Goal: Communication & Community: Answer question/provide support

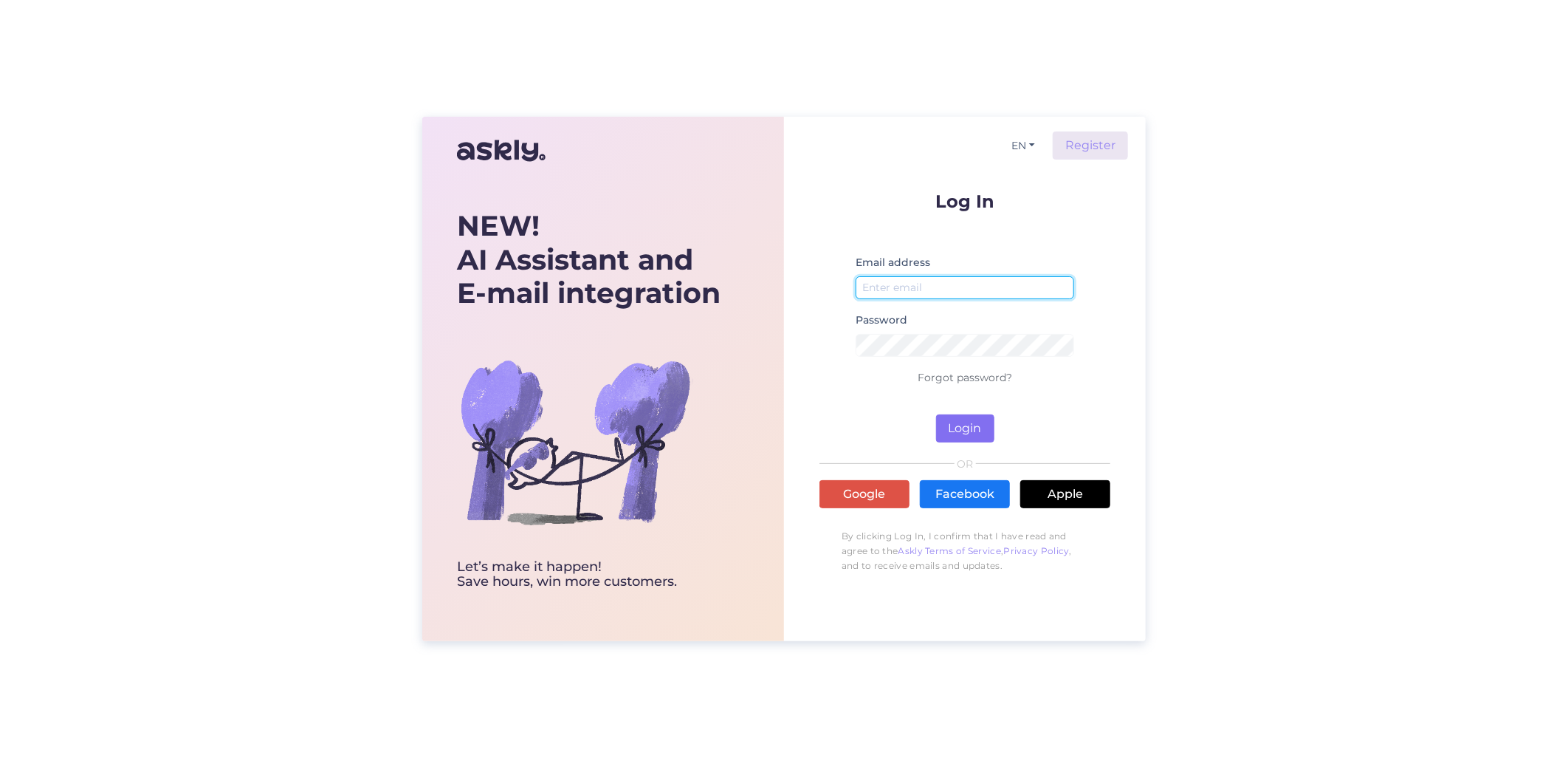
type input "[EMAIL_ADDRESS][DOMAIN_NAME]"
click at [957, 426] on button "Login" at bounding box center [965, 428] width 58 height 28
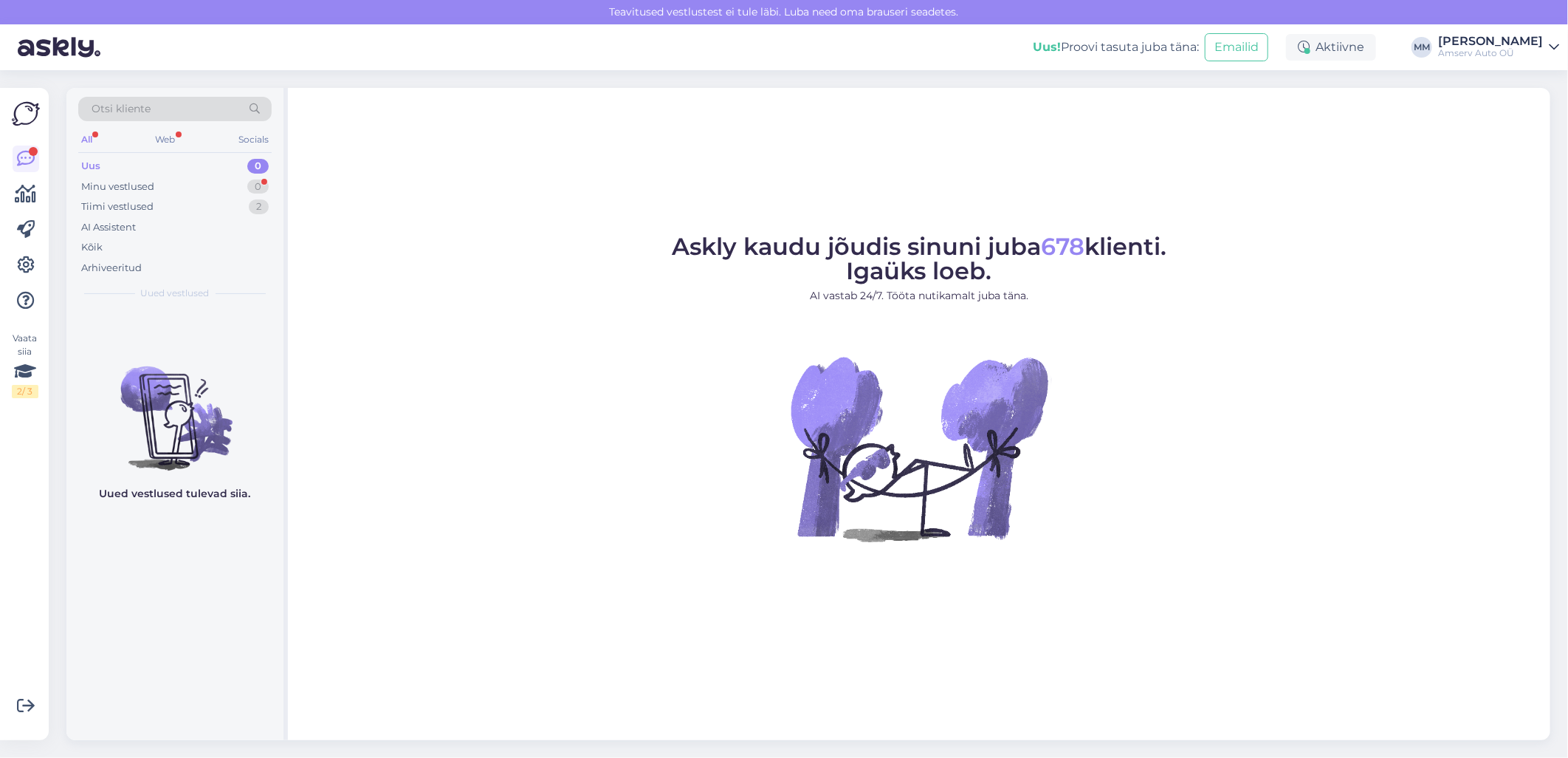
click at [624, 135] on div "Askly kaudu jõudis sinuni juba 678 klienti. Igaüks [PERSON_NAME]. AI vastab 24/…" at bounding box center [919, 414] width 1262 height 652
click at [168, 142] on div "Web" at bounding box center [165, 139] width 25 height 19
click at [168, 142] on div "Web" at bounding box center [165, 139] width 26 height 19
click at [159, 143] on div "Web" at bounding box center [165, 139] width 26 height 19
click at [170, 160] on div "Uus 0" at bounding box center [174, 166] width 193 height 21
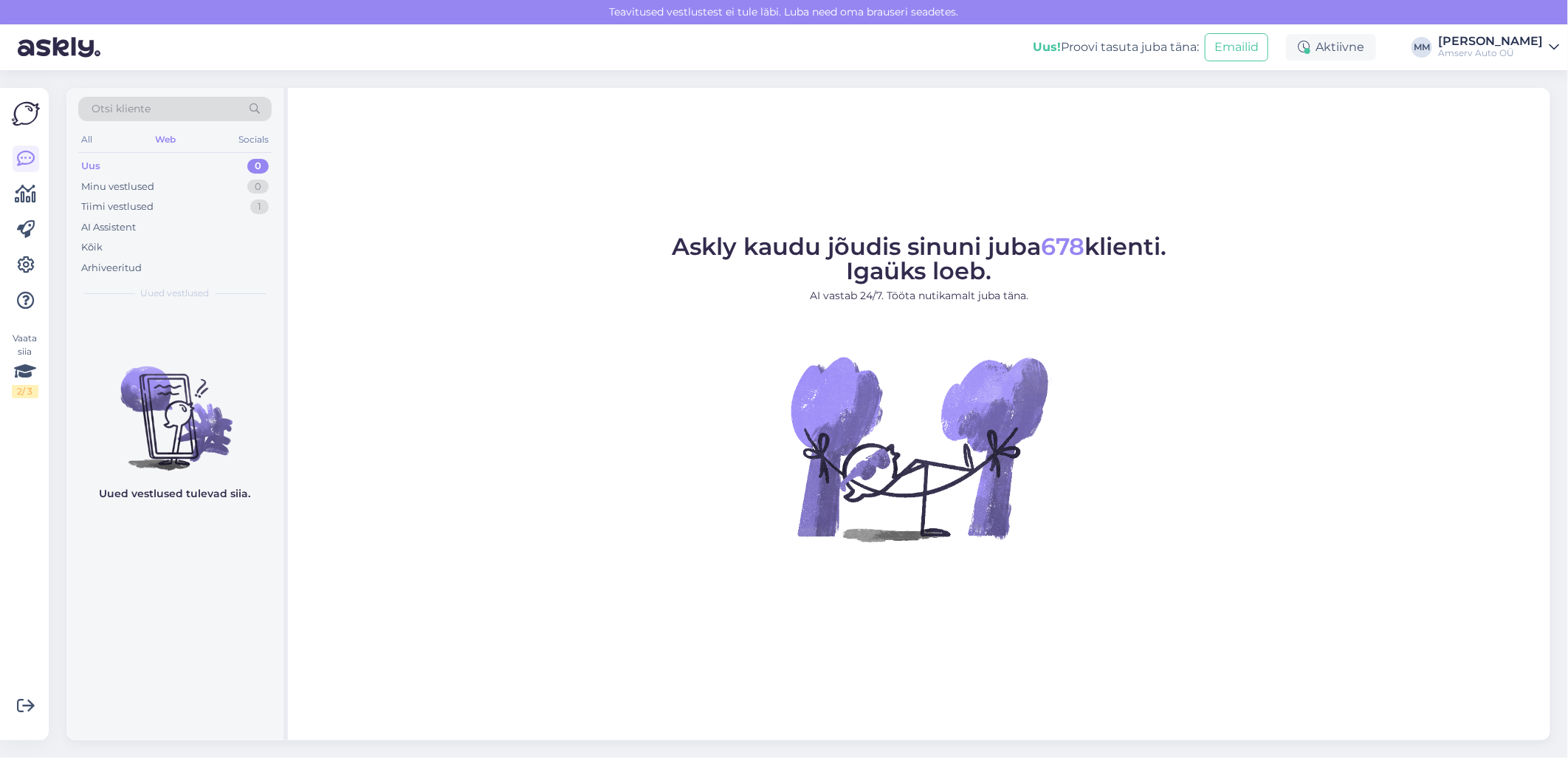
click at [1400, 702] on div "Askly kaudu jõudis sinuni juba 678 klienti. Igaüks [PERSON_NAME]. AI vastab 24/…" at bounding box center [919, 414] width 1262 height 652
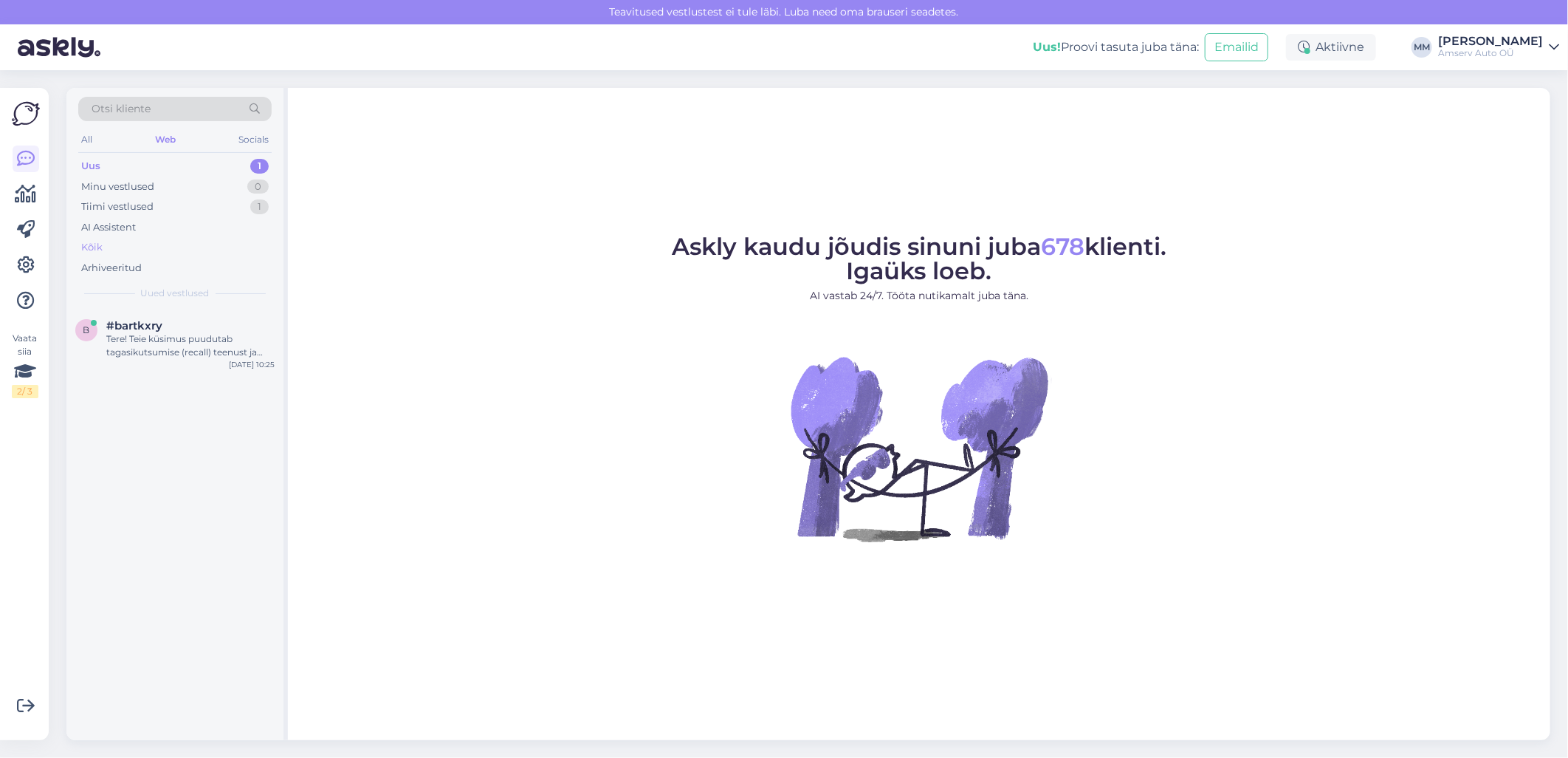
drag, startPoint x: 178, startPoint y: 164, endPoint x: 172, endPoint y: 237, distance: 73.2
click at [178, 164] on div "Uus 1" at bounding box center [174, 166] width 193 height 21
click at [155, 349] on div "Tere! Teie küsimus puudutab tagasikutsumise (recall) teenust ja sellega seotud …" at bounding box center [190, 345] width 168 height 26
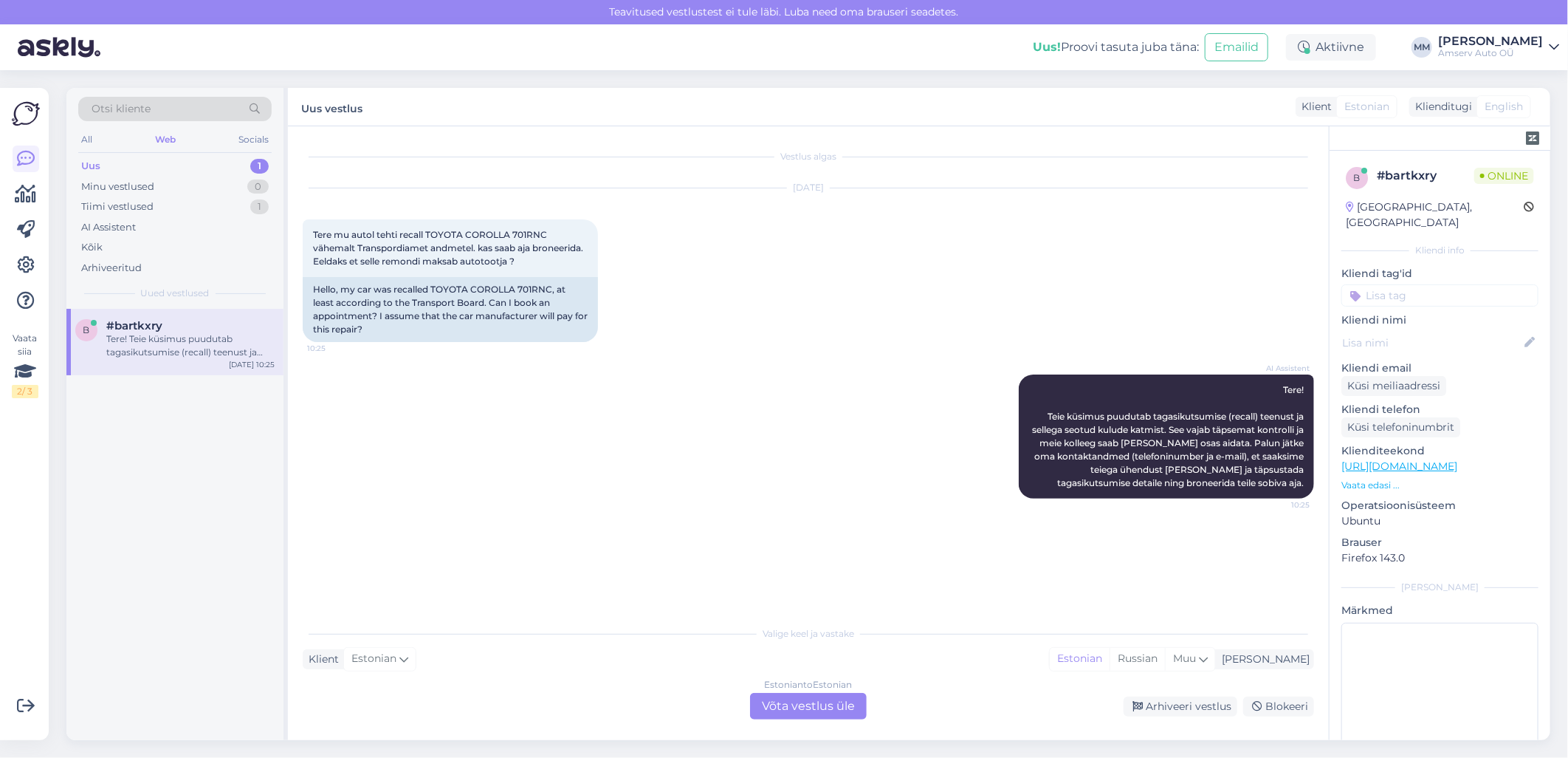
click at [786, 707] on div "Estonian to Estonian Võta vestlus üle" at bounding box center [809, 706] width 117 height 26
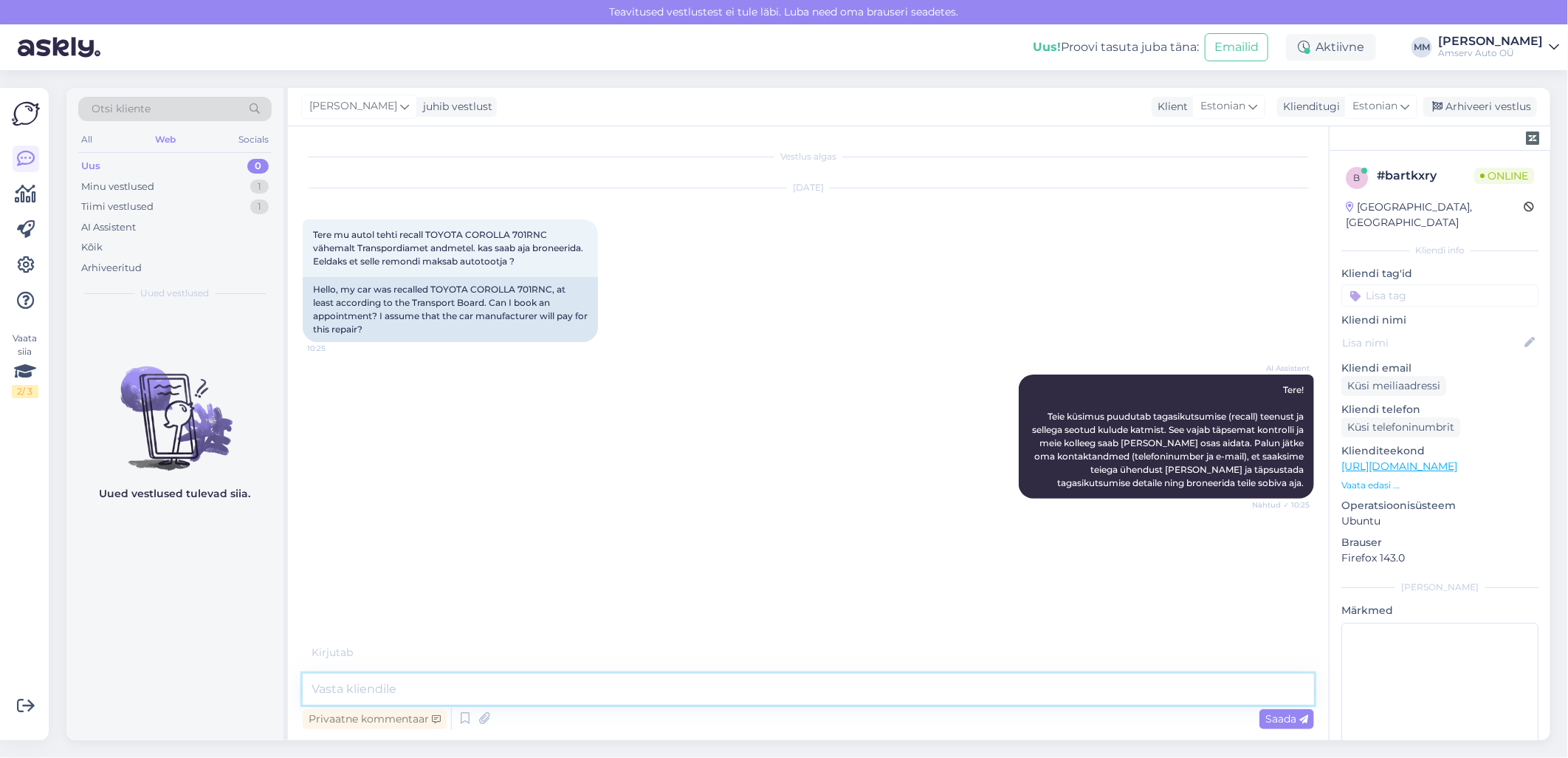
click at [462, 696] on textarea at bounding box center [808, 689] width 1012 height 31
type textarea "Tere"
type textarea "ü"
type textarea "Mis esindus sobib?"
click at [527, 231] on span "Tere mu autol tehti recall TOYOTA COROLLA 701RNC vähemalt Transpordiamet andmet…" at bounding box center [450, 248] width 273 height 38
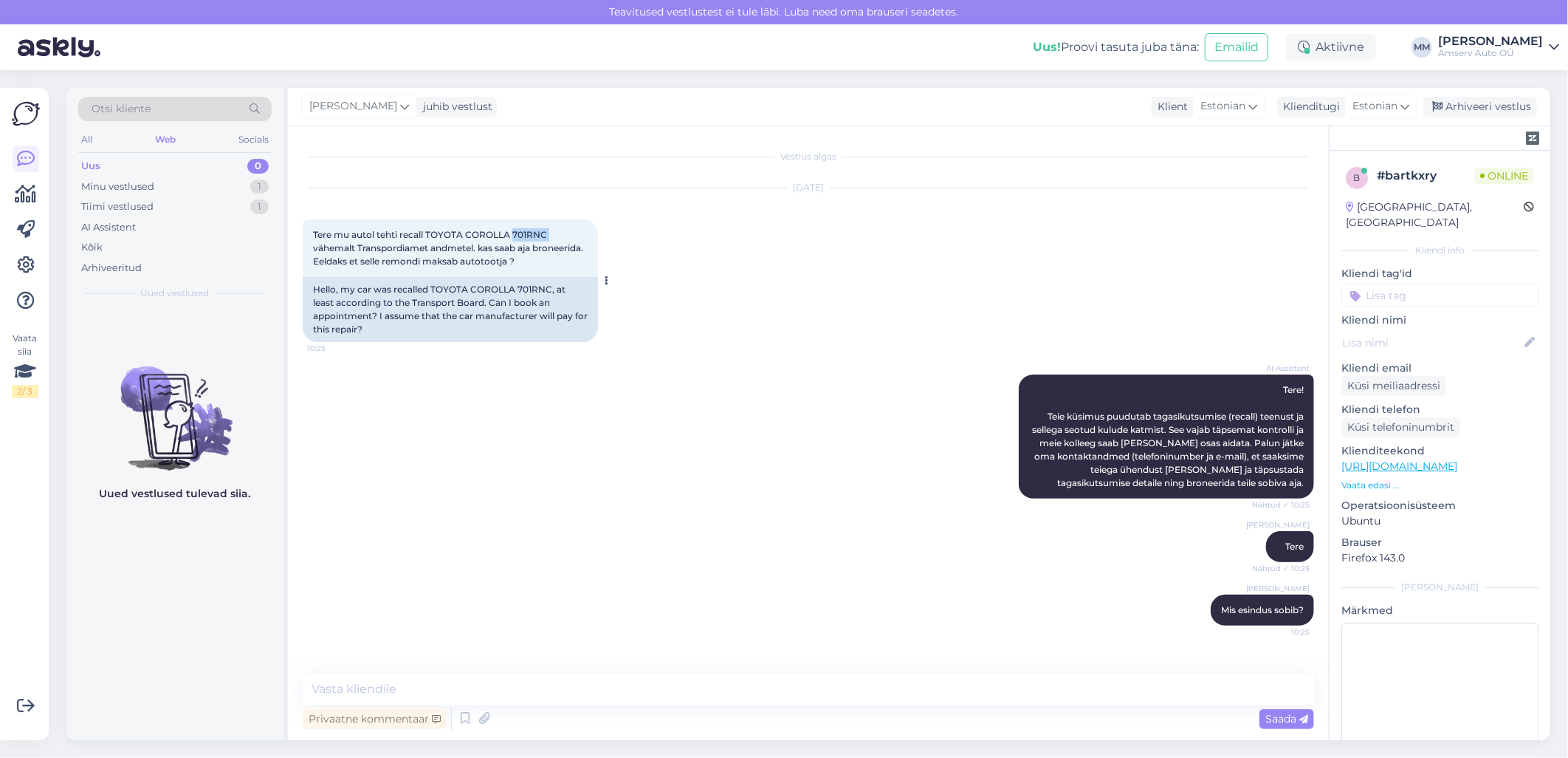
click at [527, 232] on span "Tere mu autol tehti recall TOYOTA COROLLA 701RNC vähemalt Transpordiamet andmet…" at bounding box center [450, 248] width 273 height 38
copy span "701RNC"
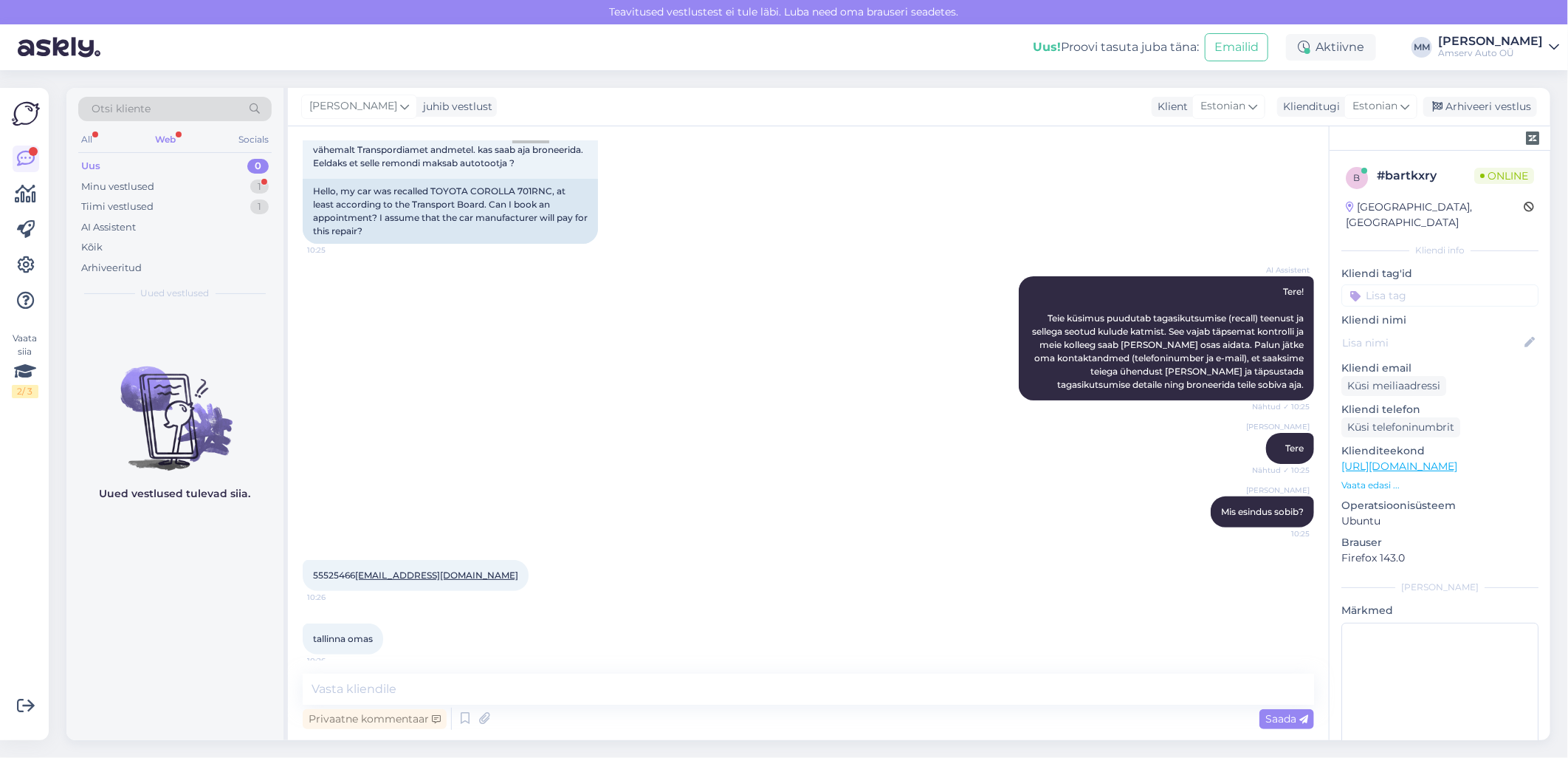
scroll to position [107, 0]
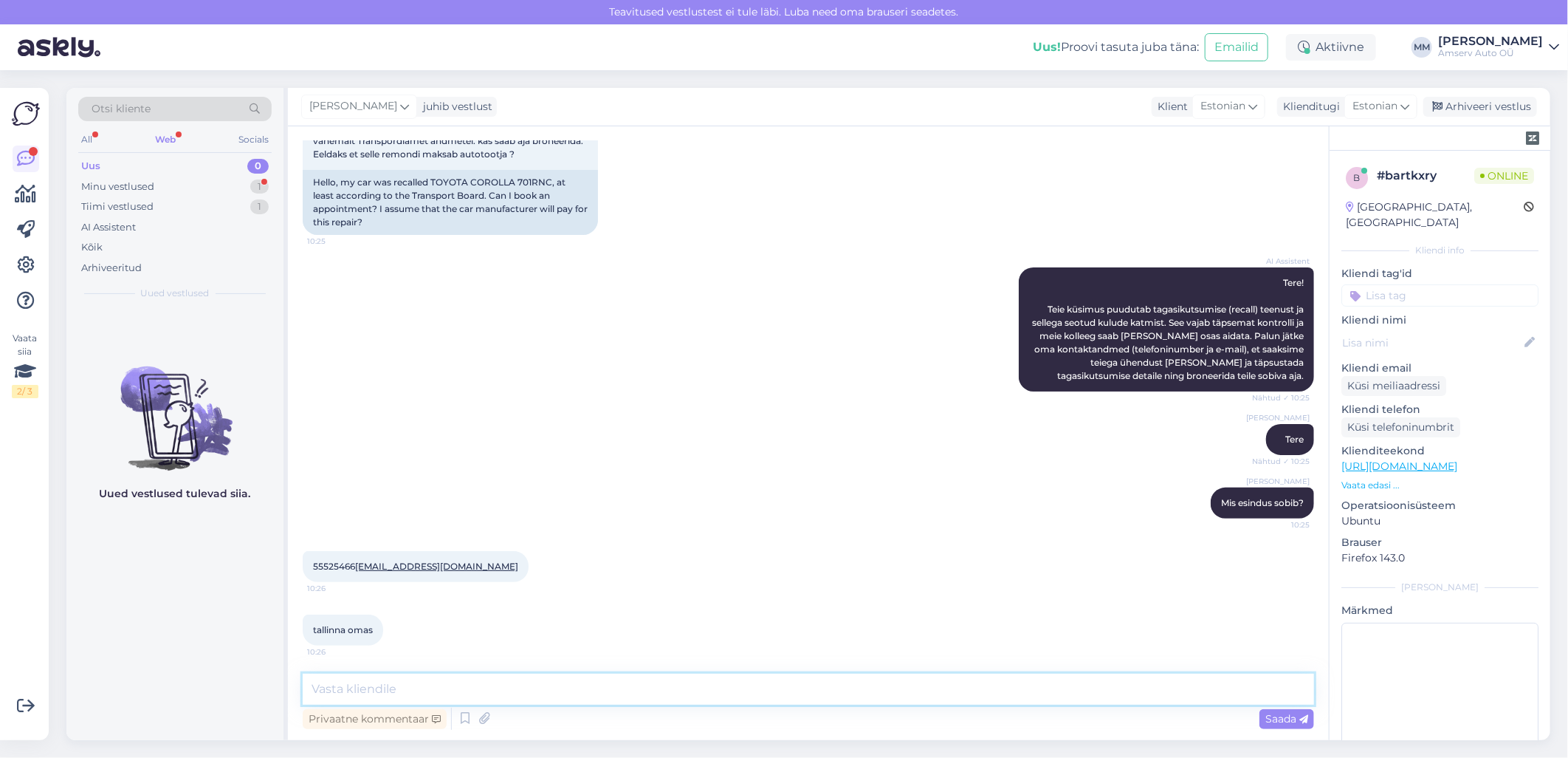
click at [440, 691] on textarea at bounding box center [808, 689] width 1012 height 31
click at [352, 691] on textarea "Me teellime varuosa j avõtame Teiega ühendust" at bounding box center [808, 689] width 1012 height 31
click at [434, 691] on textarea "Me tellime varuosa j avõtame Teiega ühendust" at bounding box center [808, 689] width 1012 height 31
click at [431, 692] on textarea "Me tellime varuosa javõtame Teiega ühendust" at bounding box center [808, 689] width 1012 height 31
click at [434, 691] on textarea "Me tellime varuosa javõtame Teiega ühendust" at bounding box center [808, 689] width 1012 height 31
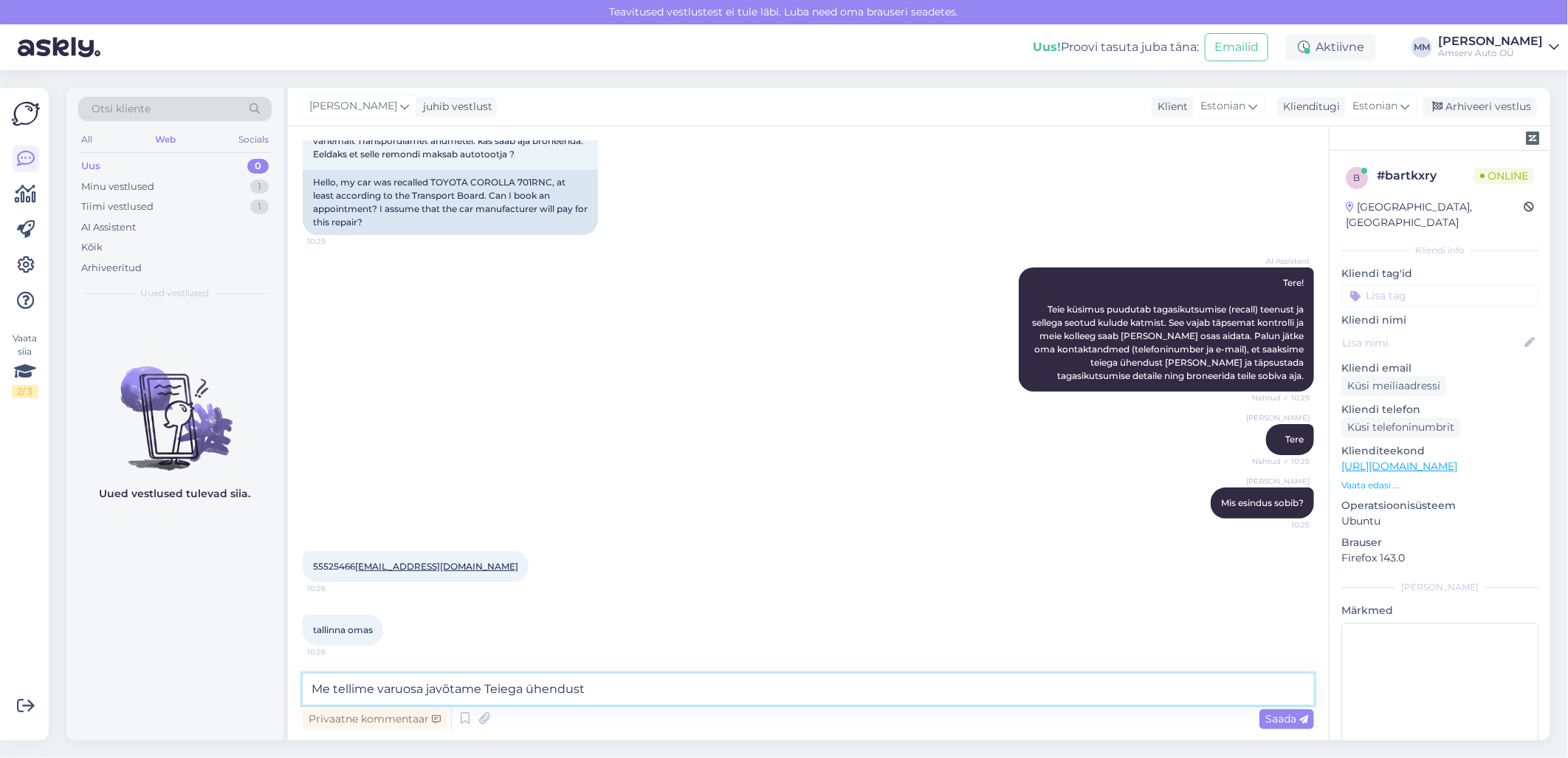
type textarea "Me tellime varuosa ja võtame Teiega ühendust"
click at [598, 684] on textarea "Me tellime varuosa ja võtame Teiega ühendust" at bounding box center [808, 689] width 1012 height 31
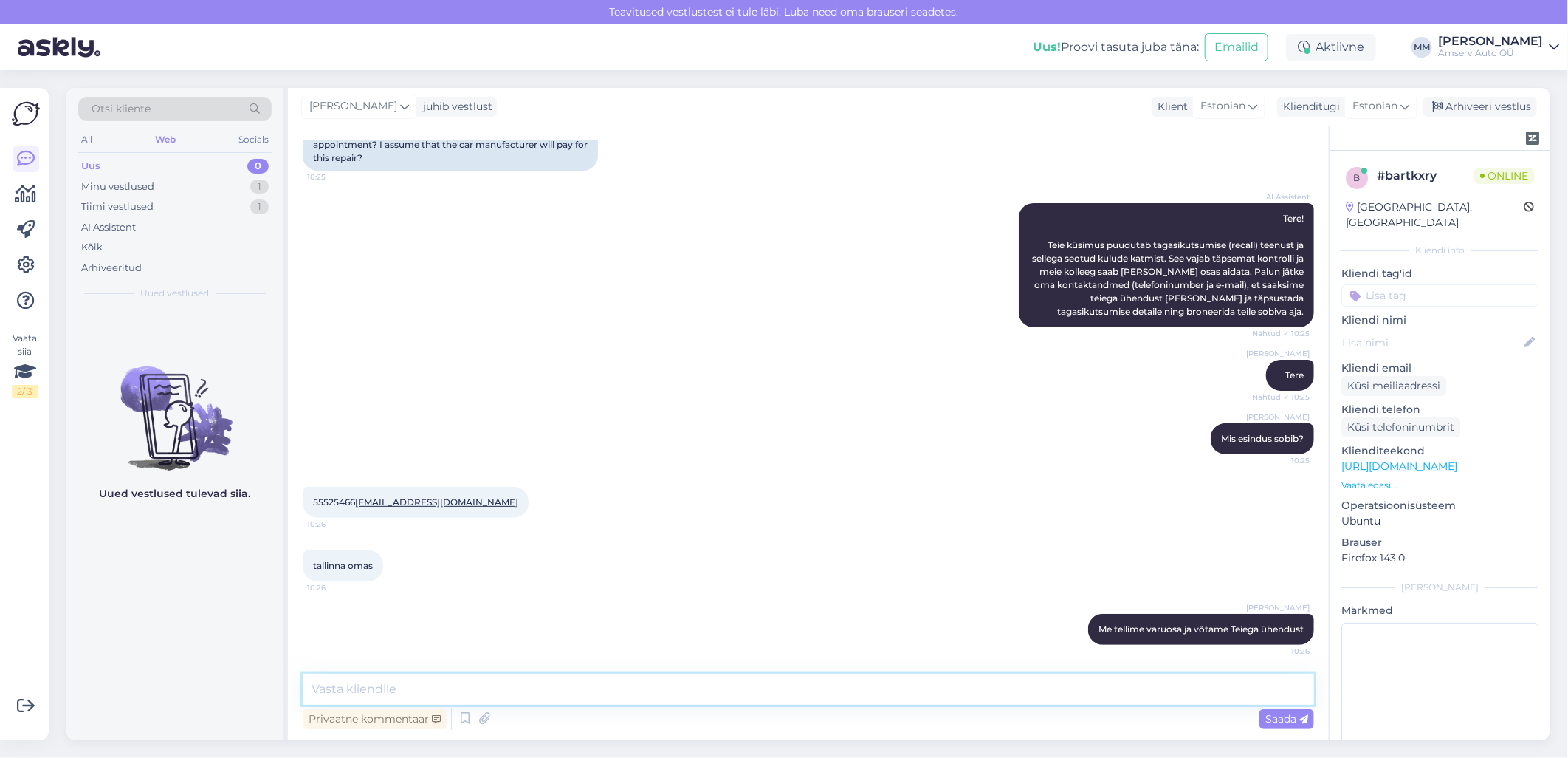
click at [987, 692] on textarea at bounding box center [808, 689] width 1012 height 31
click at [984, 692] on textarea at bounding box center [808, 689] width 1012 height 31
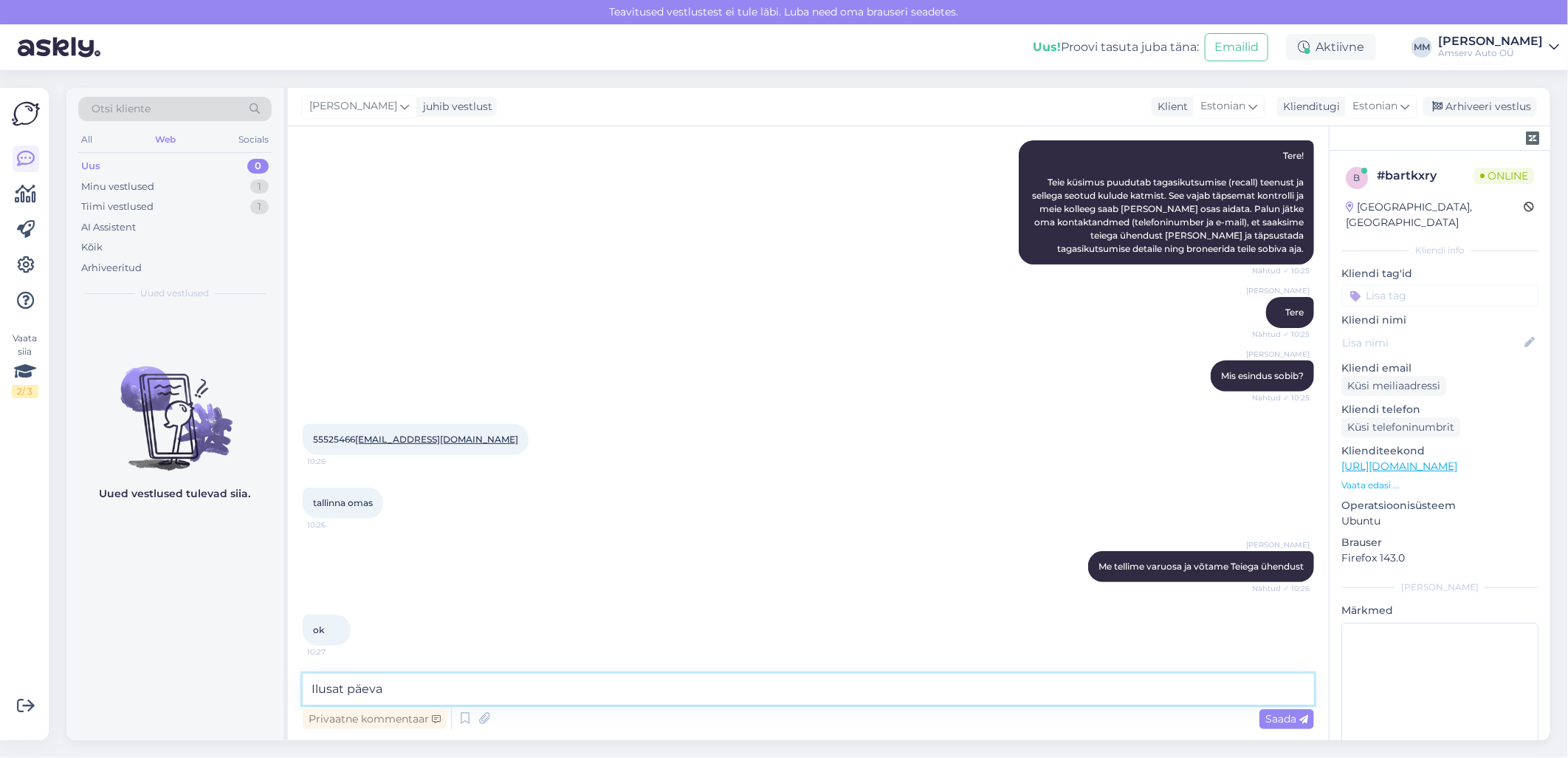
type textarea "Ilusat päeva!"
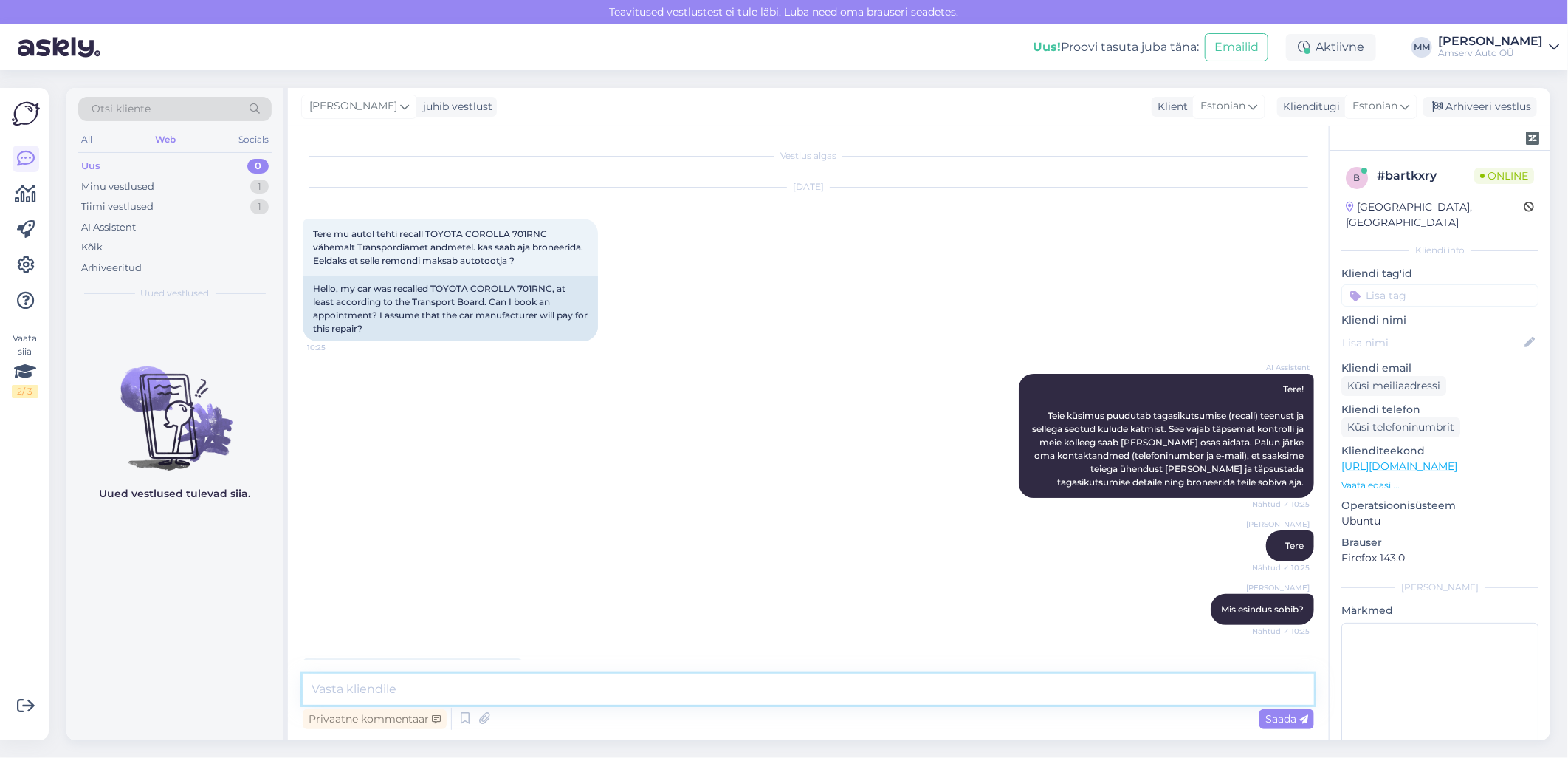
scroll to position [0, 0]
click at [529, 237] on span "Tere mu autol tehti recall TOYOTA COROLLA 701RNC vähemalt Transpordiamet andmet…" at bounding box center [450, 248] width 273 height 38
copy span "701RNC"
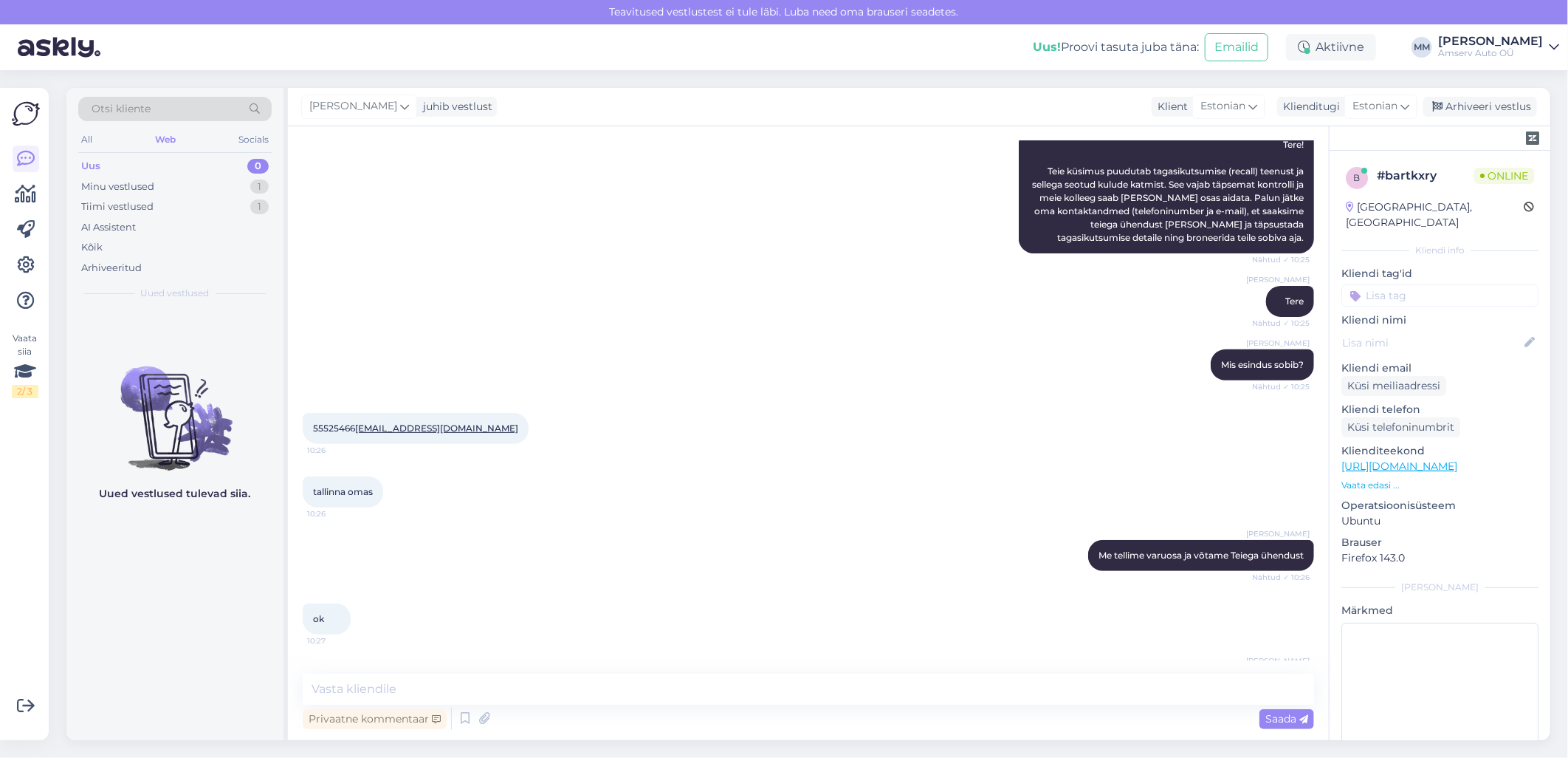
scroll to position [216, 0]
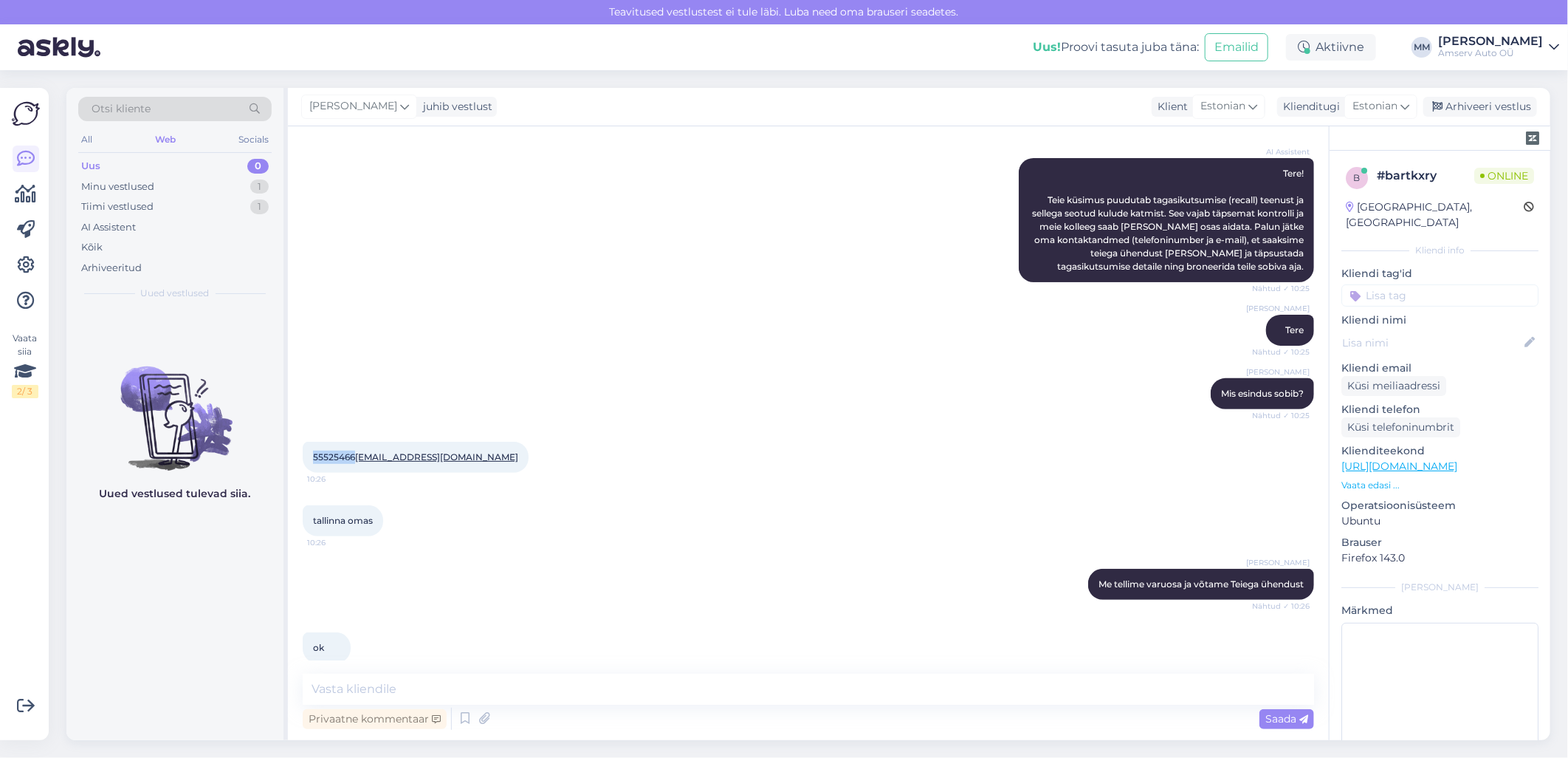
drag, startPoint x: 353, startPoint y: 456, endPoint x: 311, endPoint y: 456, distance: 42.0
click at [311, 456] on div "55525466 [EMAIL_ADDRESS][DOMAIN_NAME] 10:26" at bounding box center [415, 457] width 226 height 31
copy span "55525466"
drag, startPoint x: 456, startPoint y: 458, endPoint x: 356, endPoint y: 460, distance: 100.0
click at [356, 460] on div "55525466 [EMAIL_ADDRESS][DOMAIN_NAME] 10:26" at bounding box center [415, 457] width 226 height 31
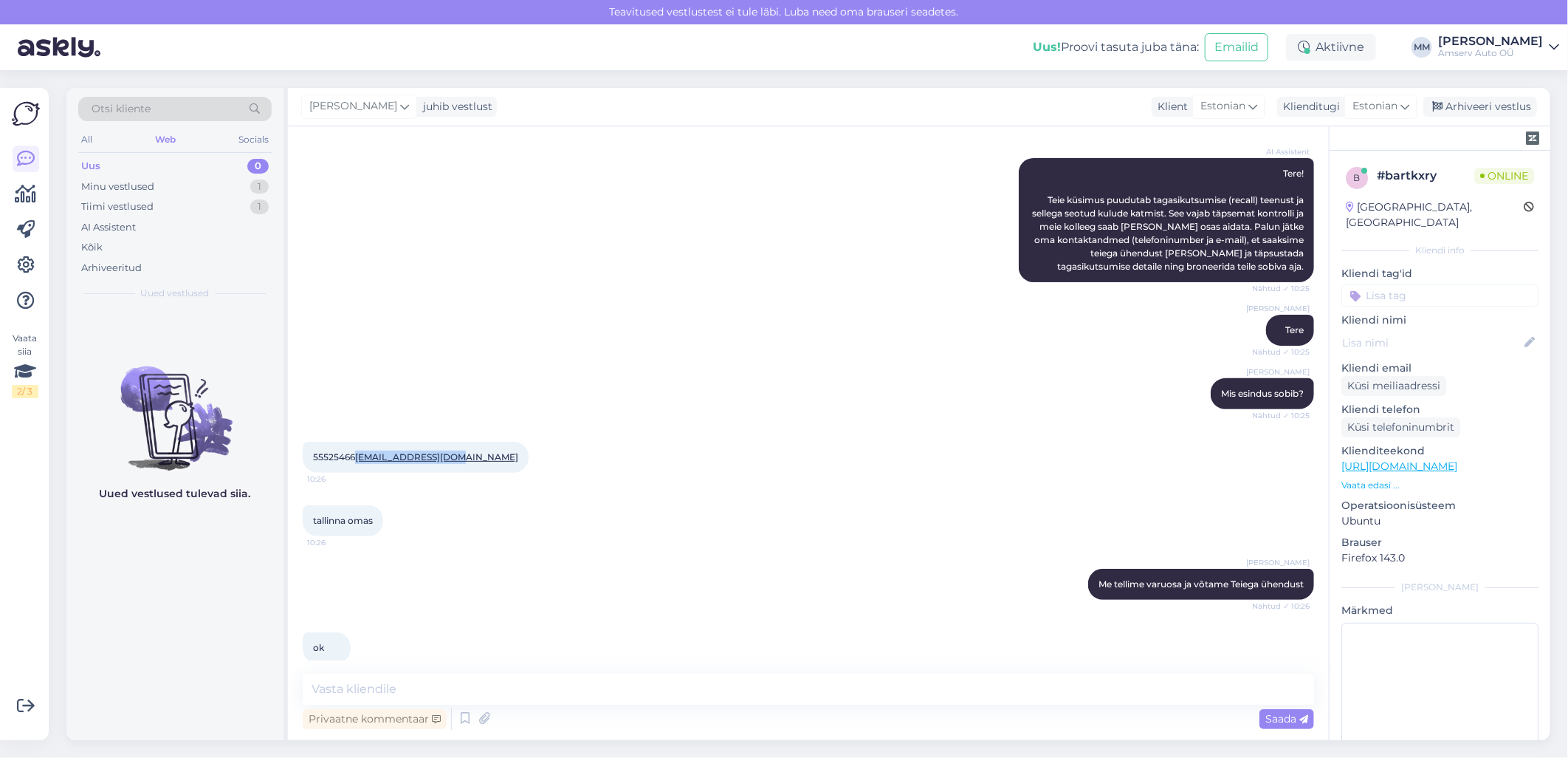
copy span "[EMAIL_ADDRESS][DOMAIN_NAME]"
drag, startPoint x: 311, startPoint y: 453, endPoint x: 353, endPoint y: 456, distance: 42.1
click at [353, 456] on div "55525466 [EMAIL_ADDRESS][DOMAIN_NAME] 10:26" at bounding box center [415, 457] width 226 height 31
copy span "55525466"
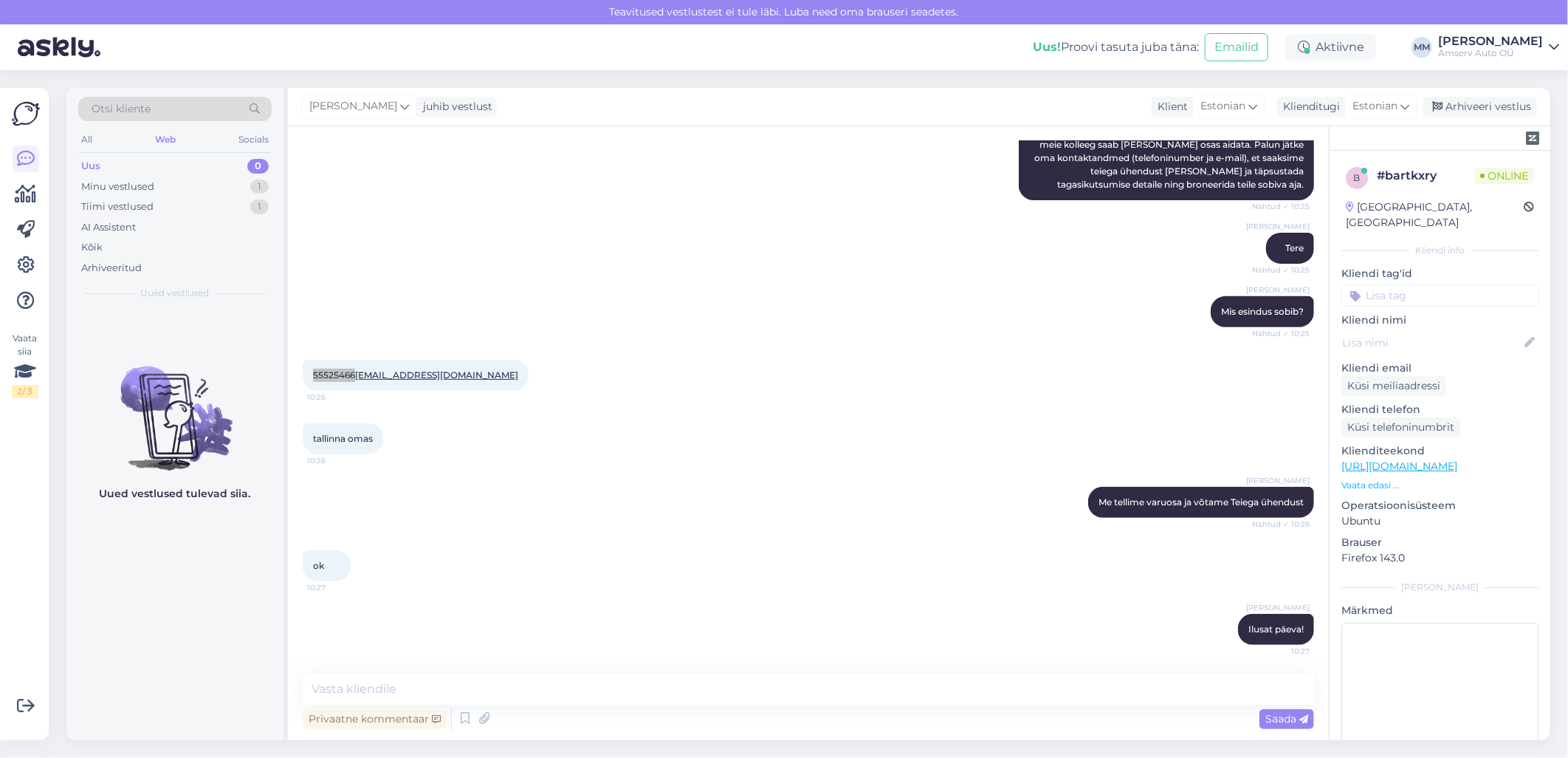
scroll to position [0, 0]
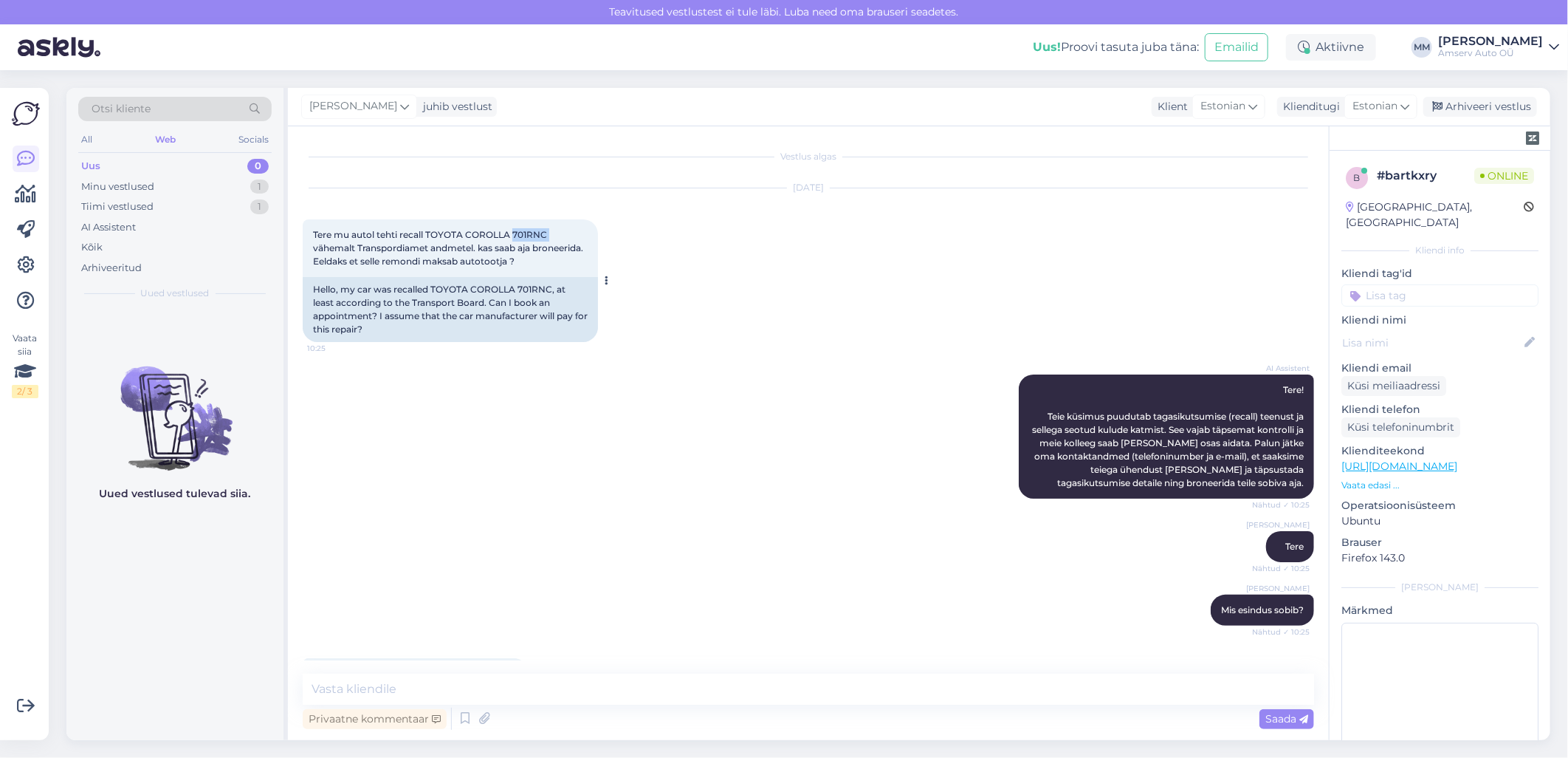
drag, startPoint x: 512, startPoint y: 231, endPoint x: 552, endPoint y: 231, distance: 40.0
click at [552, 231] on div "Tere mu autol tehti recall TOYOTA COROLLA 701RNC vähemalt Transpordiamet andmet…" at bounding box center [450, 248] width 295 height 58
drag, startPoint x: 552, startPoint y: 231, endPoint x: 544, endPoint y: 230, distance: 8.1
copy span "701RNC"
click at [565, 612] on div "[PERSON_NAME] esindus sobib? Nähtud ✓ 10:25" at bounding box center [808, 610] width 1012 height 63
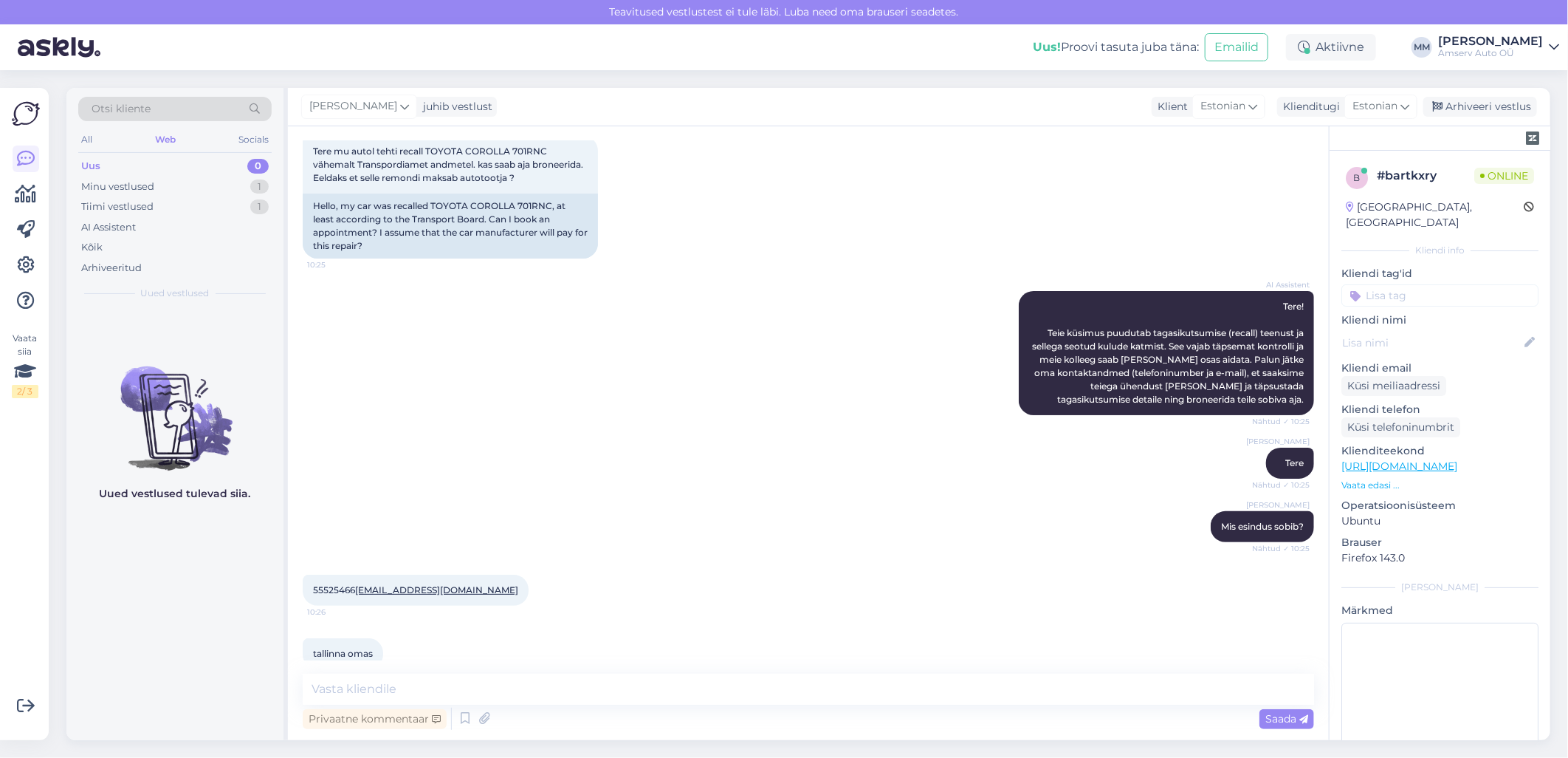
scroll to position [298, 0]
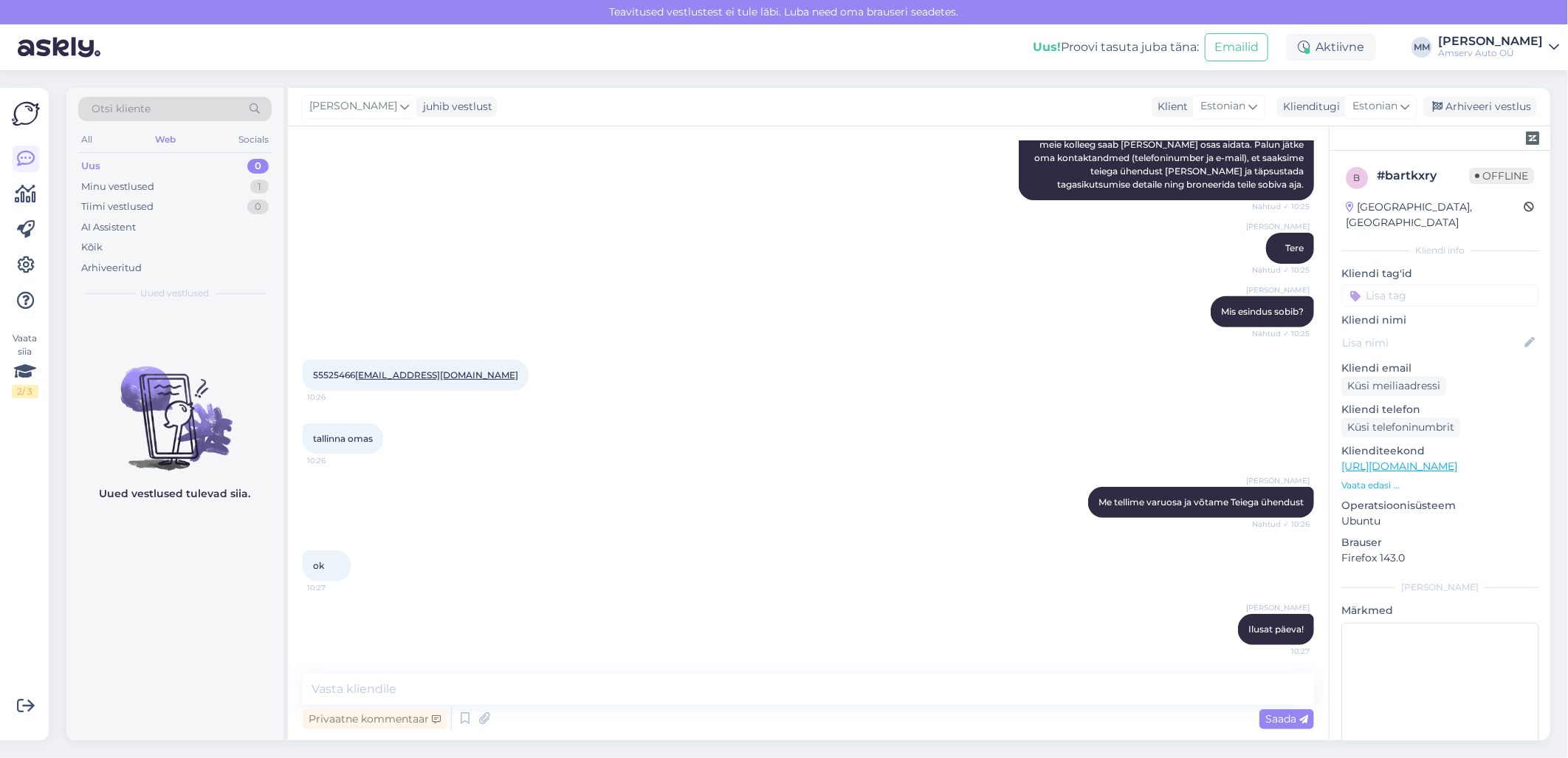
click at [748, 659] on div "[PERSON_NAME] Ilusat päeva! 10:27" at bounding box center [808, 629] width 1012 height 63
click at [180, 191] on div "Minu vestlused 1" at bounding box center [174, 187] width 193 height 21
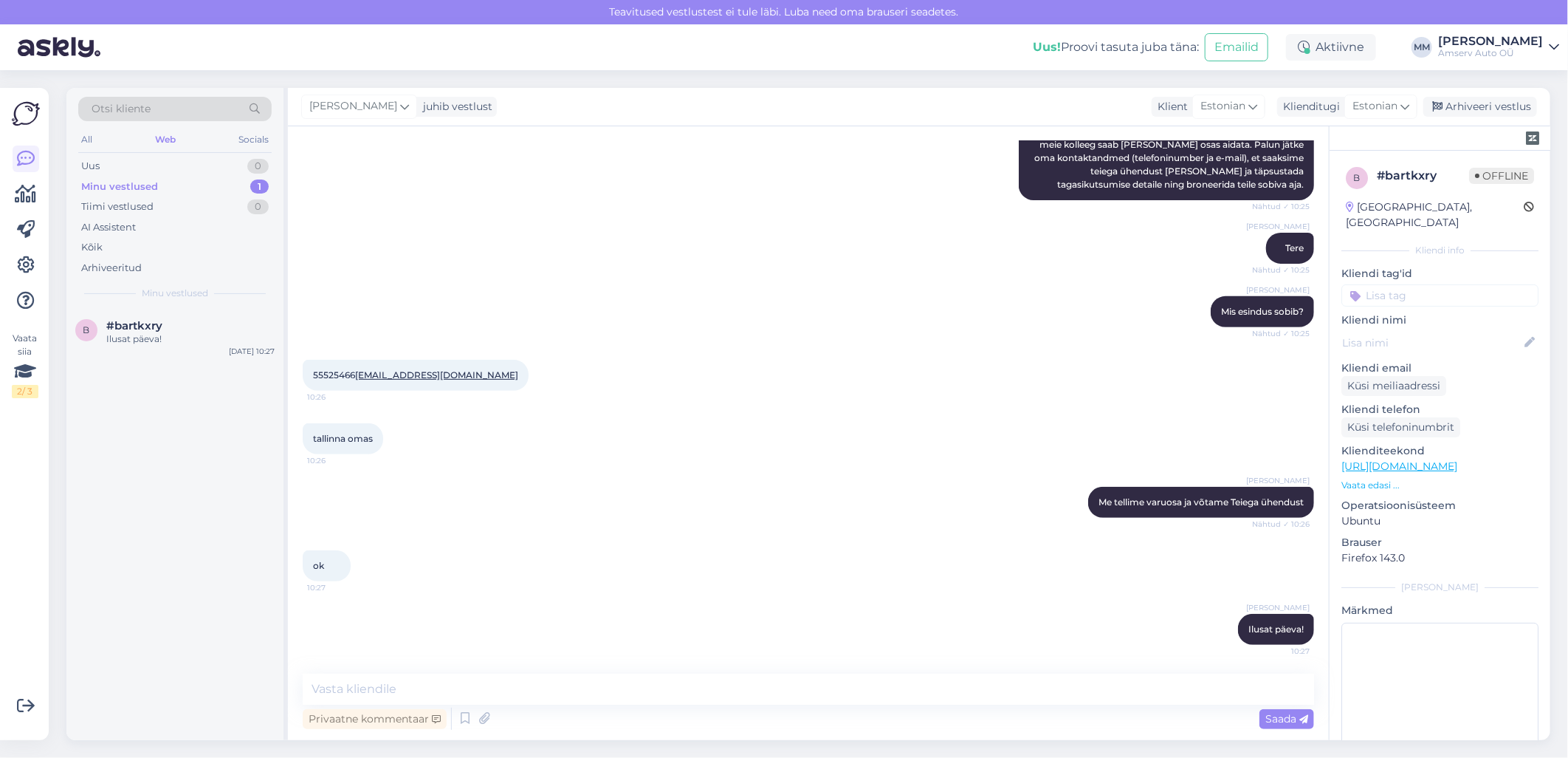
click at [549, 624] on div "[PERSON_NAME] Ilusat päeva! 10:27" at bounding box center [808, 629] width 1012 height 63
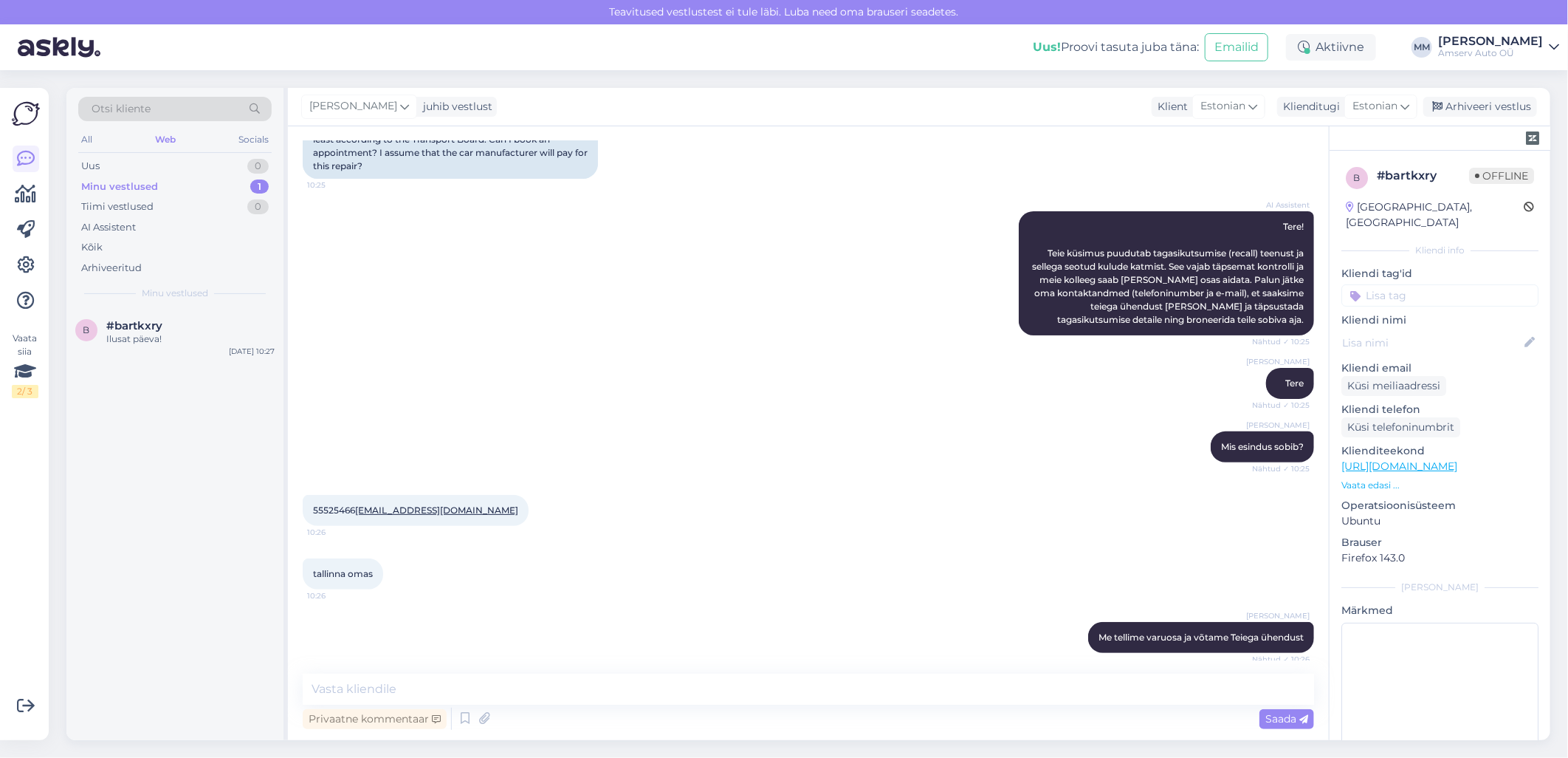
scroll to position [164, 0]
click at [168, 209] on div "Tiimi vestlused 1" at bounding box center [174, 206] width 193 height 21
click at [173, 325] on span "[EMAIL_ADDRESS][DOMAIN_NAME]" at bounding box center [182, 326] width 154 height 13
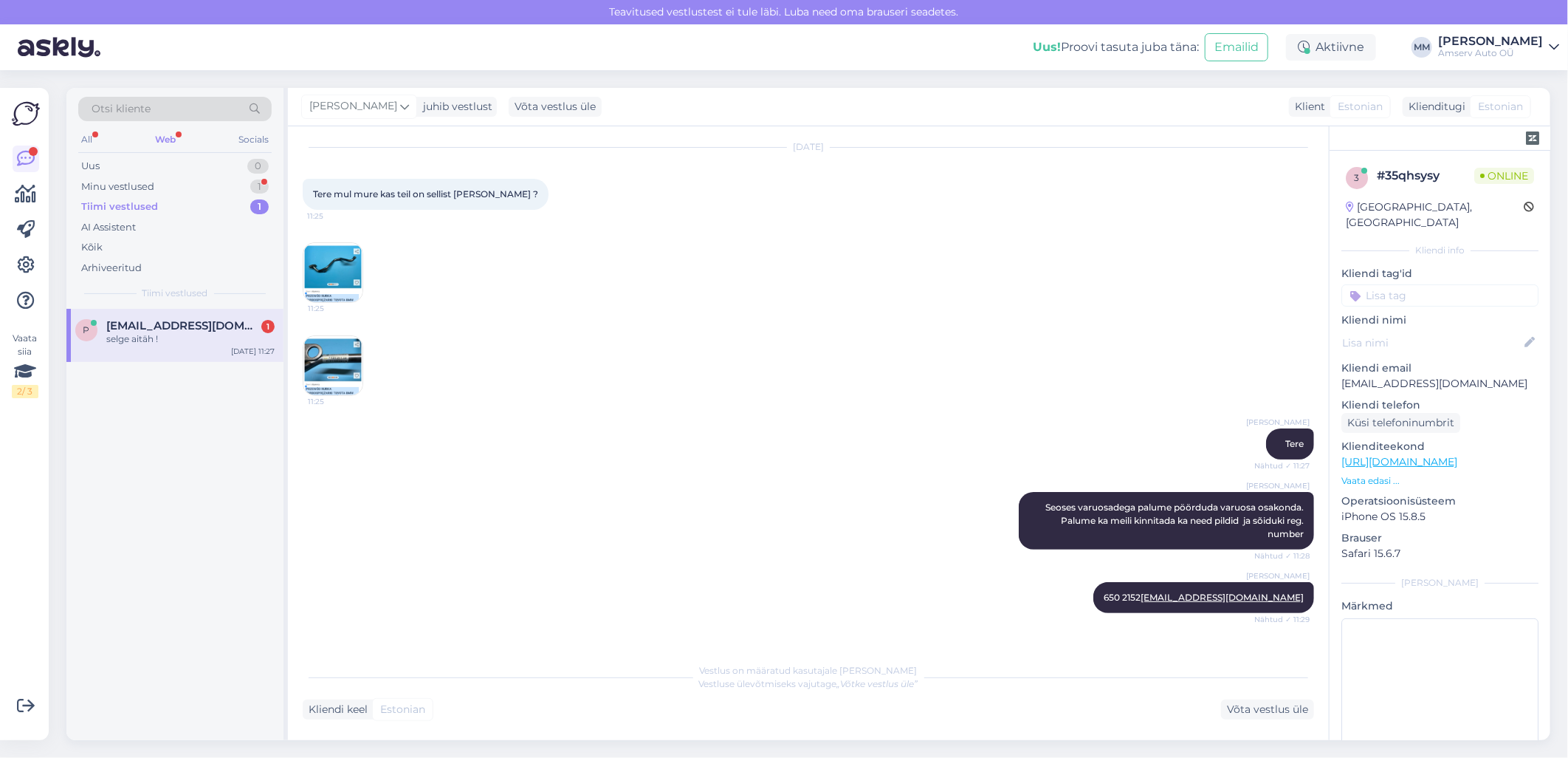
scroll to position [104, 0]
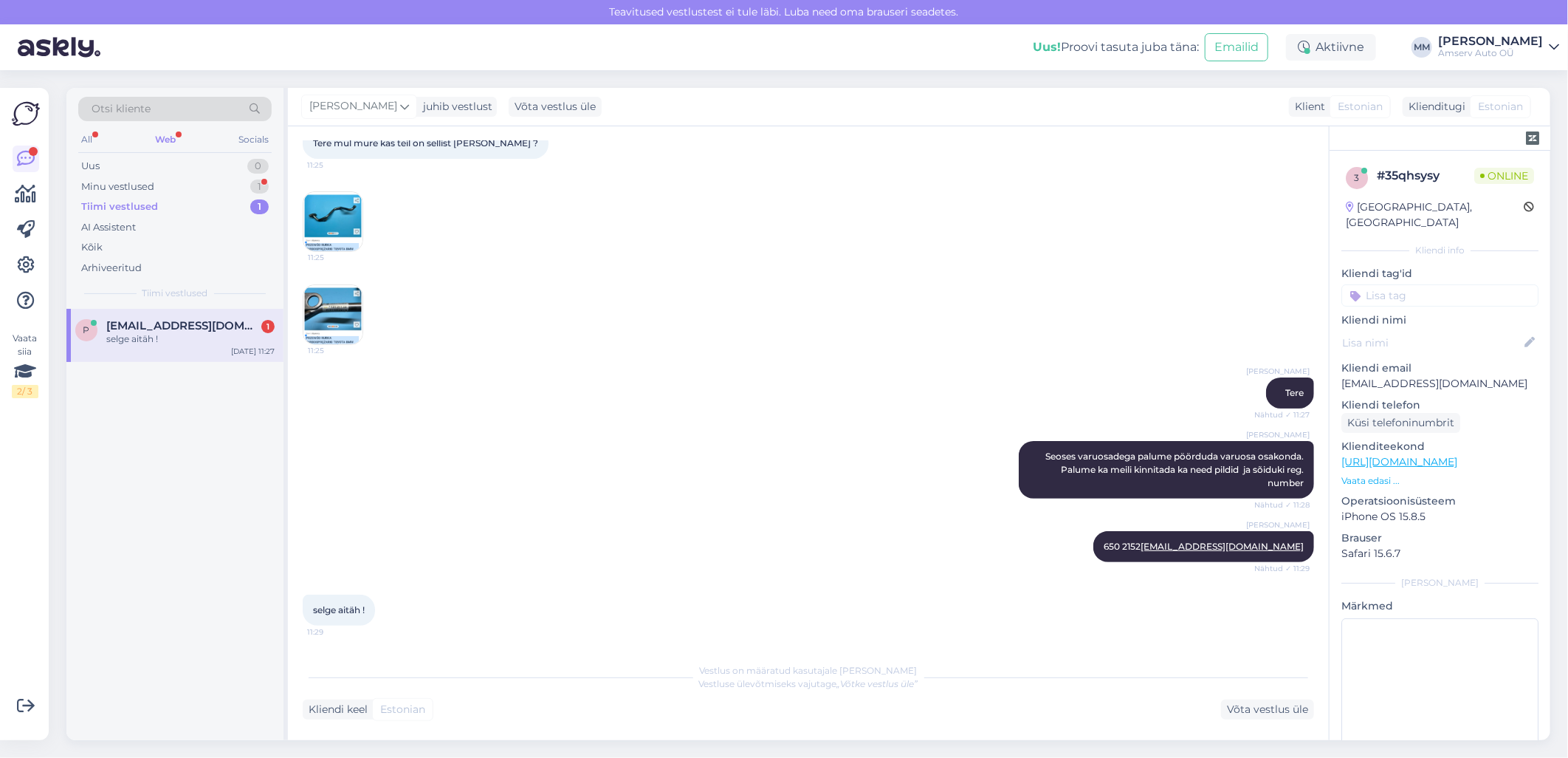
click at [164, 139] on div "Web" at bounding box center [165, 139] width 26 height 19
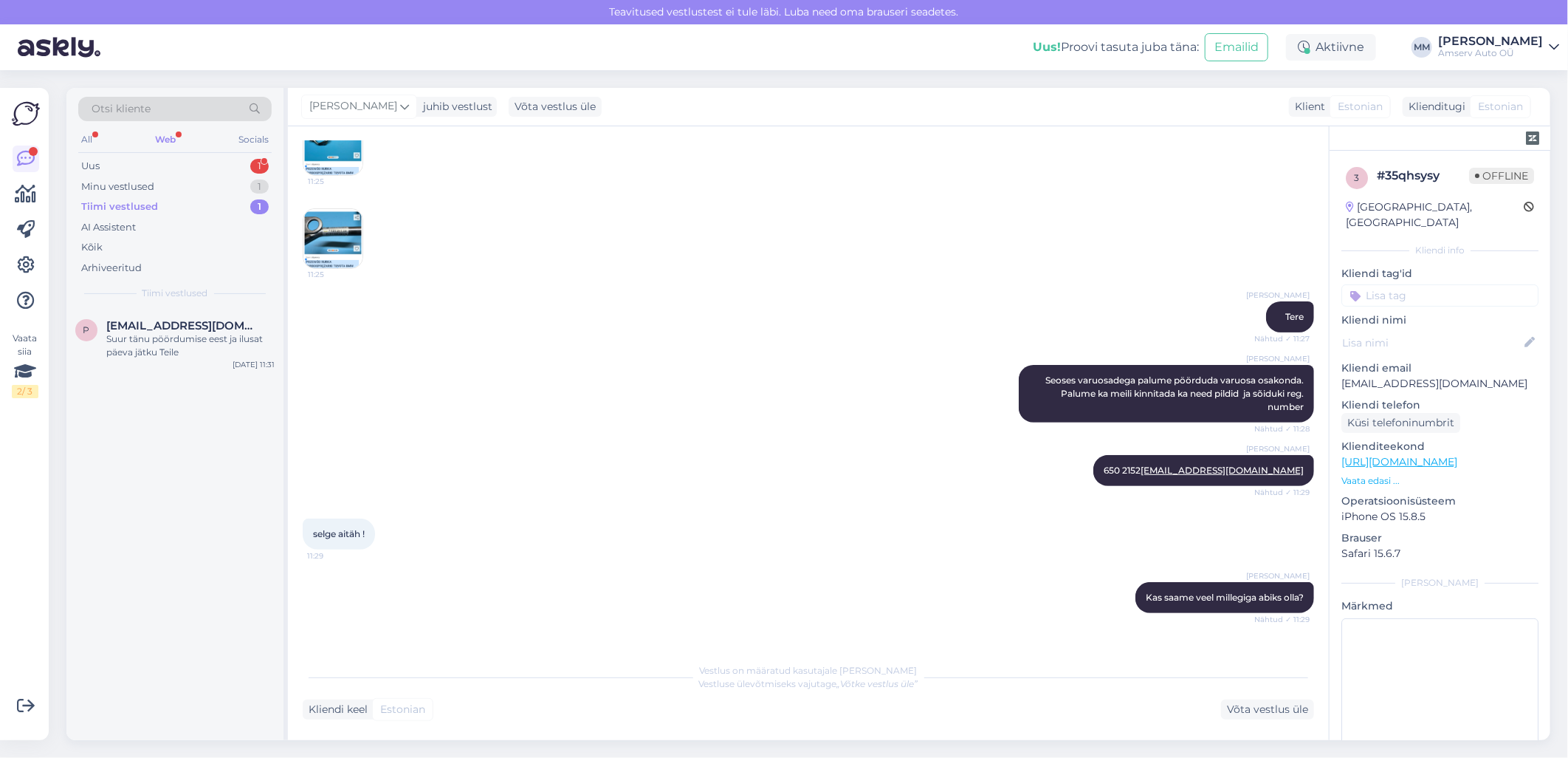
scroll to position [294, 0]
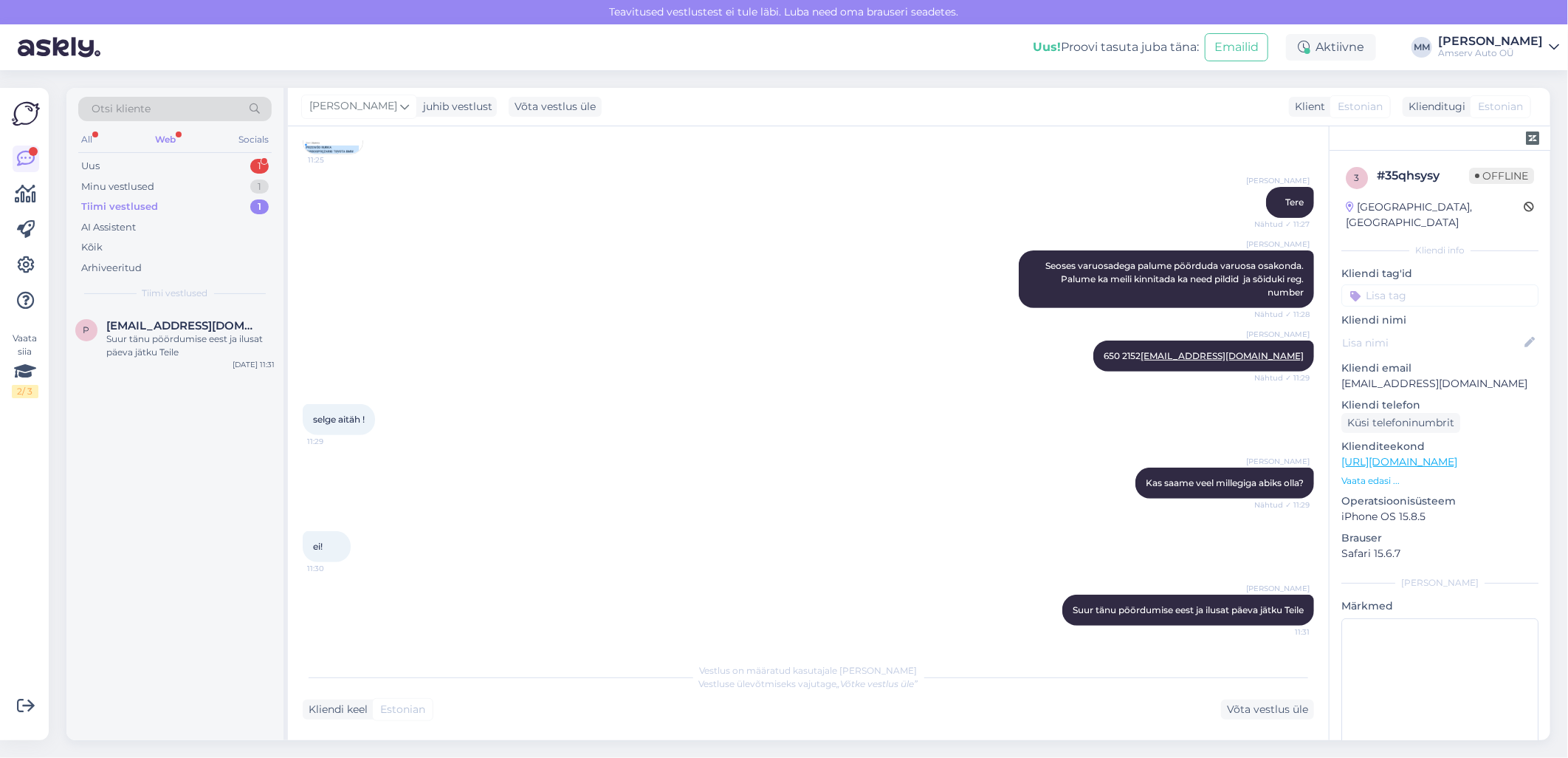
click at [175, 135] on div "Web" at bounding box center [165, 139] width 26 height 19
click at [178, 166] on div "Uus 1" at bounding box center [174, 166] width 193 height 21
click at [174, 335] on div "I am routing this question to the colleague who is responsible for this topic. …" at bounding box center [190, 345] width 168 height 26
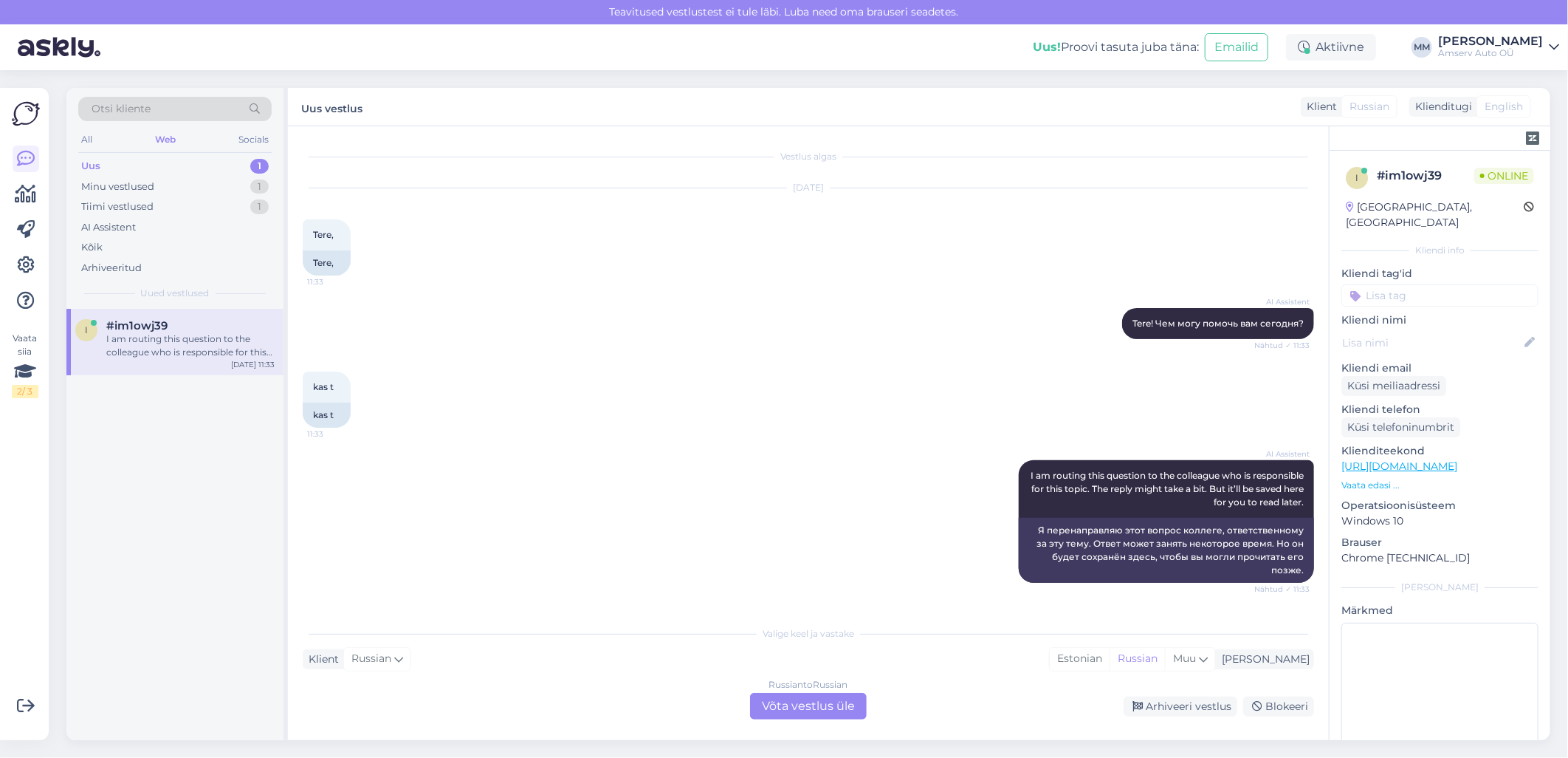
scroll to position [0, 0]
click at [787, 705] on div "Russian to Russian Võta vestlus üle" at bounding box center [809, 706] width 117 height 26
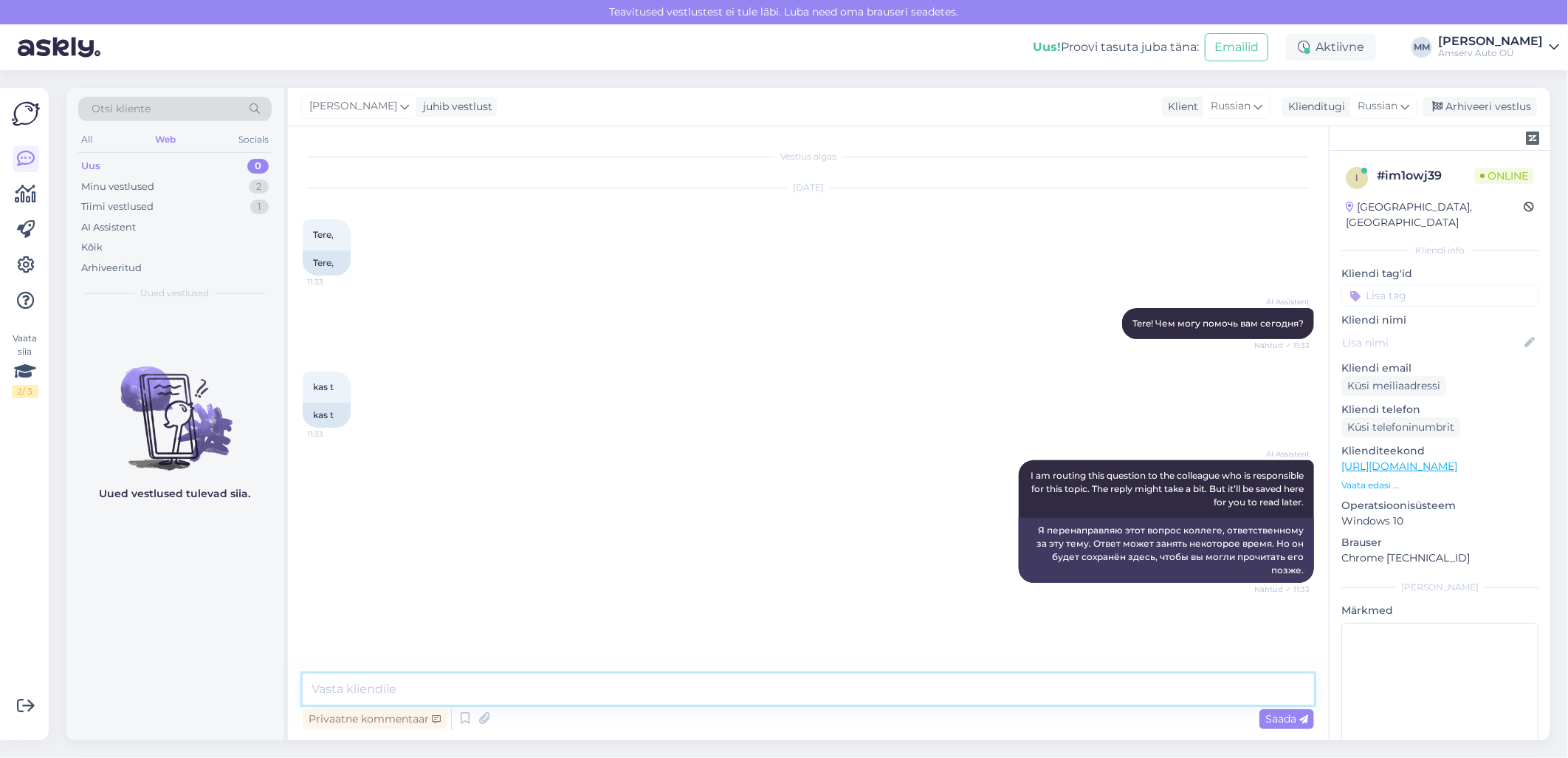
click at [726, 695] on textarea at bounding box center [808, 689] width 1012 height 31
type textarea "Tere"
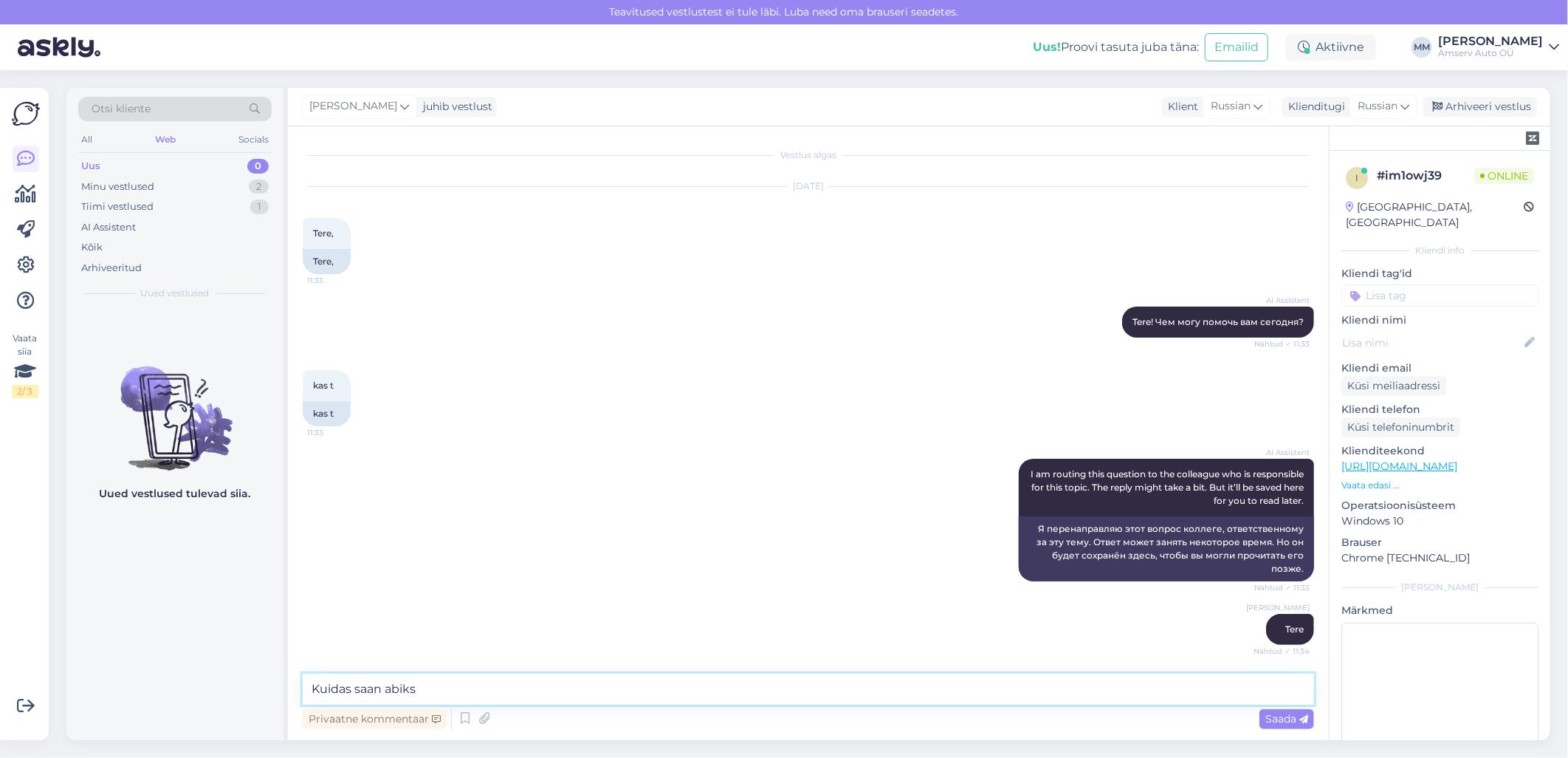
scroll to position [64, 0]
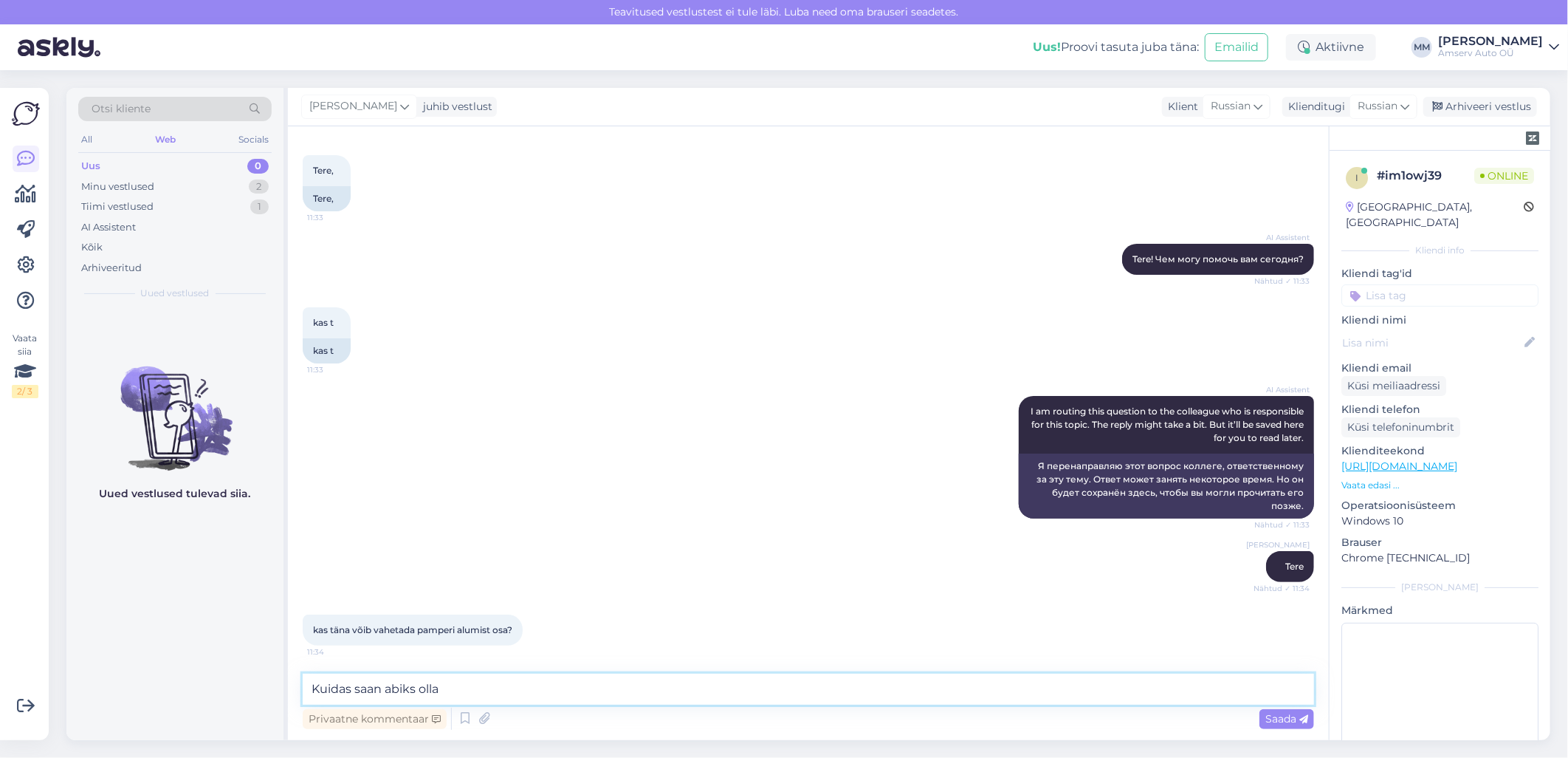
drag, startPoint x: 458, startPoint y: 690, endPoint x: 301, endPoint y: 686, distance: 157.1
click at [301, 686] on div "Vestlus algas [DATE] Tere, 11:33 Tere, AI Assistent Tere! Чем могу помочь вам […" at bounding box center [808, 433] width 1041 height 614
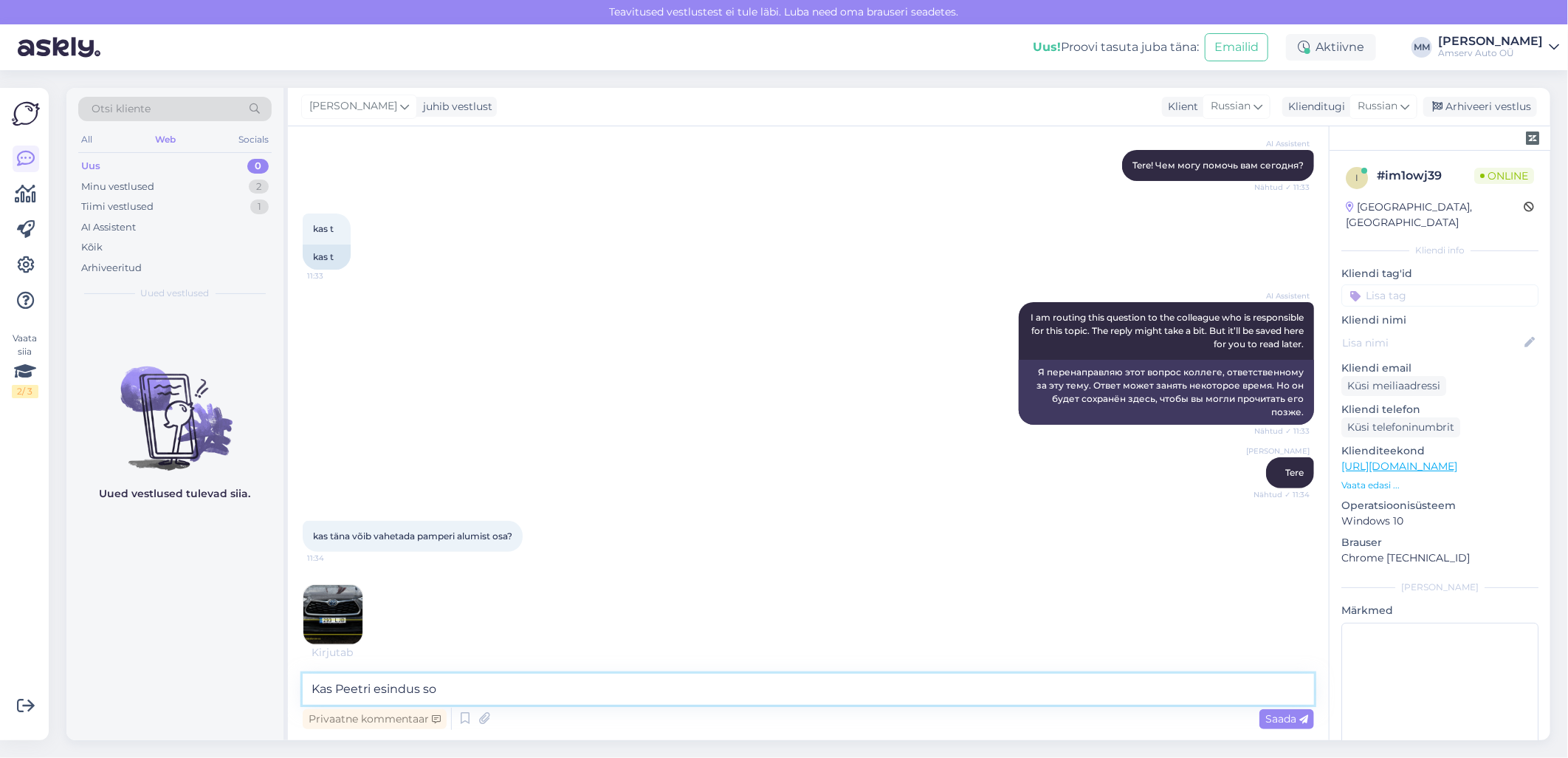
scroll to position [222, 0]
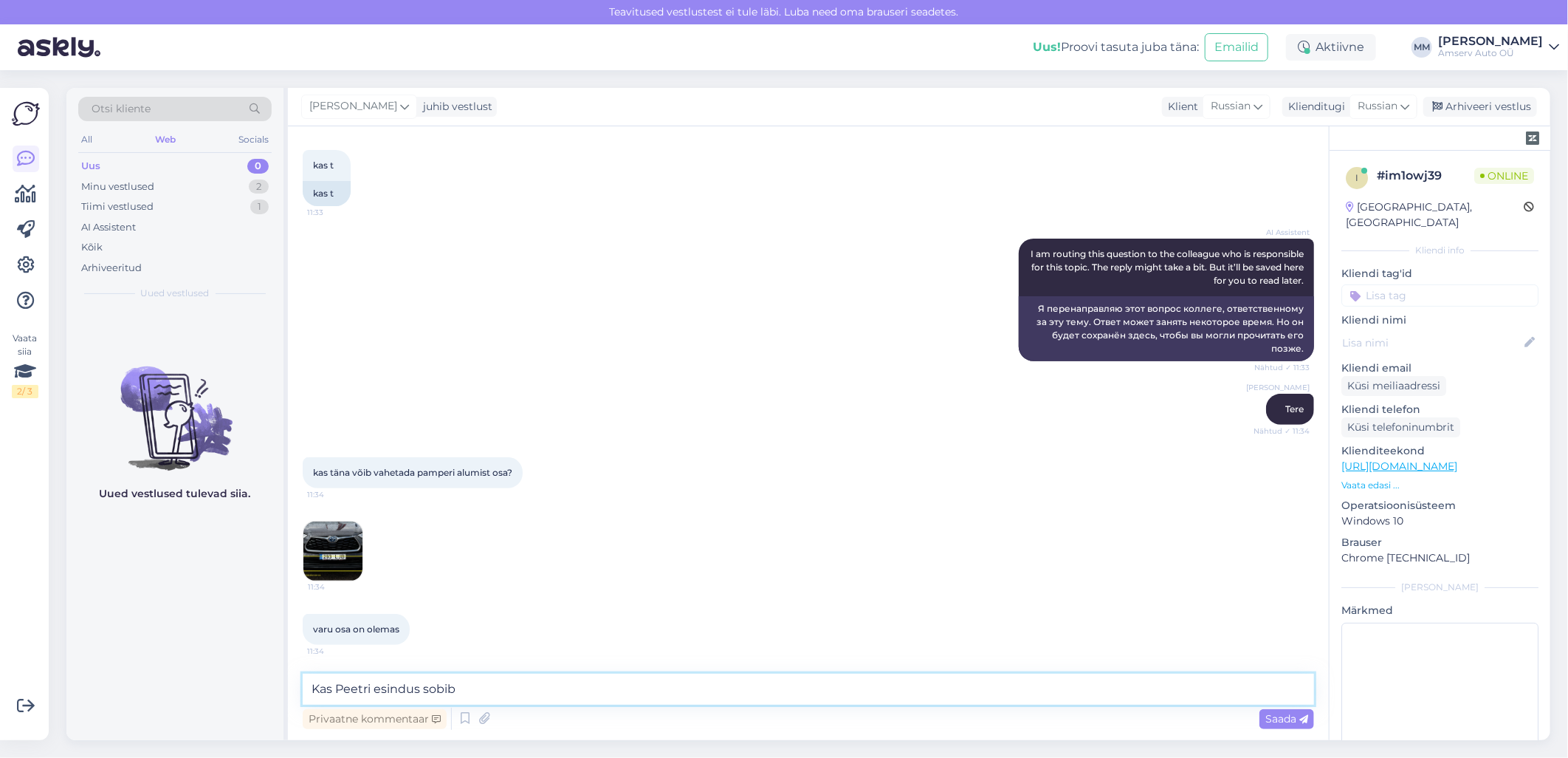
type textarea "Kas Peetri esindus sobib?"
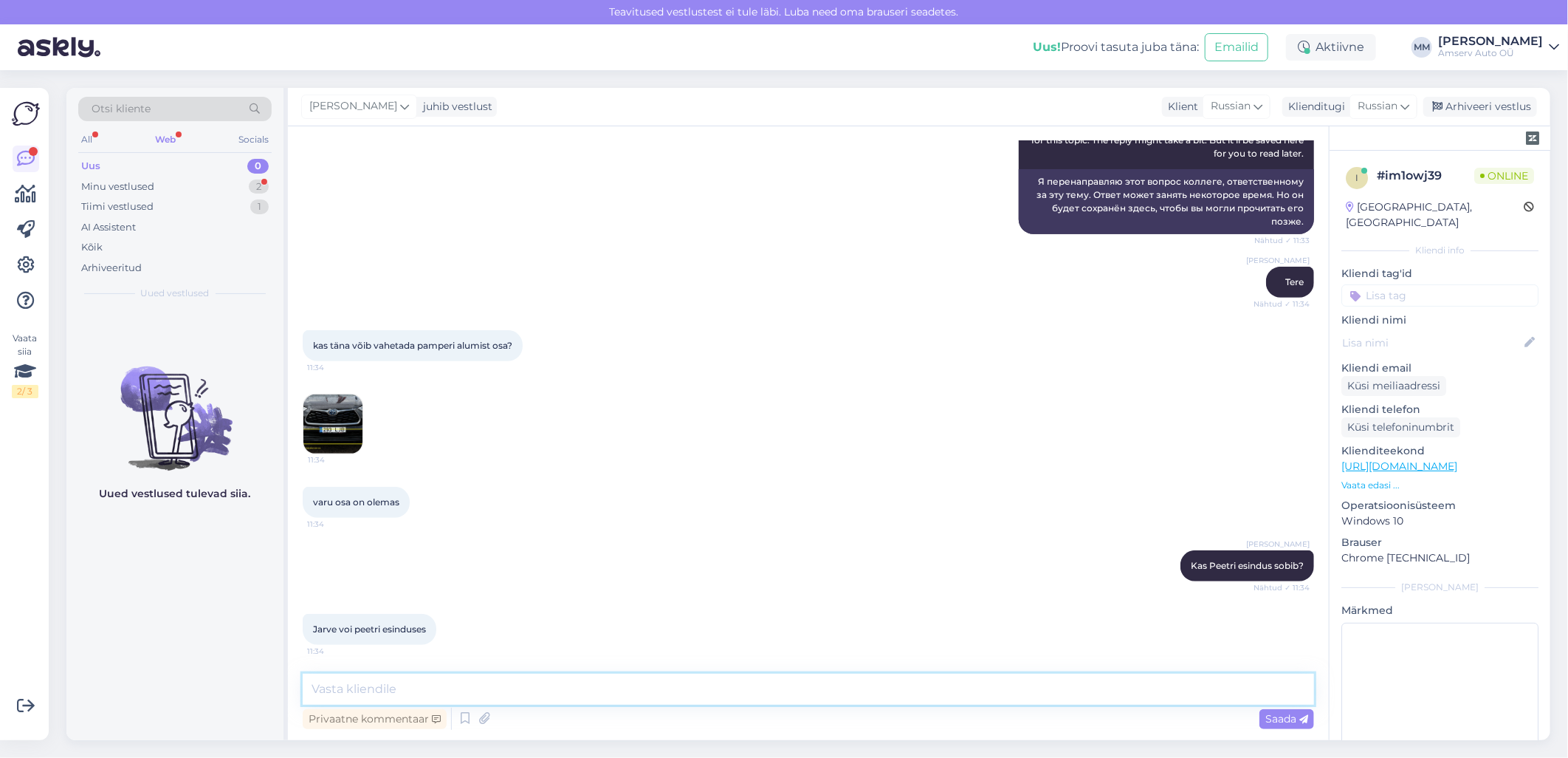
scroll to position [412, 0]
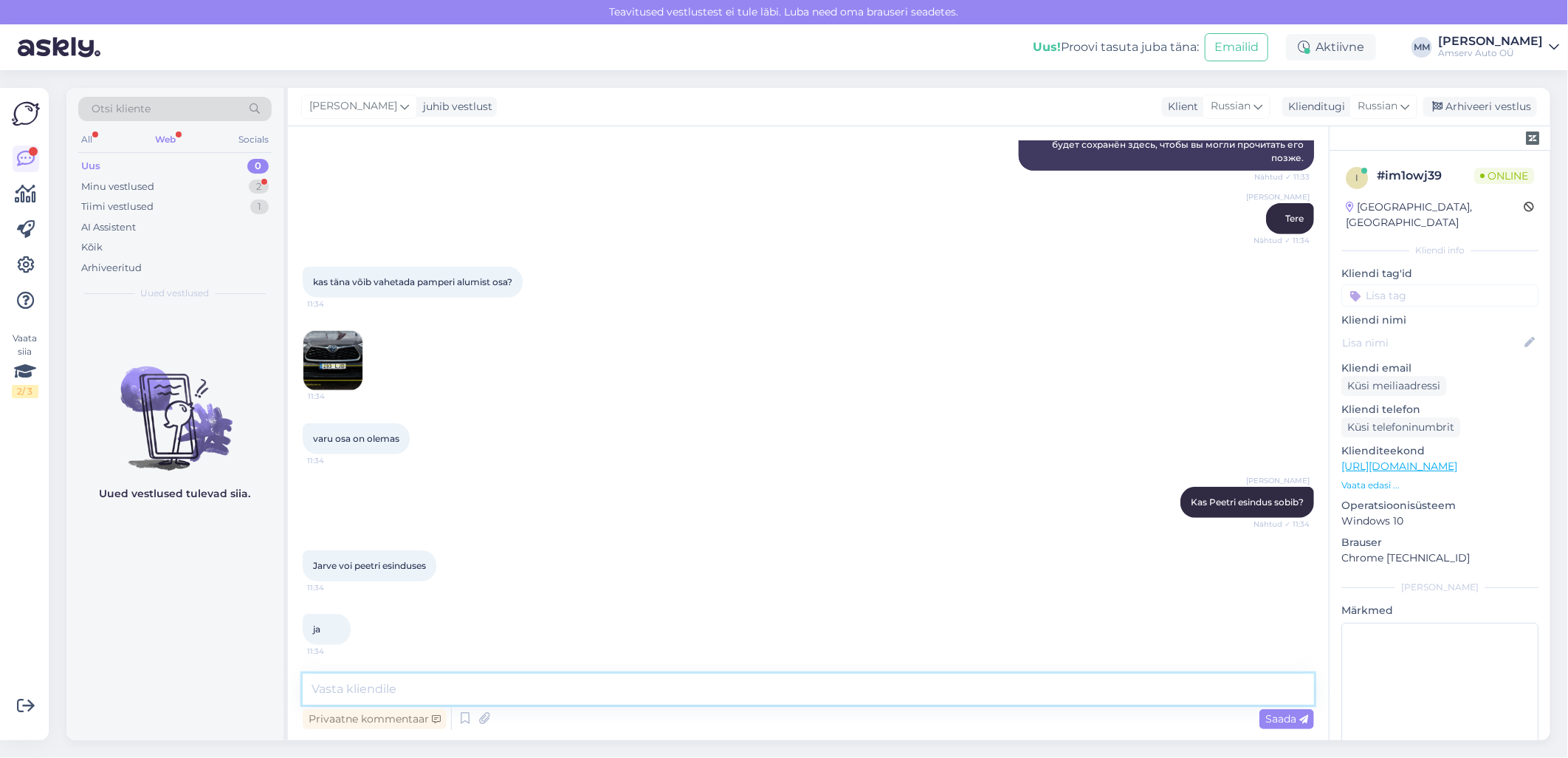
click at [411, 685] on textarea at bounding box center [808, 689] width 1012 height 31
paste textarea "Kere- ja värvitööd 650 2503 [EMAIL_ADDRESS][DOMAIN_NAME] E – R 8.00 - 18.00"
type textarea "Palun võtke ühendust Kere- ja värvitööd 650 2503 [EMAIL_ADDRESS][DOMAIN_NAME] E…"
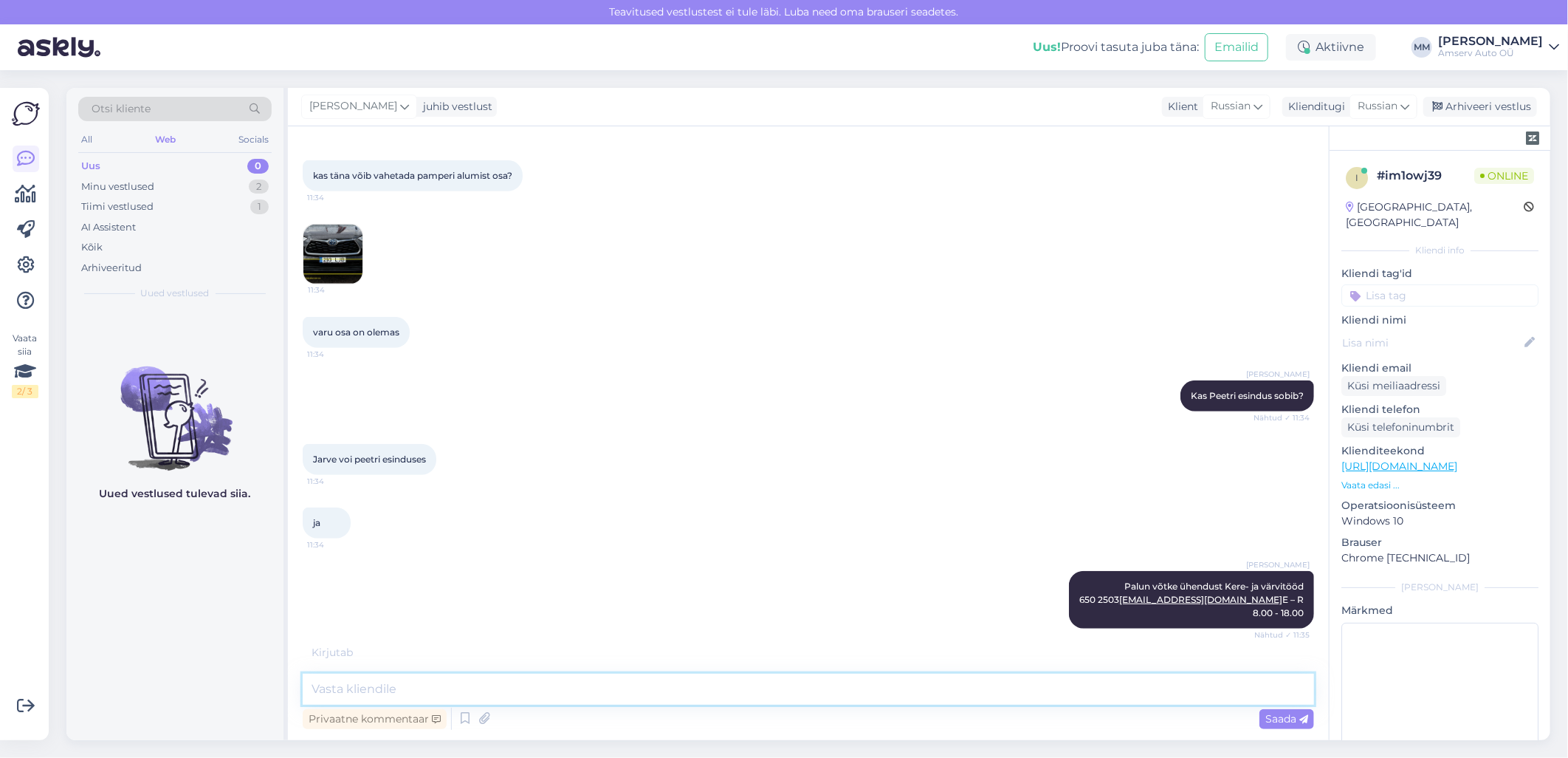
scroll to position [571, 0]
type textarea "Jääme ootama Teid!"
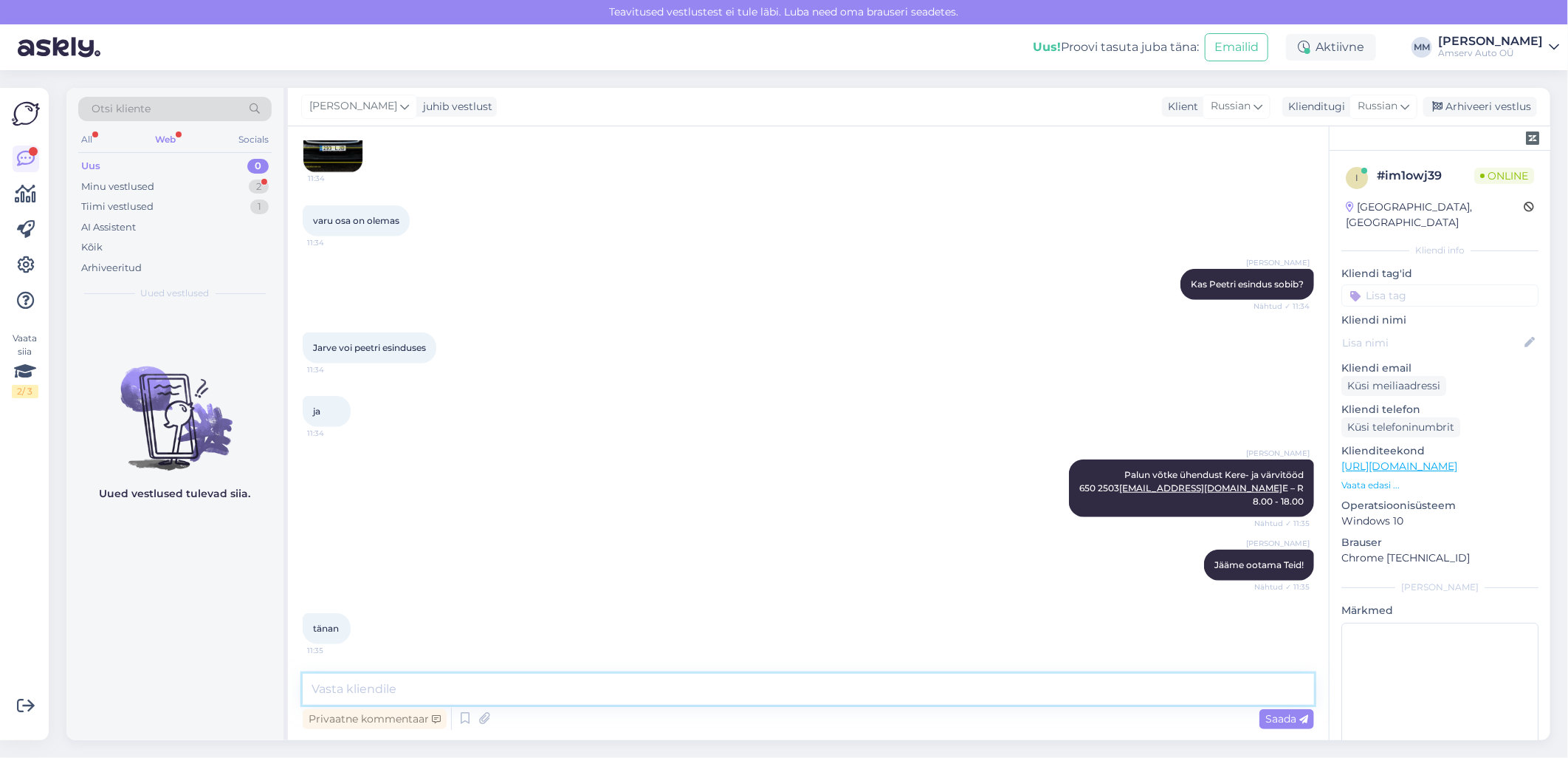
scroll to position [682, 0]
click at [786, 686] on textarea at bounding box center [808, 689] width 1012 height 31
type textarea "Ilusat päeva!"
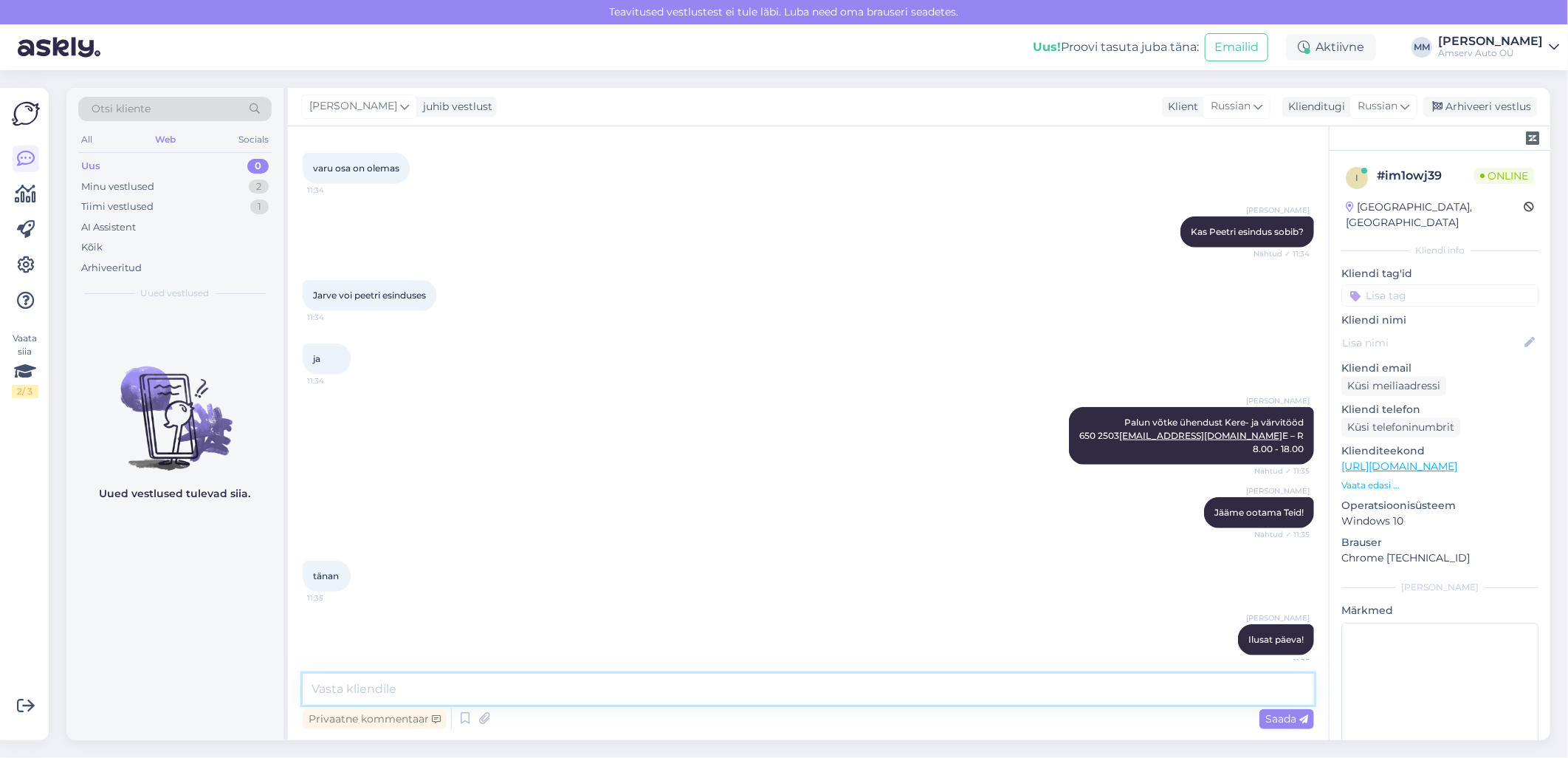
scroll to position [746, 0]
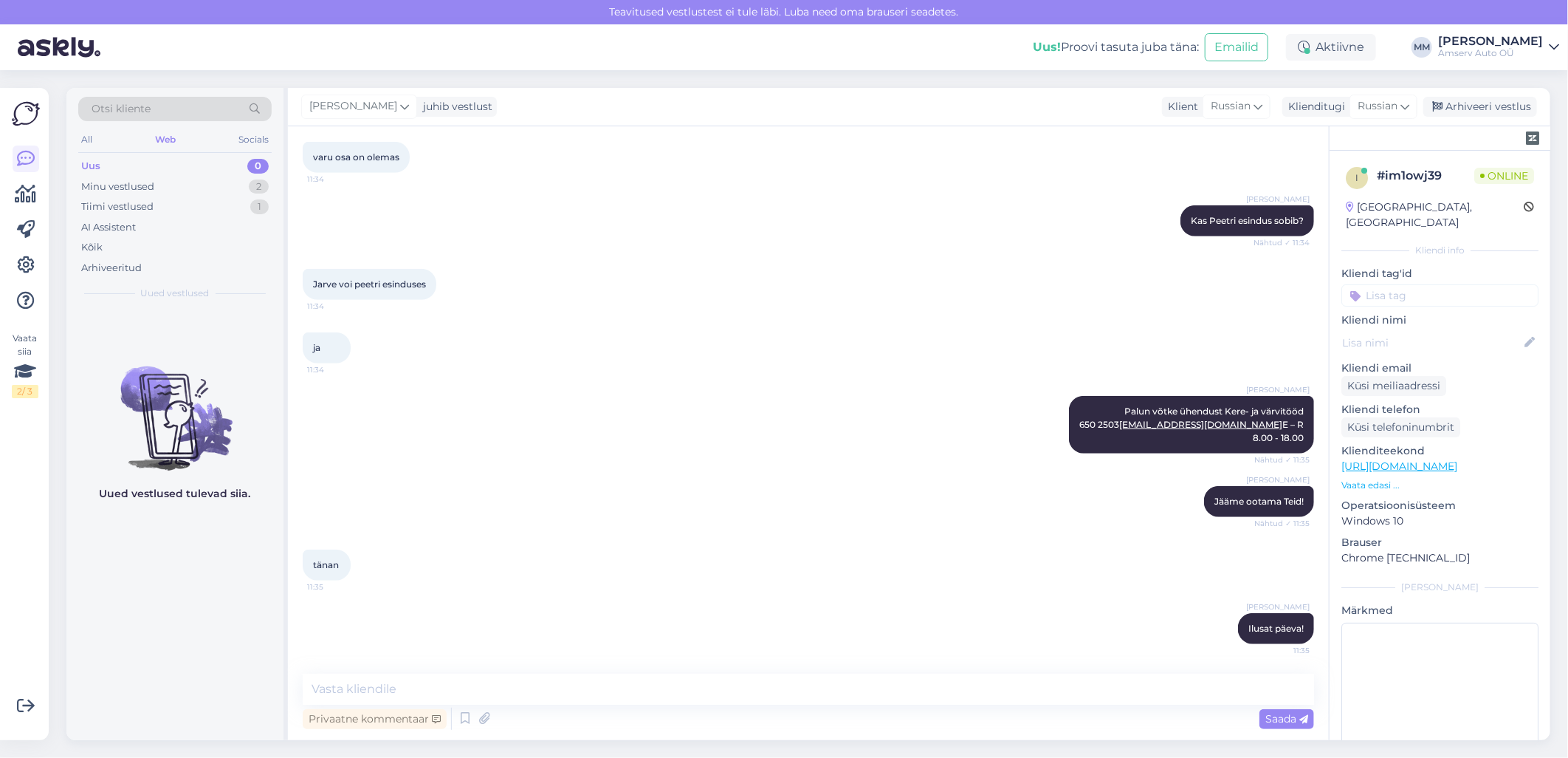
click at [1398, 284] on input at bounding box center [1441, 295] width 197 height 22
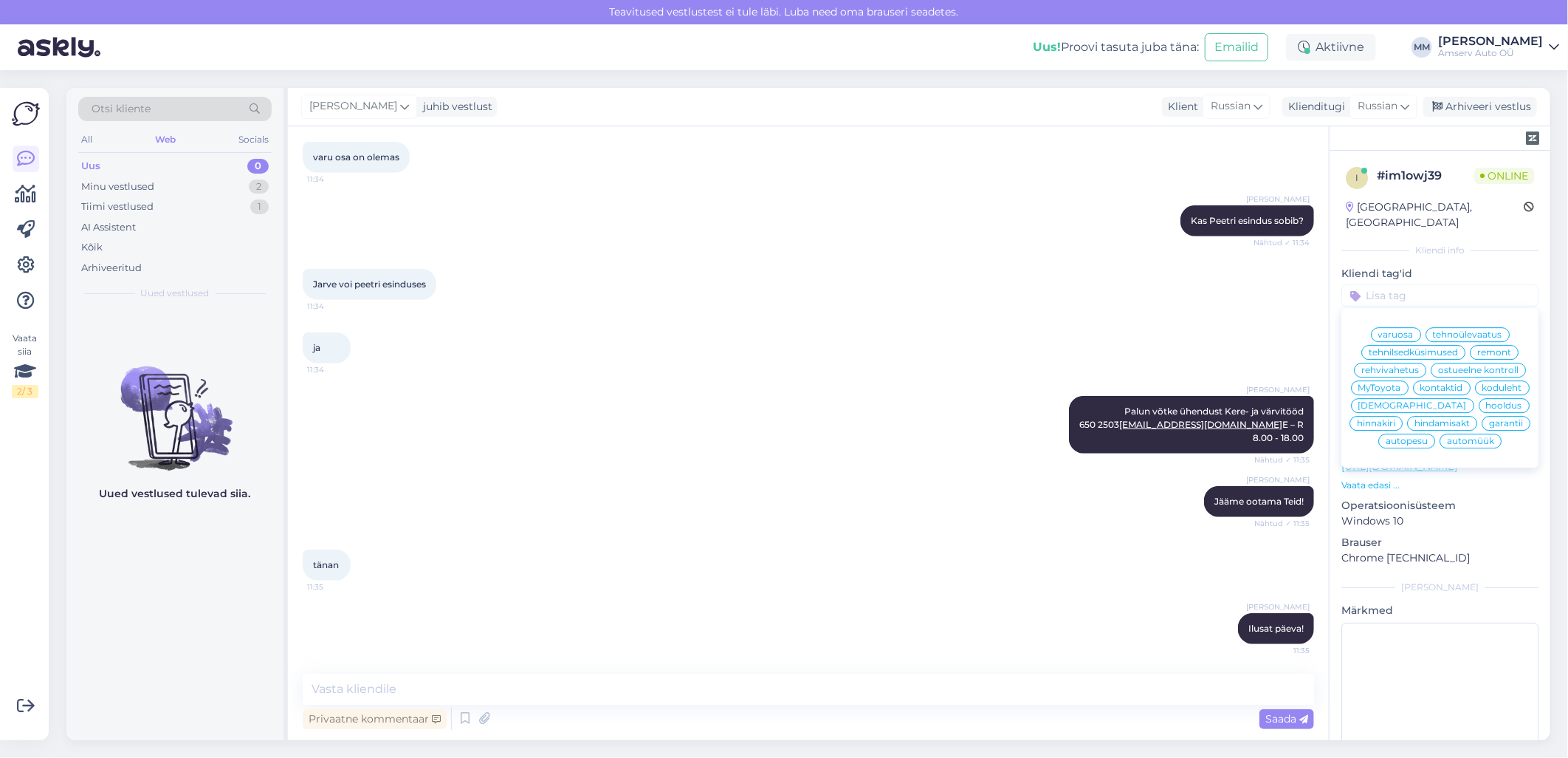
click at [1388, 404] on span "[DEMOGRAPHIC_DATA]" at bounding box center [1413, 405] width 108 height 9
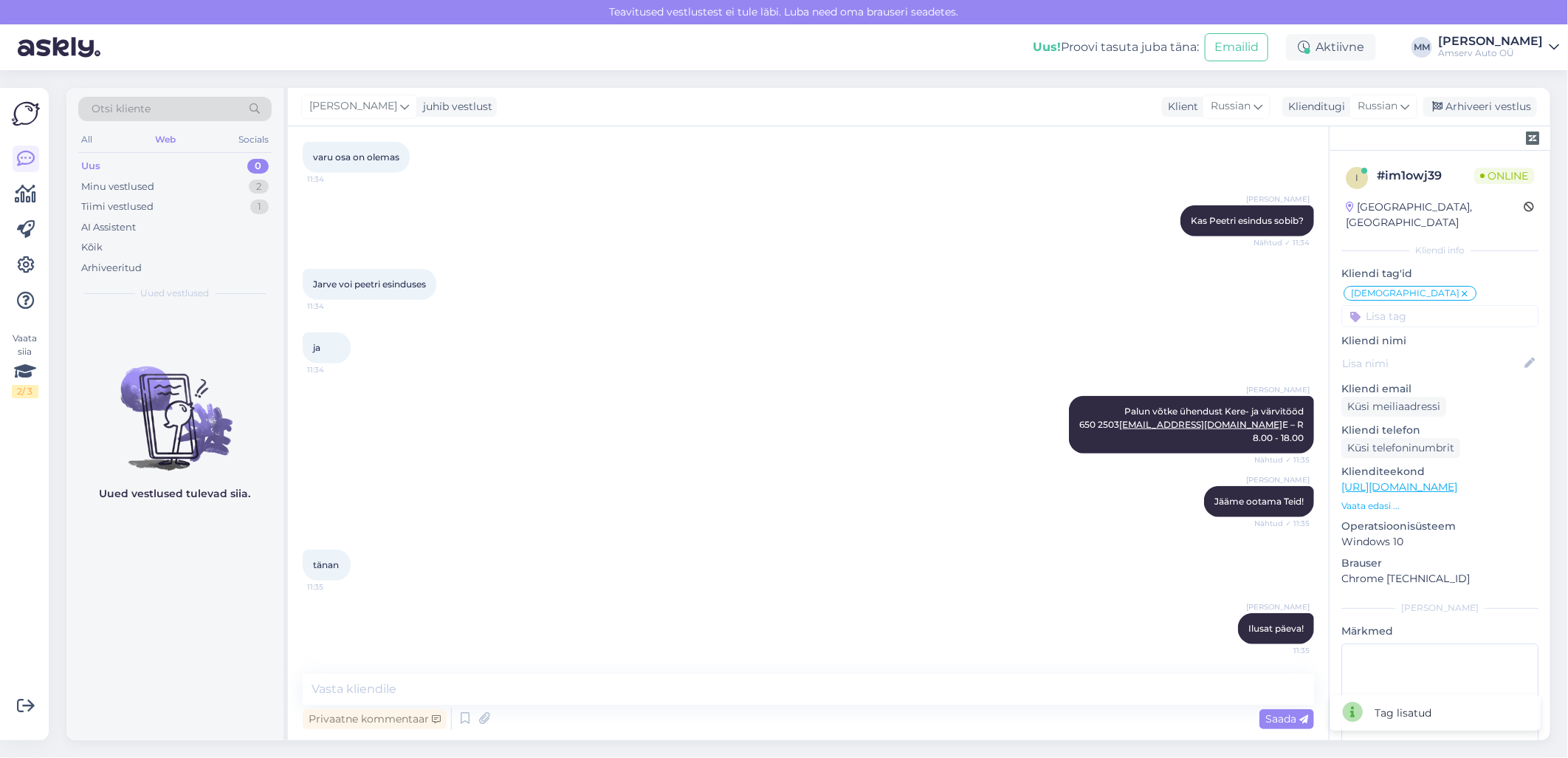
click at [842, 396] on div "[PERSON_NAME] võtke ühendust Kere- ja värvitööd 650 2503 [EMAIL_ADDRESS][DOMAIN…" at bounding box center [808, 425] width 1012 height 90
click at [136, 183] on div "Minu vestlused" at bounding box center [118, 187] width 73 height 15
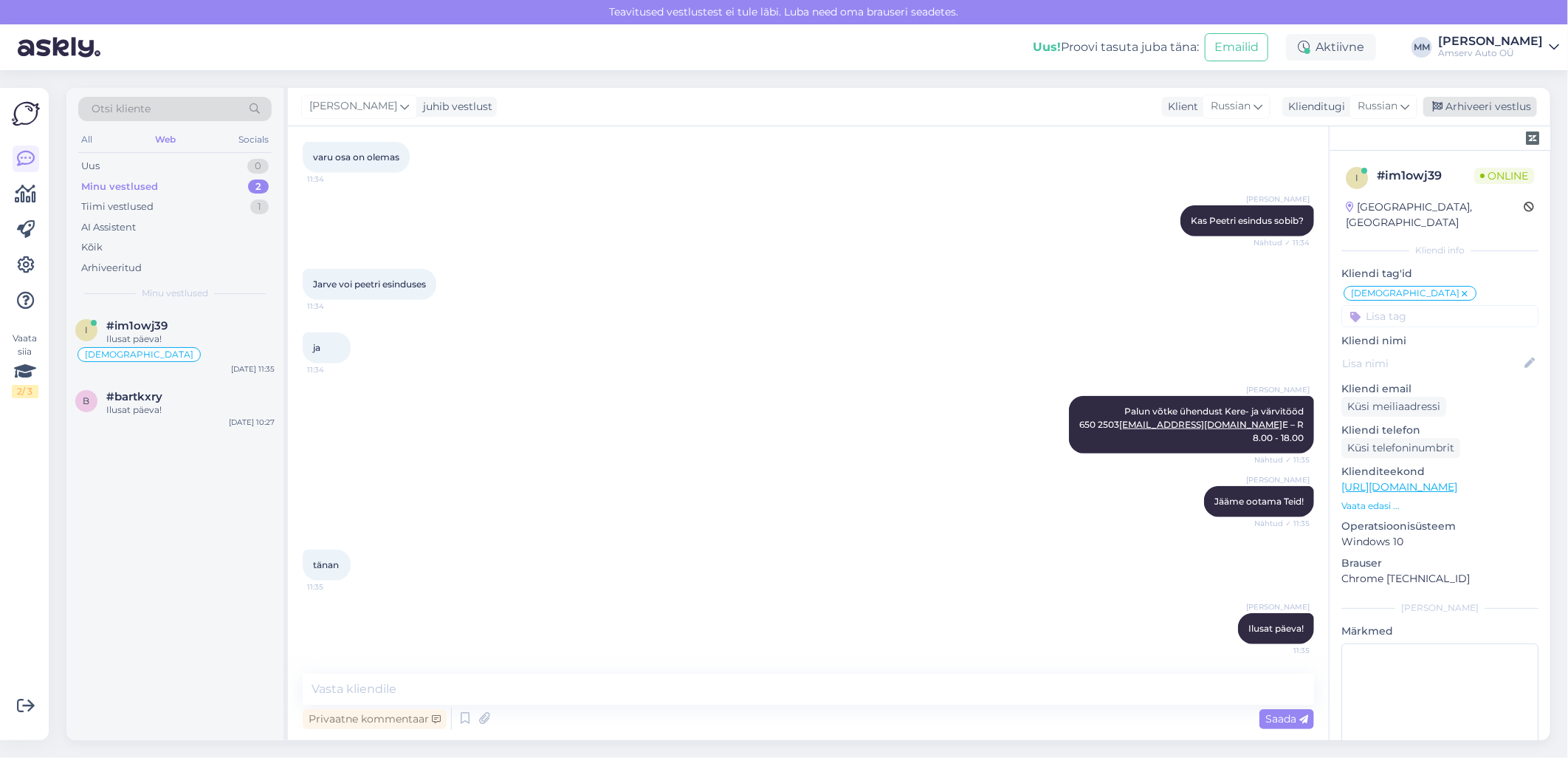
click at [1473, 109] on div "Arhiveeri vestlus" at bounding box center [1480, 107] width 113 height 20
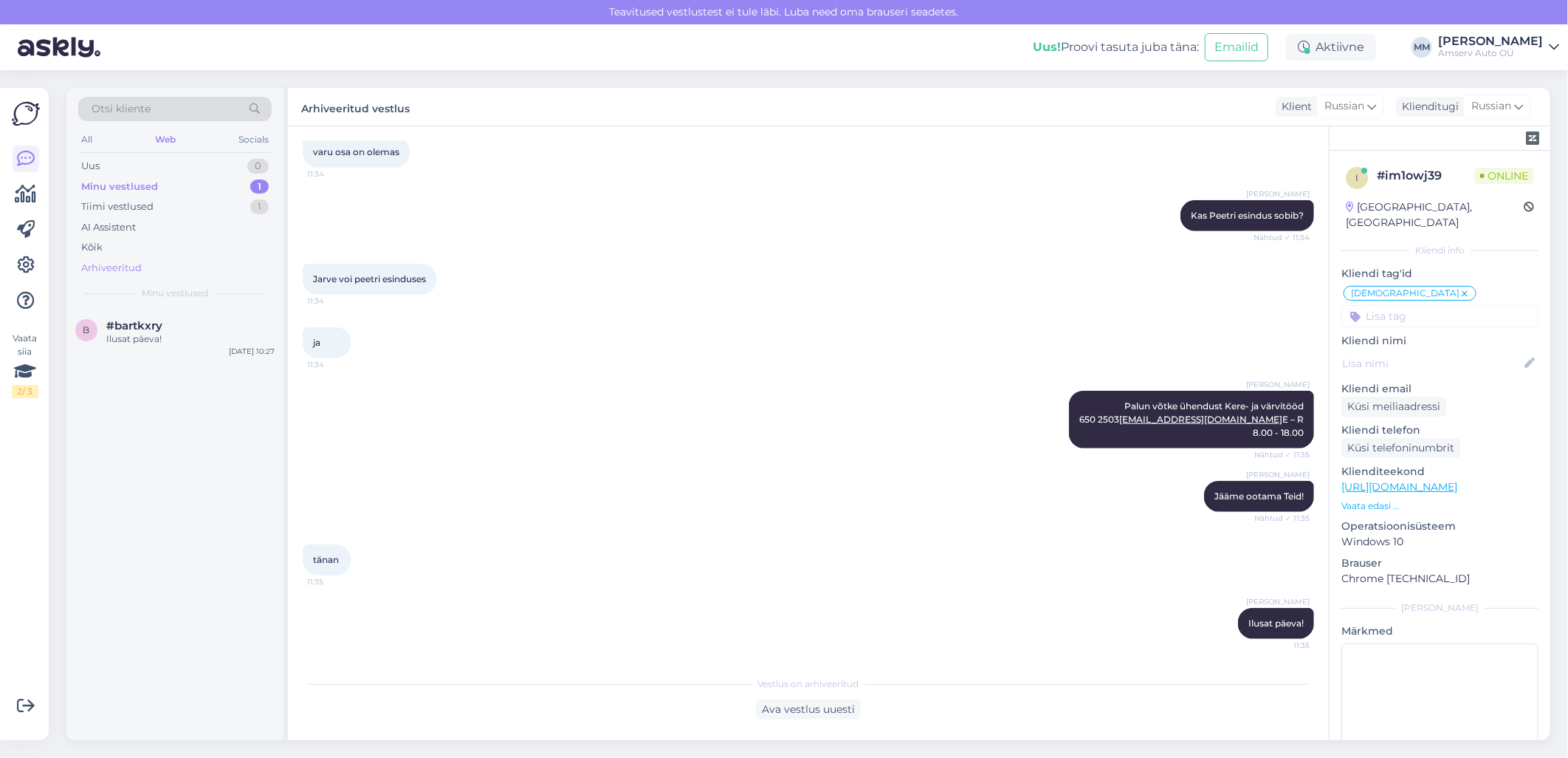
click at [100, 264] on div "Arhiveeritud" at bounding box center [112, 268] width 61 height 15
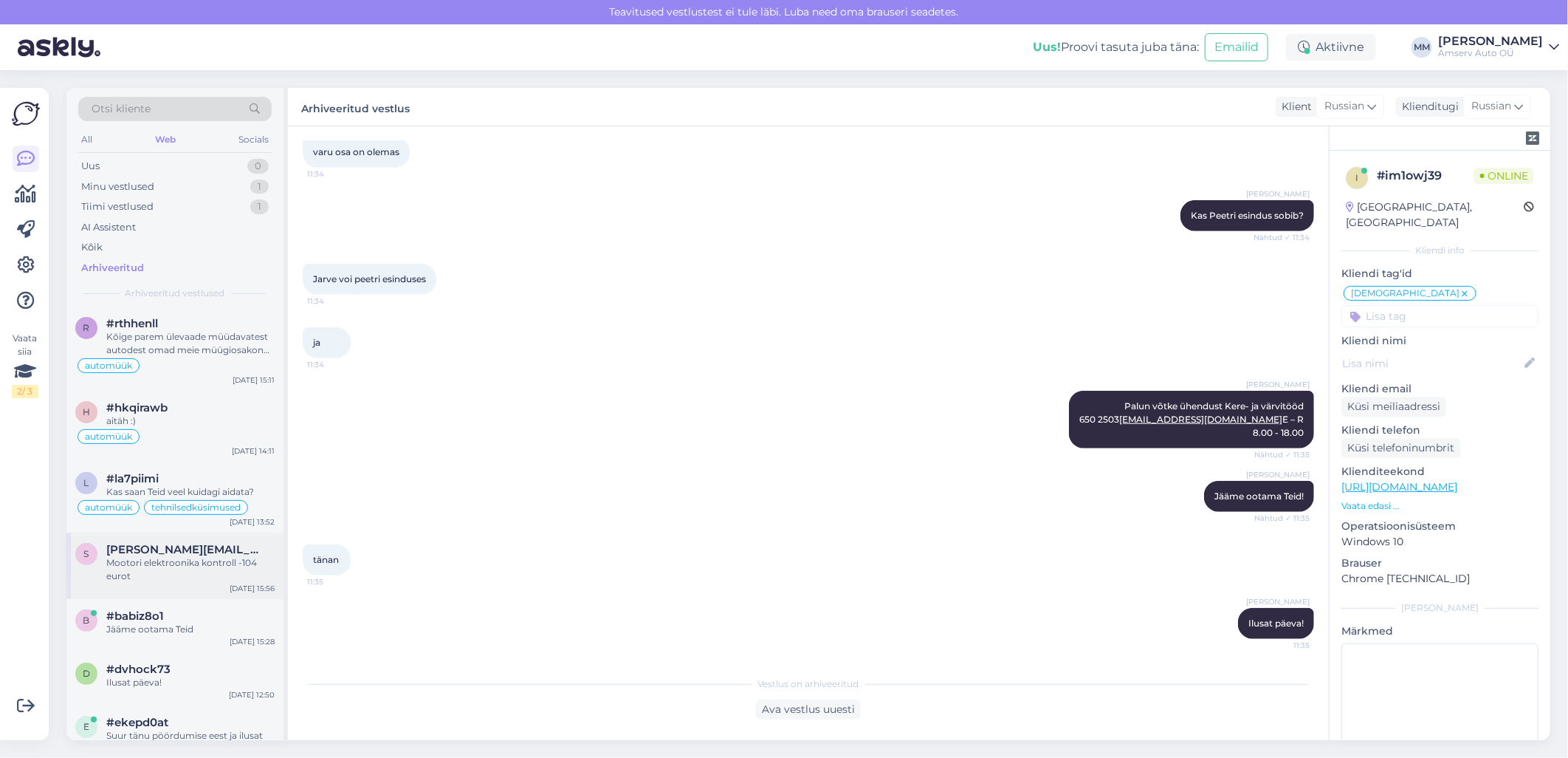
scroll to position [328, 0]
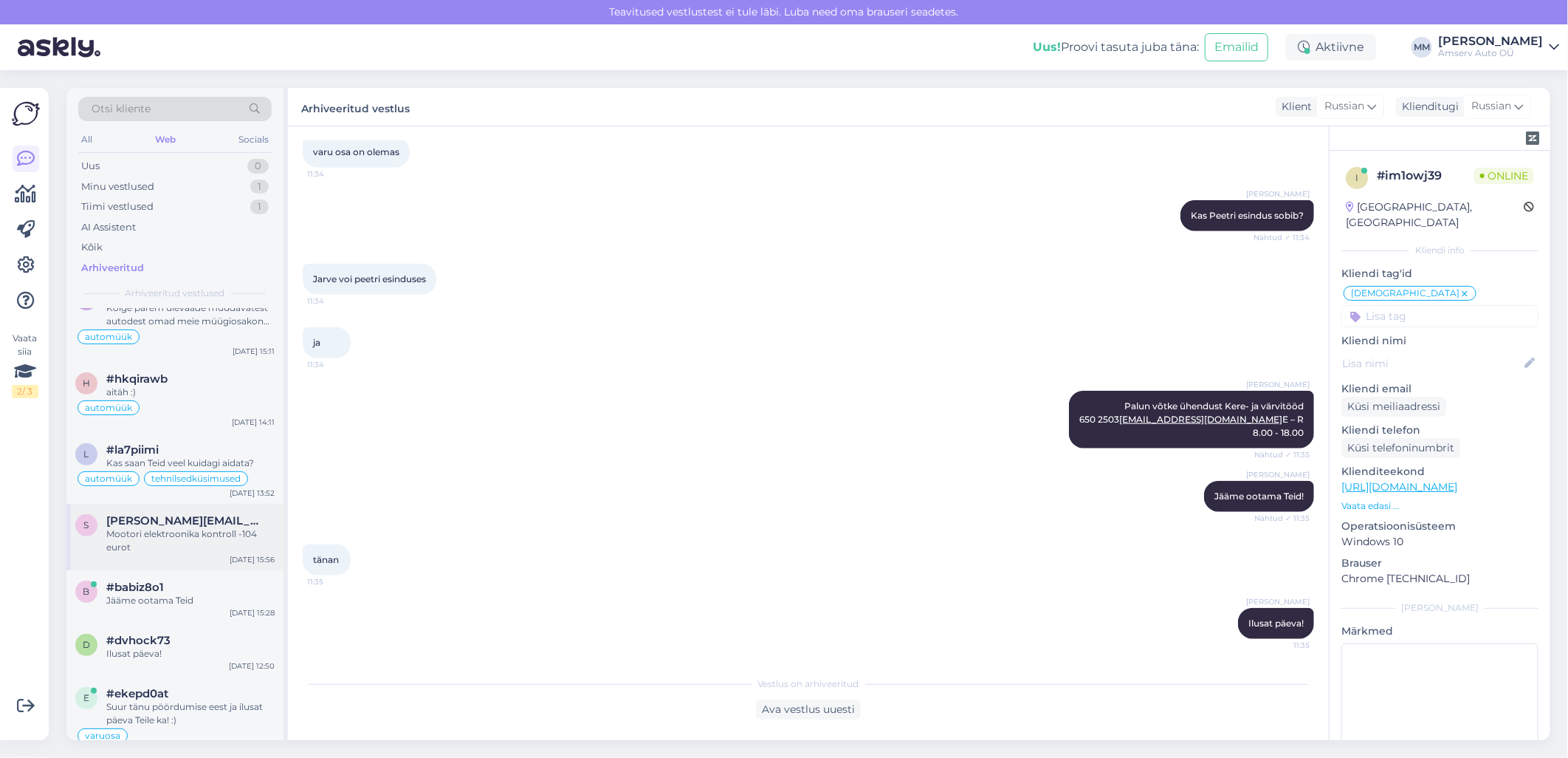
click at [134, 520] on span "[PERSON_NAME][EMAIL_ADDRESS][DOMAIN_NAME]" at bounding box center [182, 520] width 154 height 13
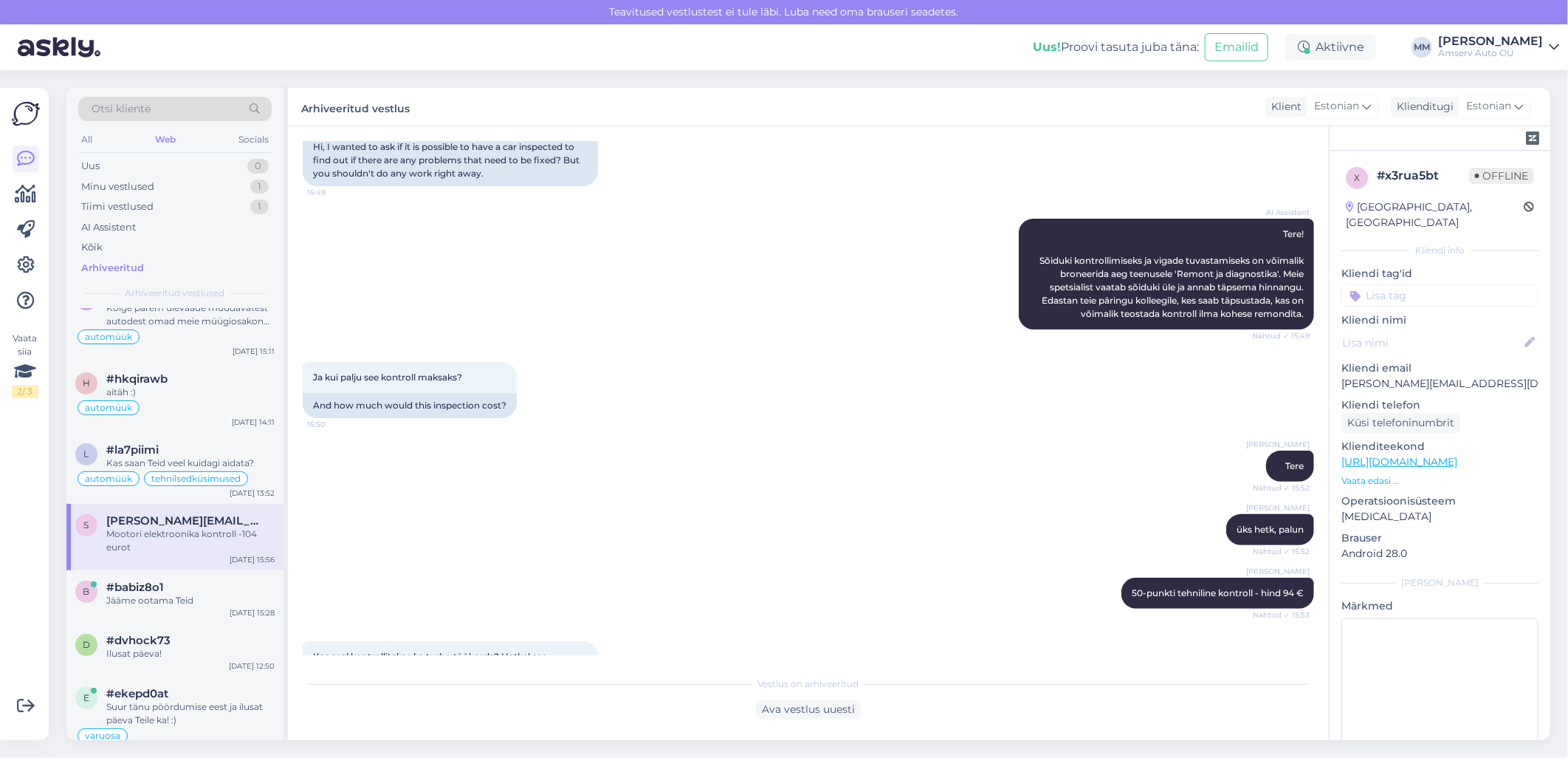
scroll to position [133, 0]
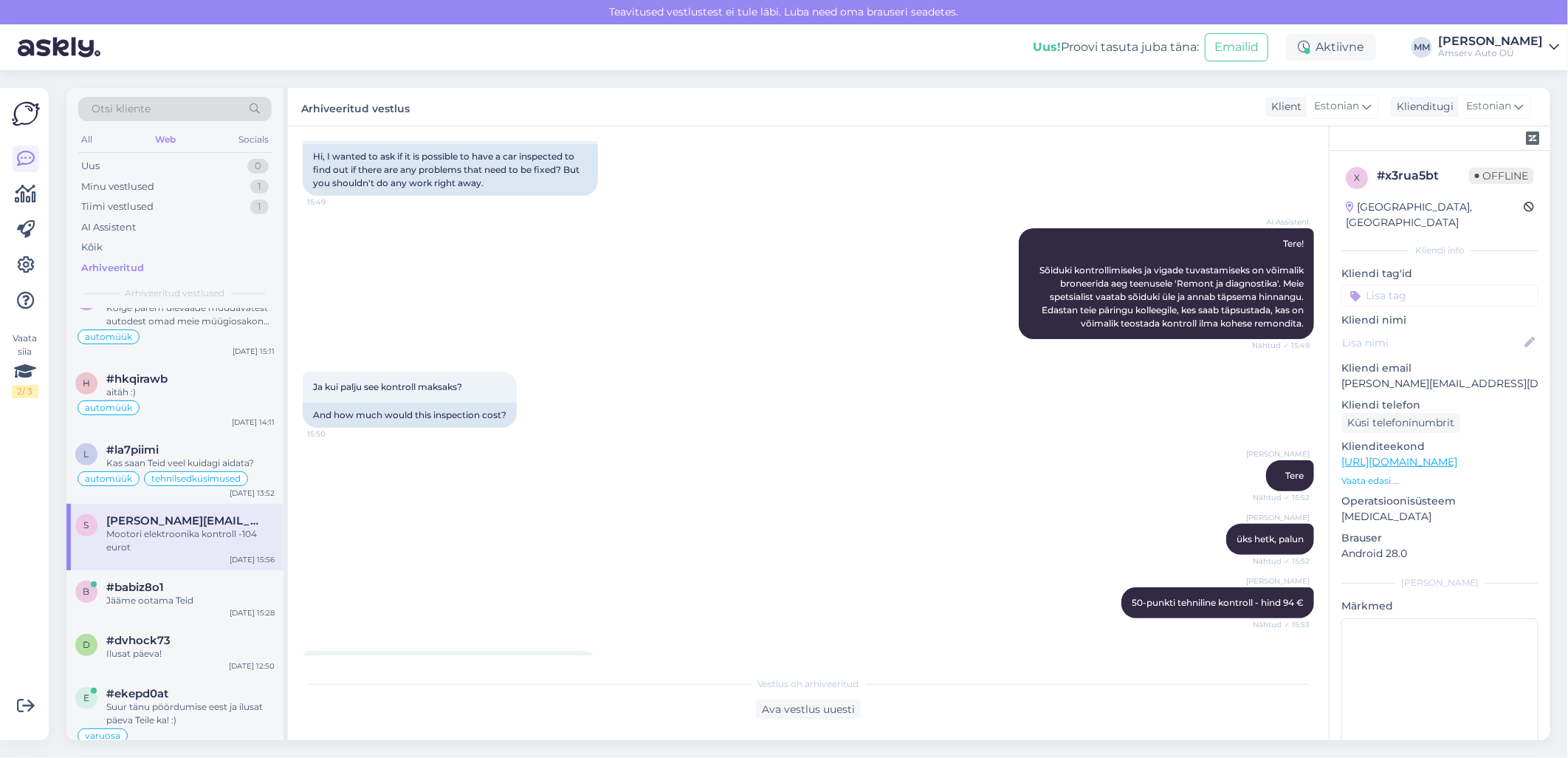
click at [1440, 284] on input at bounding box center [1441, 295] width 197 height 22
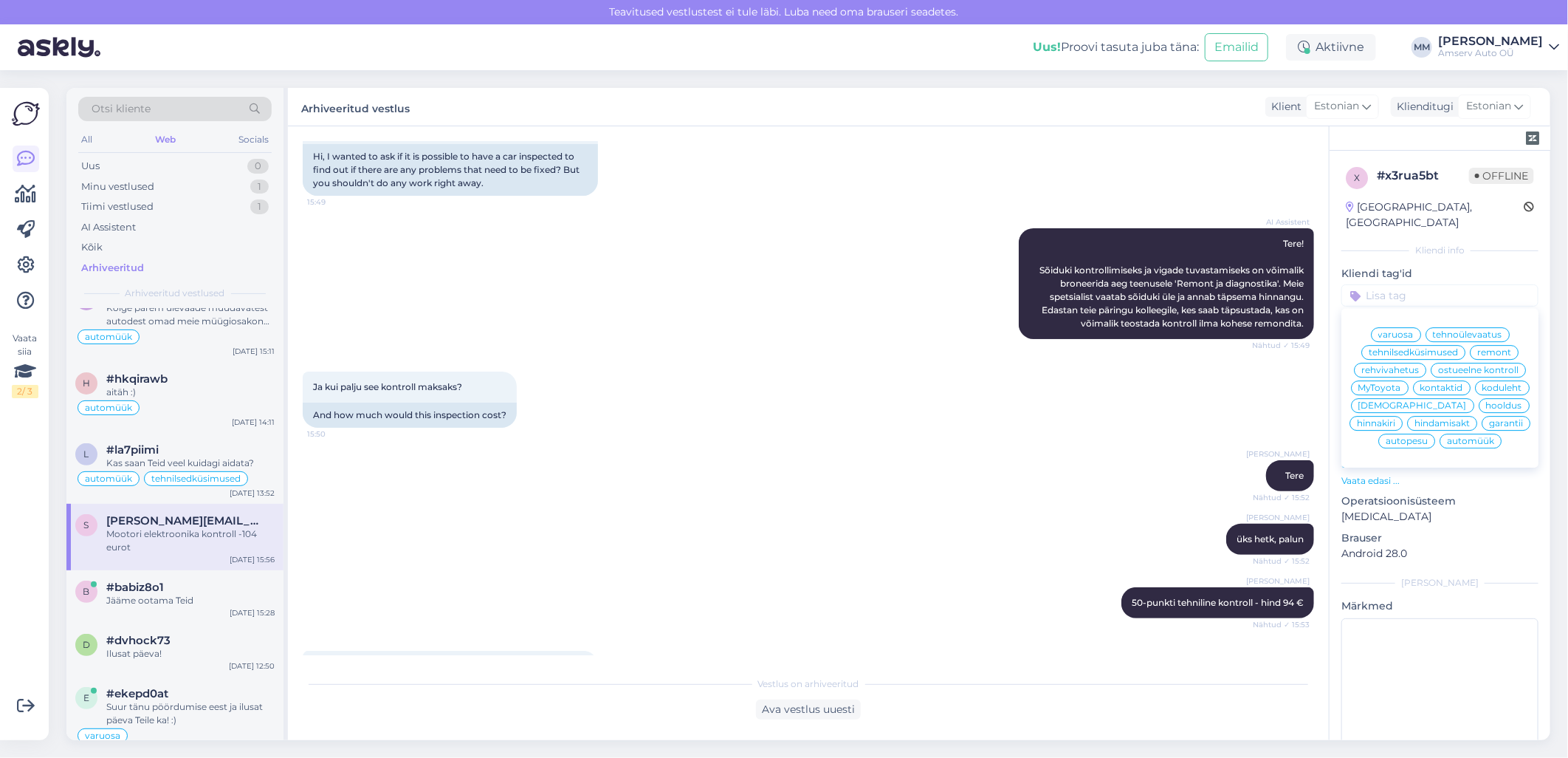
click at [1438, 367] on span "ostueelne kontroll" at bounding box center [1478, 370] width 81 height 9
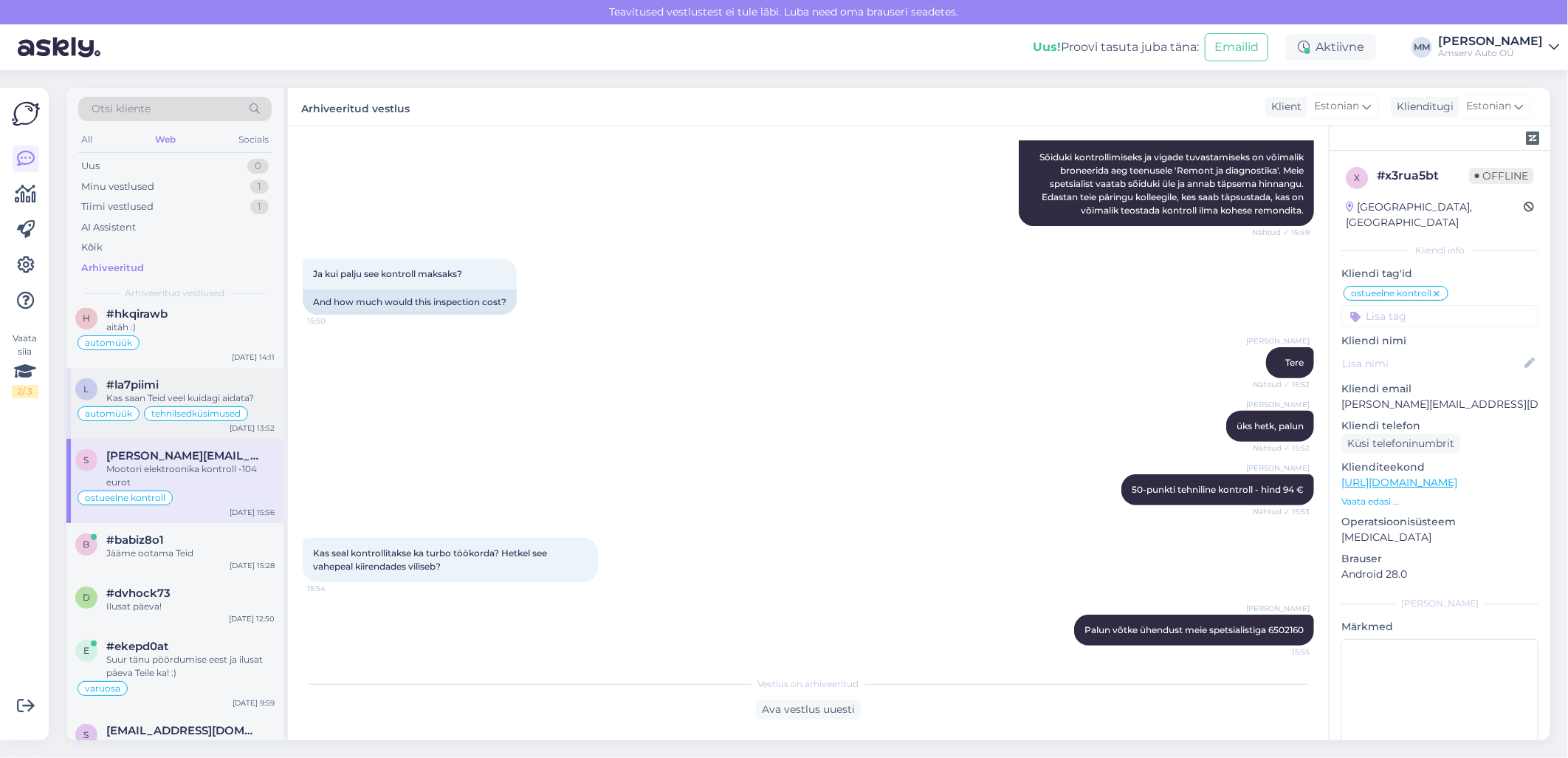
scroll to position [574, 0]
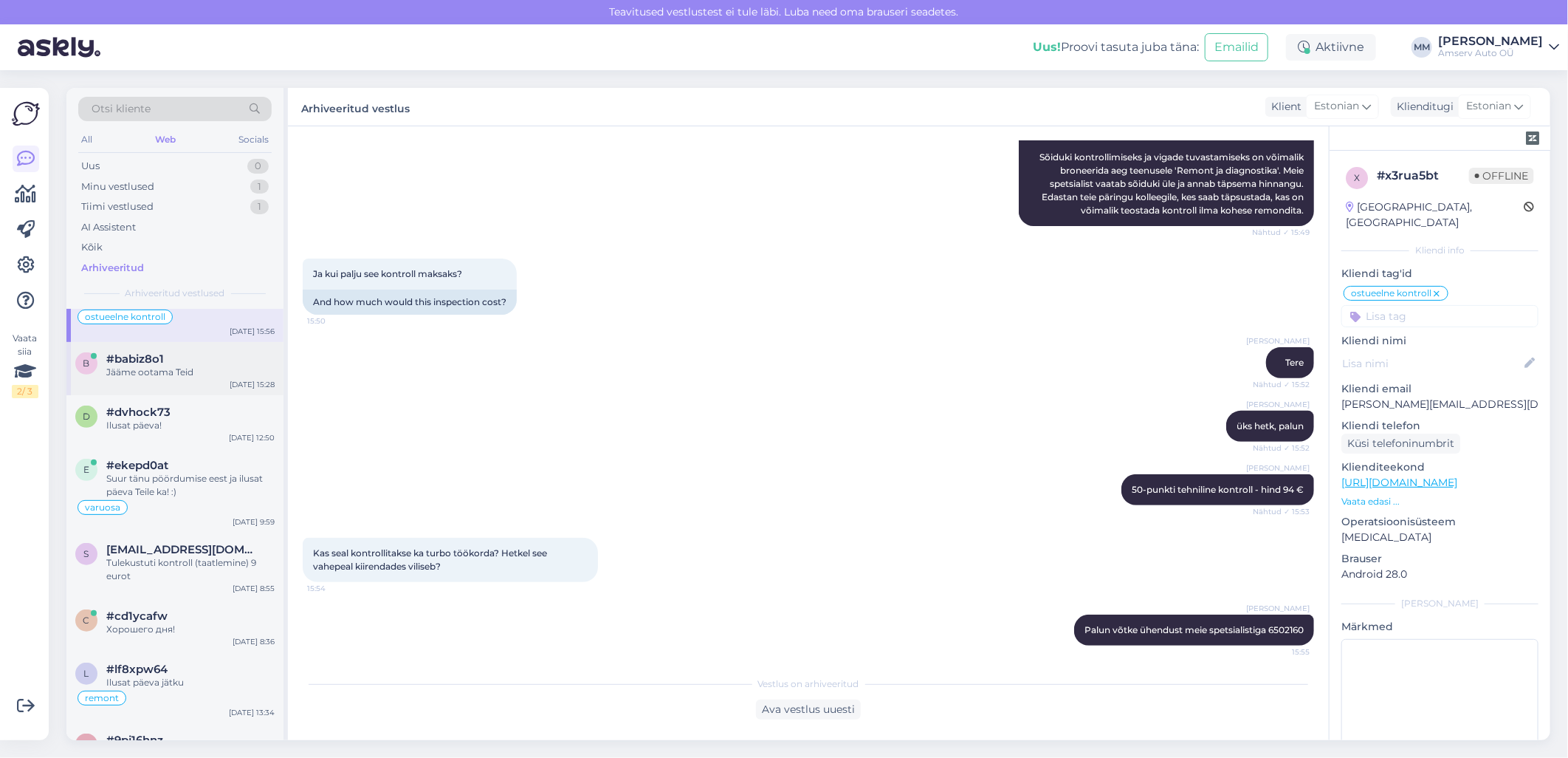
click at [136, 372] on div "Jääme ootama Teid" at bounding box center [190, 372] width 168 height 13
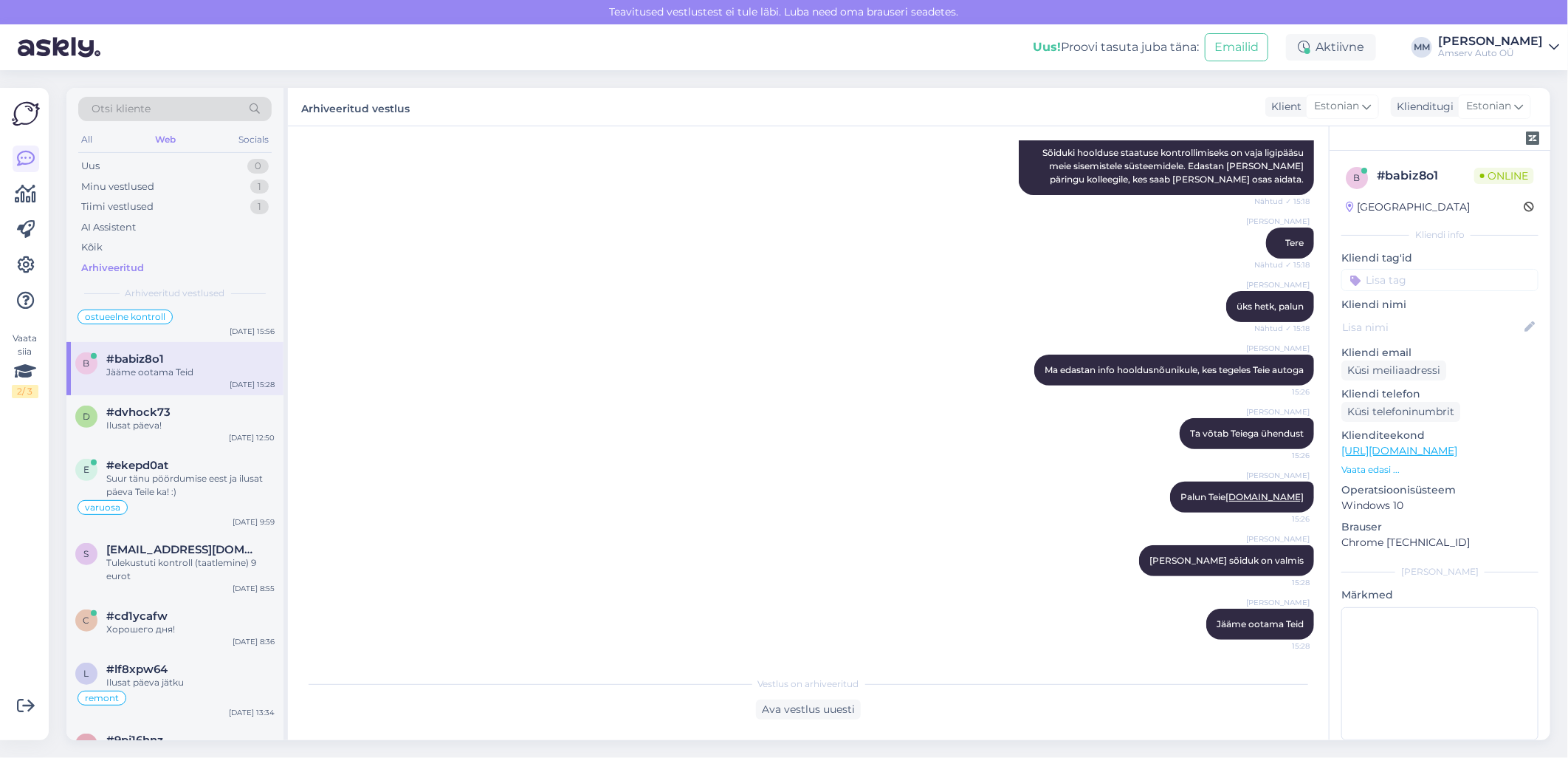
scroll to position [223, 0]
click at [1390, 279] on input at bounding box center [1441, 280] width 197 height 22
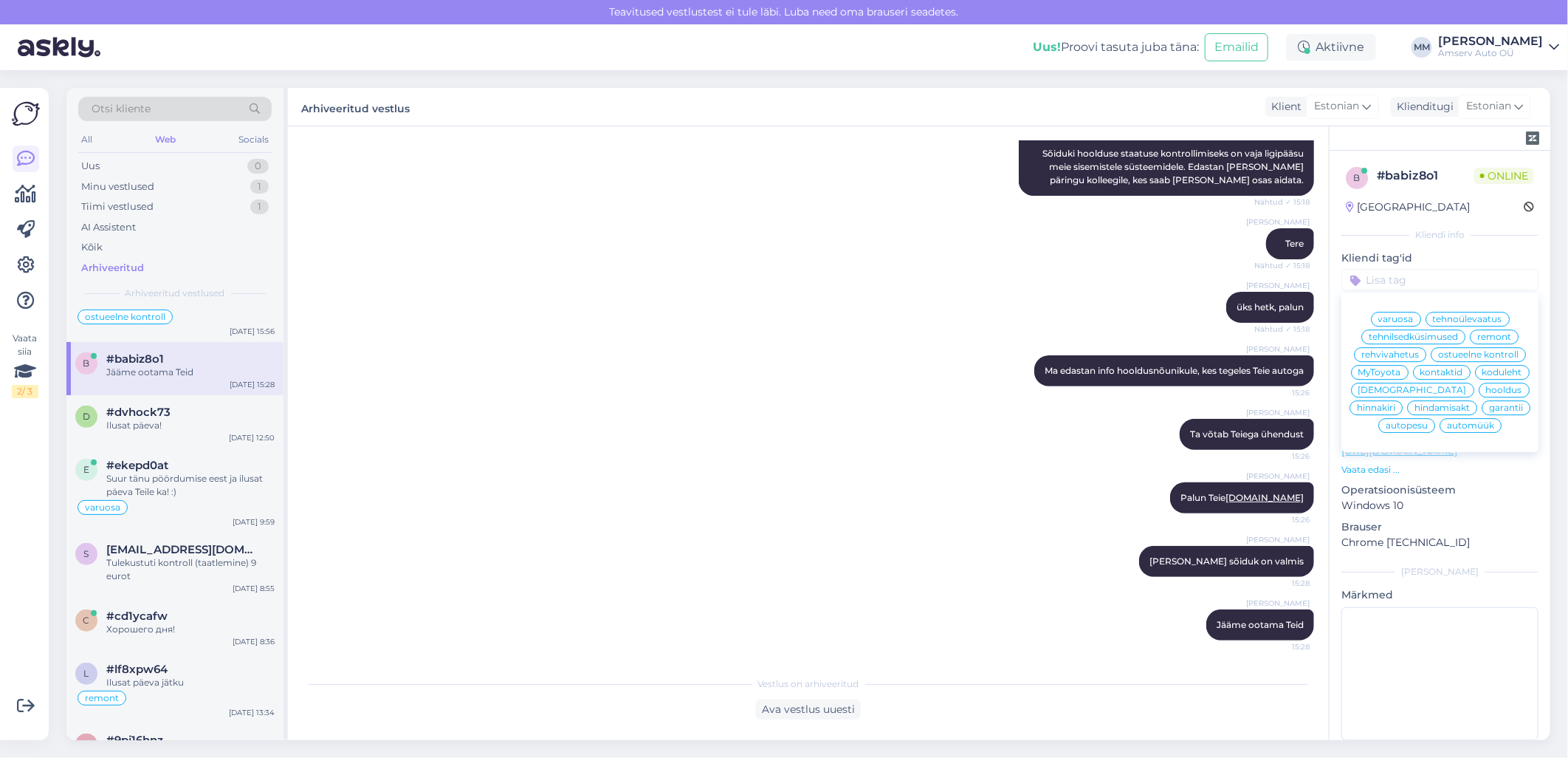
click at [1405, 333] on span "tehnilsedküsimused" at bounding box center [1414, 336] width 90 height 9
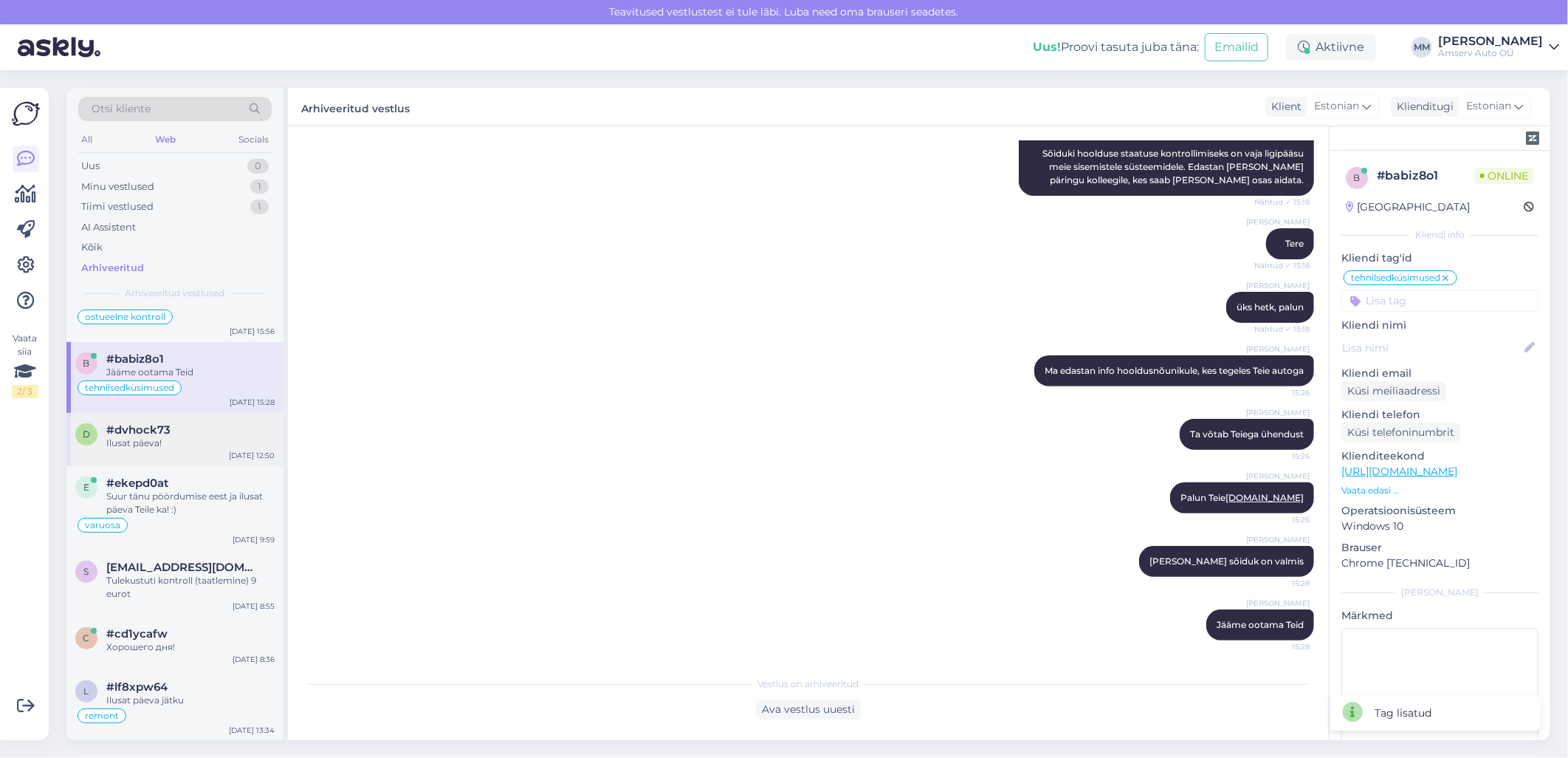
click at [159, 439] on div "Ilusat päeva!" at bounding box center [190, 443] width 168 height 13
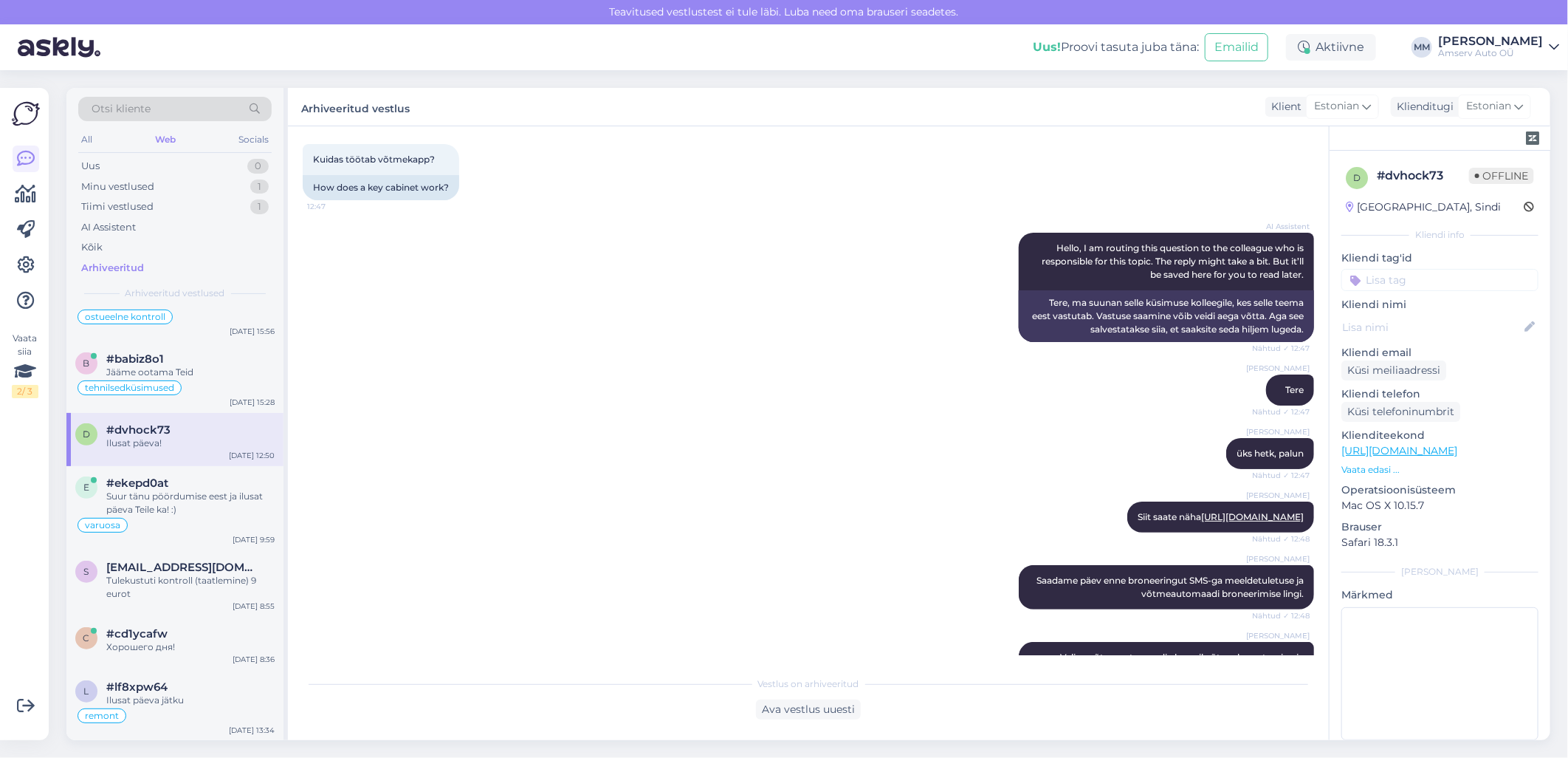
scroll to position [74, 0]
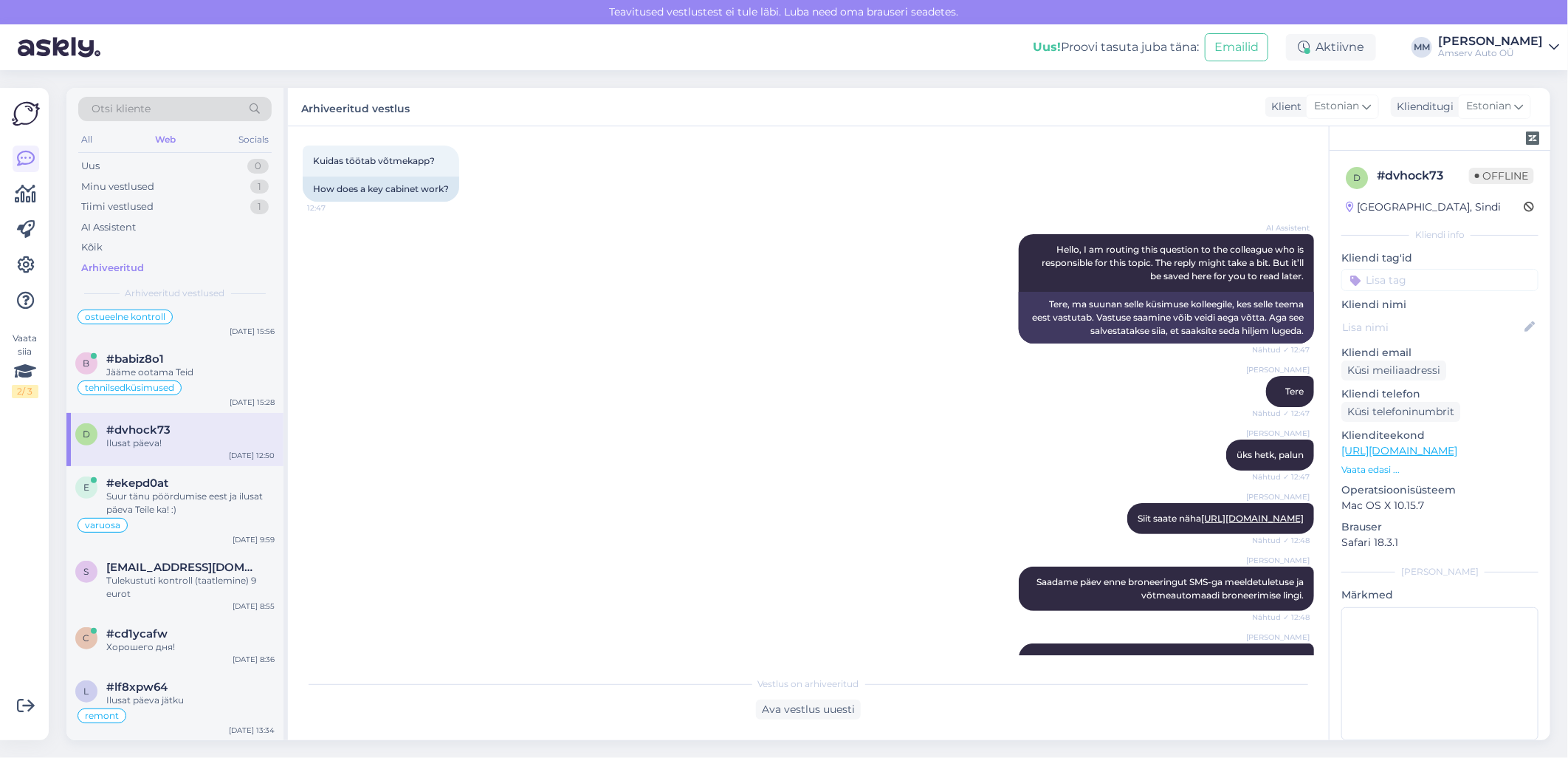
click at [1404, 280] on input at bounding box center [1441, 280] width 197 height 22
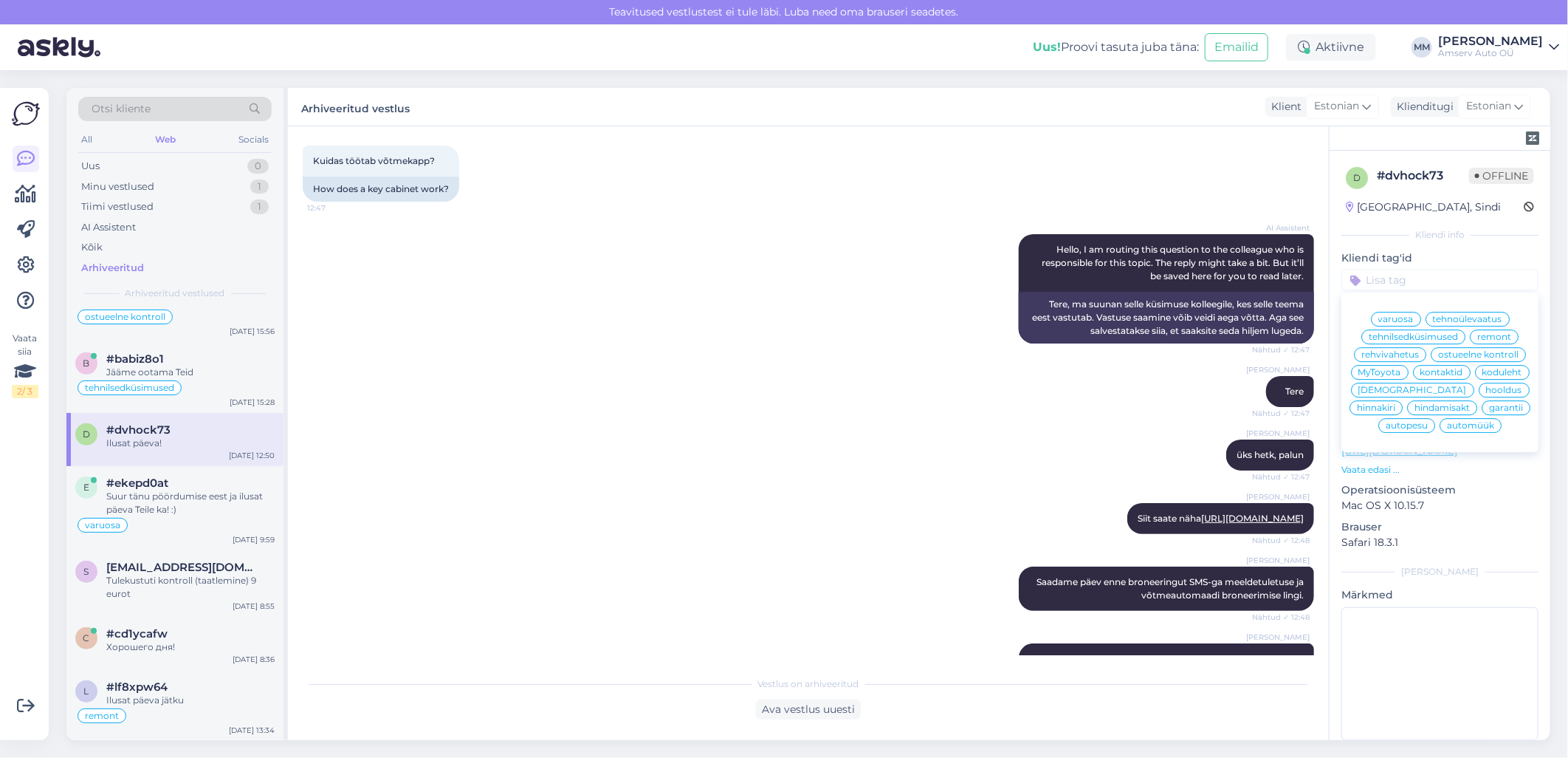
click at [1386, 334] on span "tehnilsedküsimused" at bounding box center [1414, 336] width 90 height 9
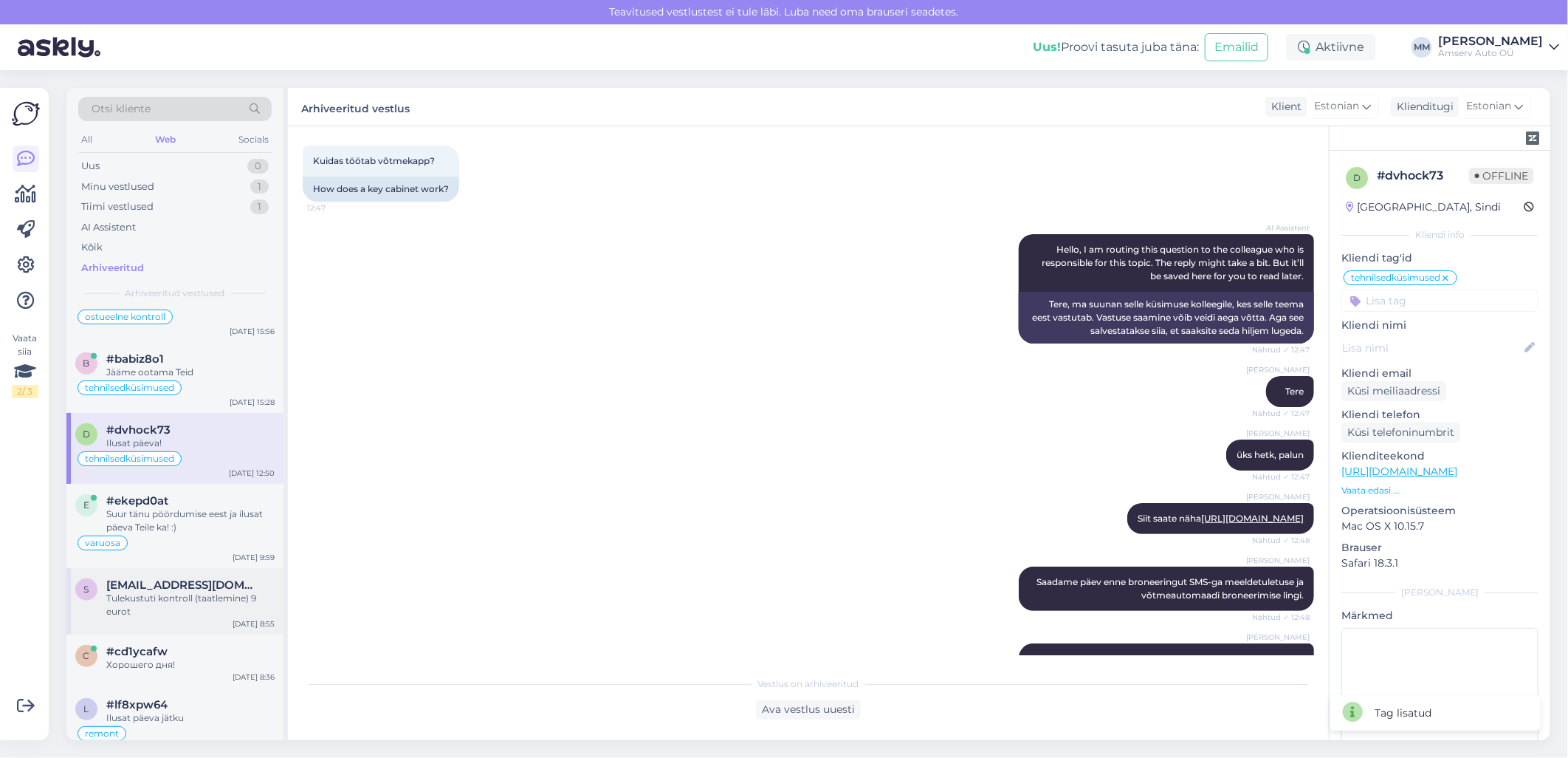
click at [153, 606] on div "Tulekustuti kontroll (taatlemine) 9 eurot" at bounding box center [190, 605] width 168 height 26
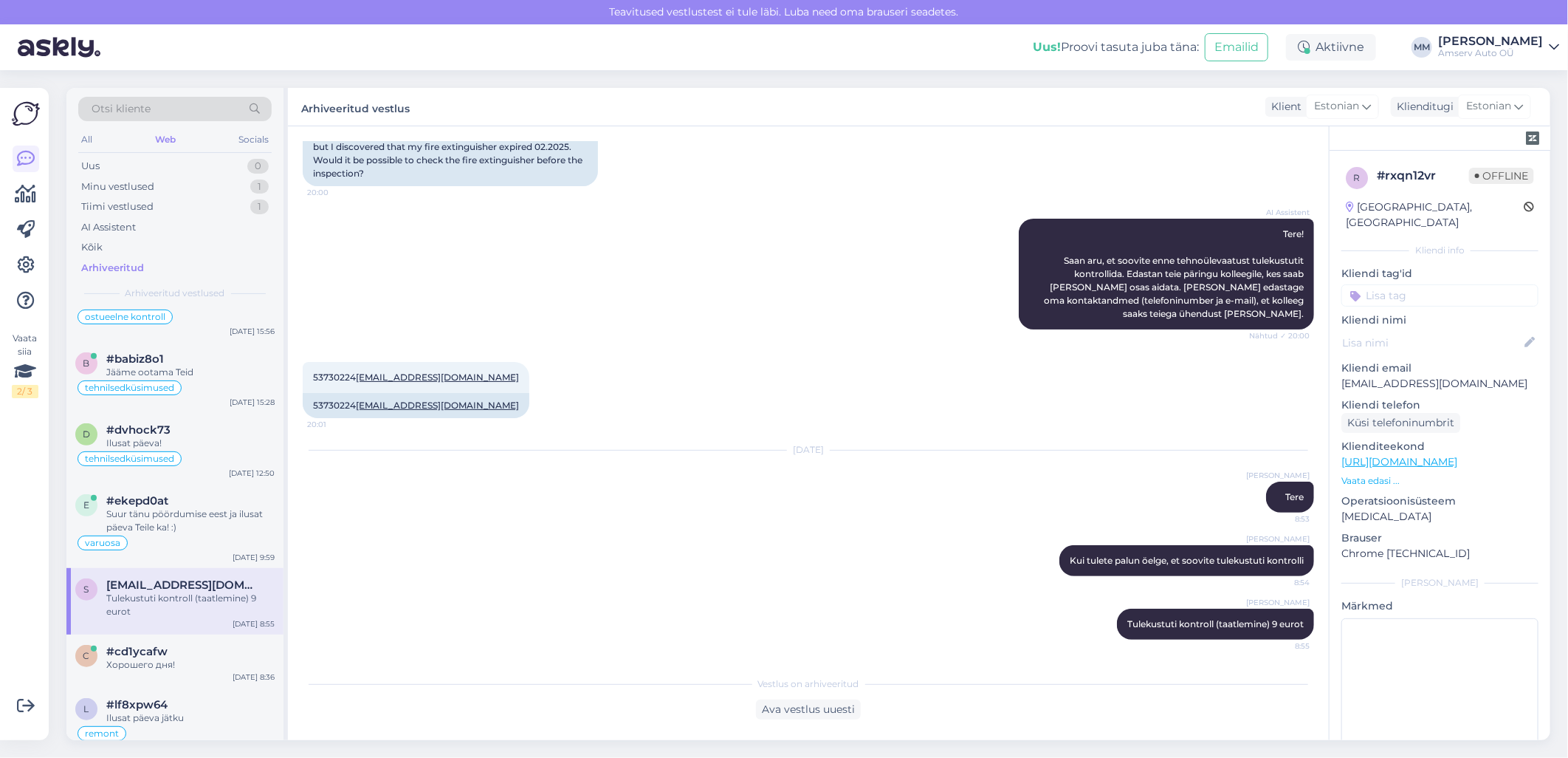
scroll to position [0, 0]
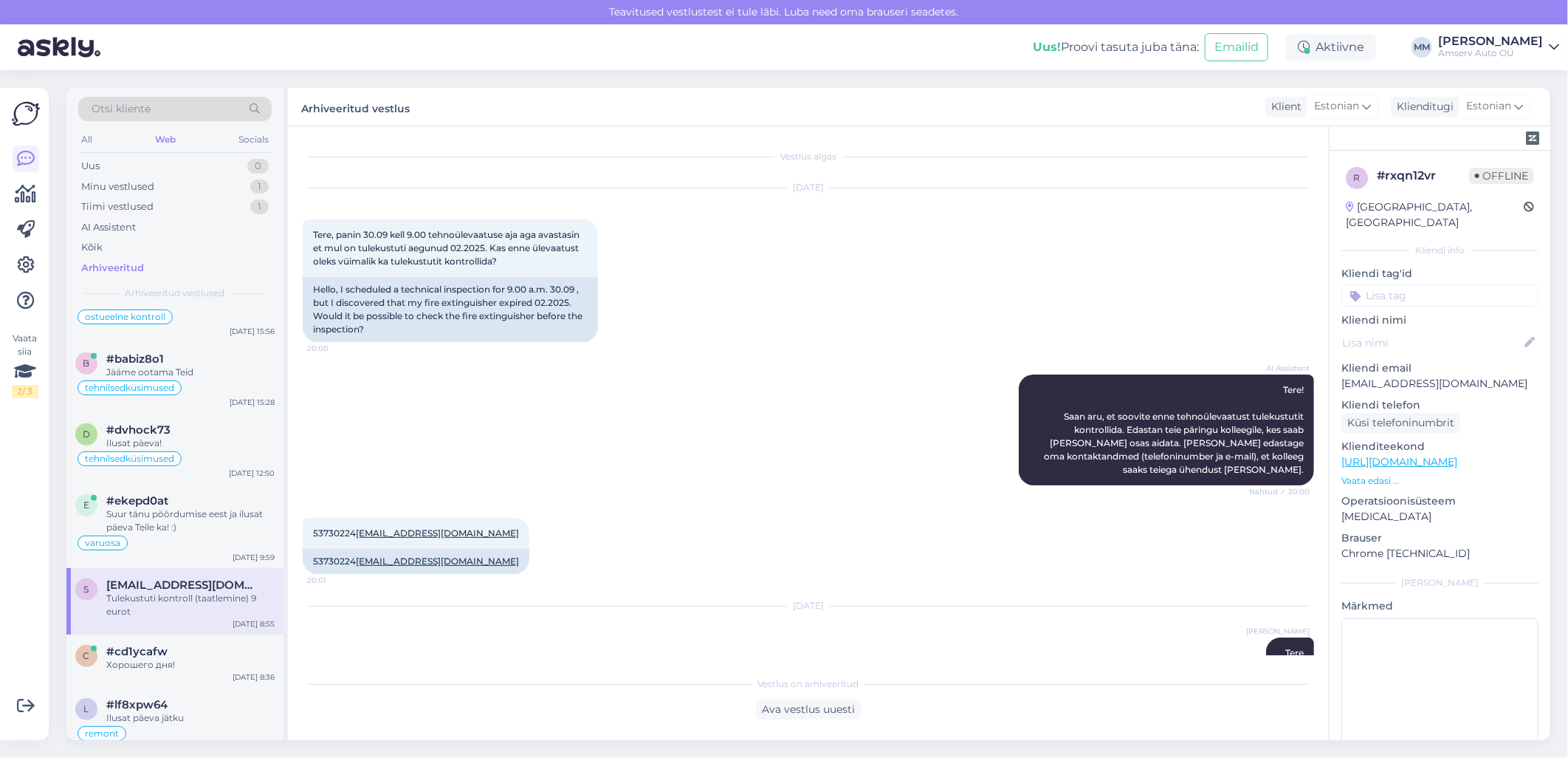
click at [1393, 284] on input at bounding box center [1441, 295] width 197 height 22
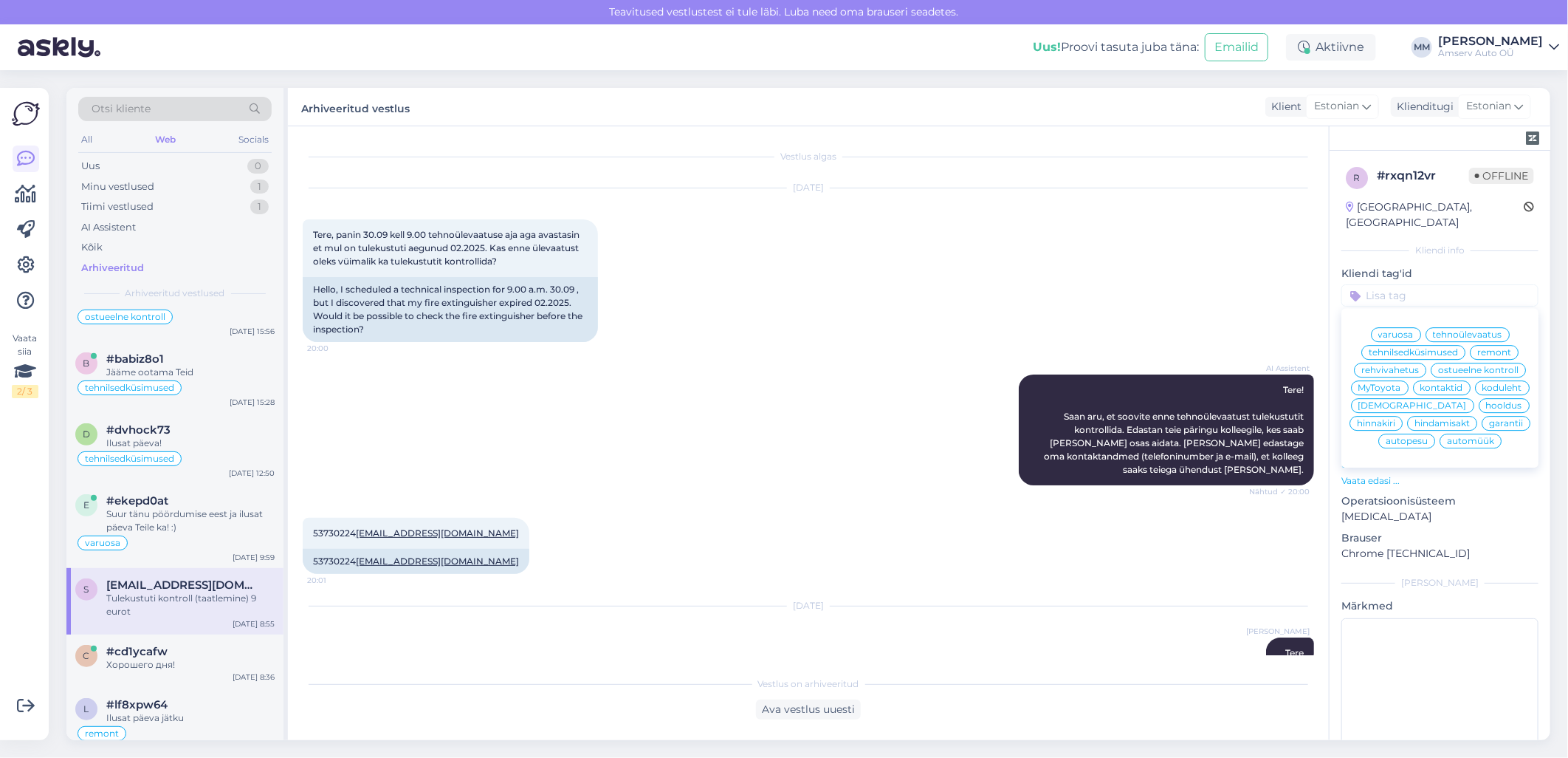
click at [1434, 330] on span "tehnoülevaatus" at bounding box center [1468, 335] width 69 height 9
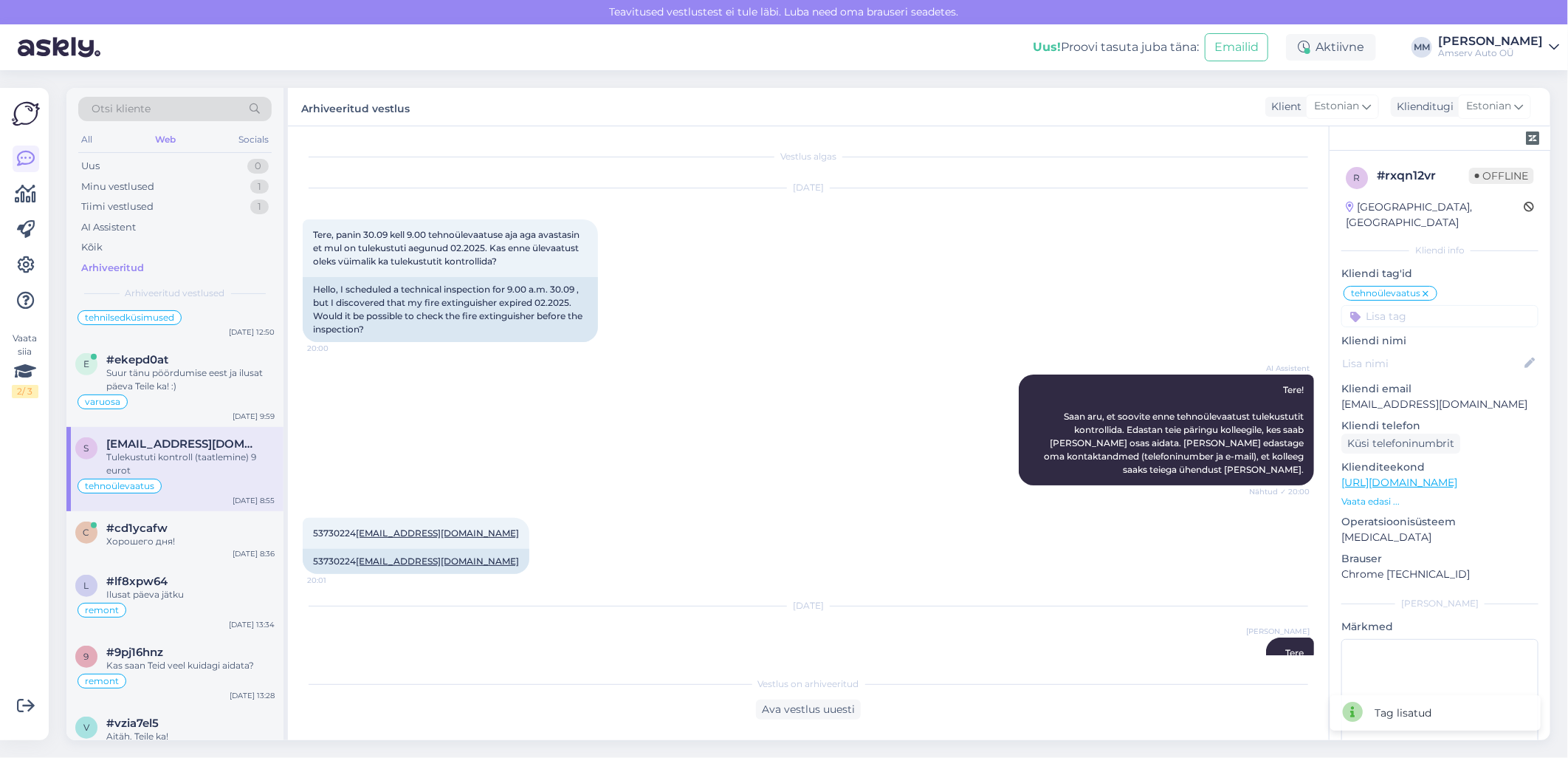
scroll to position [820, 0]
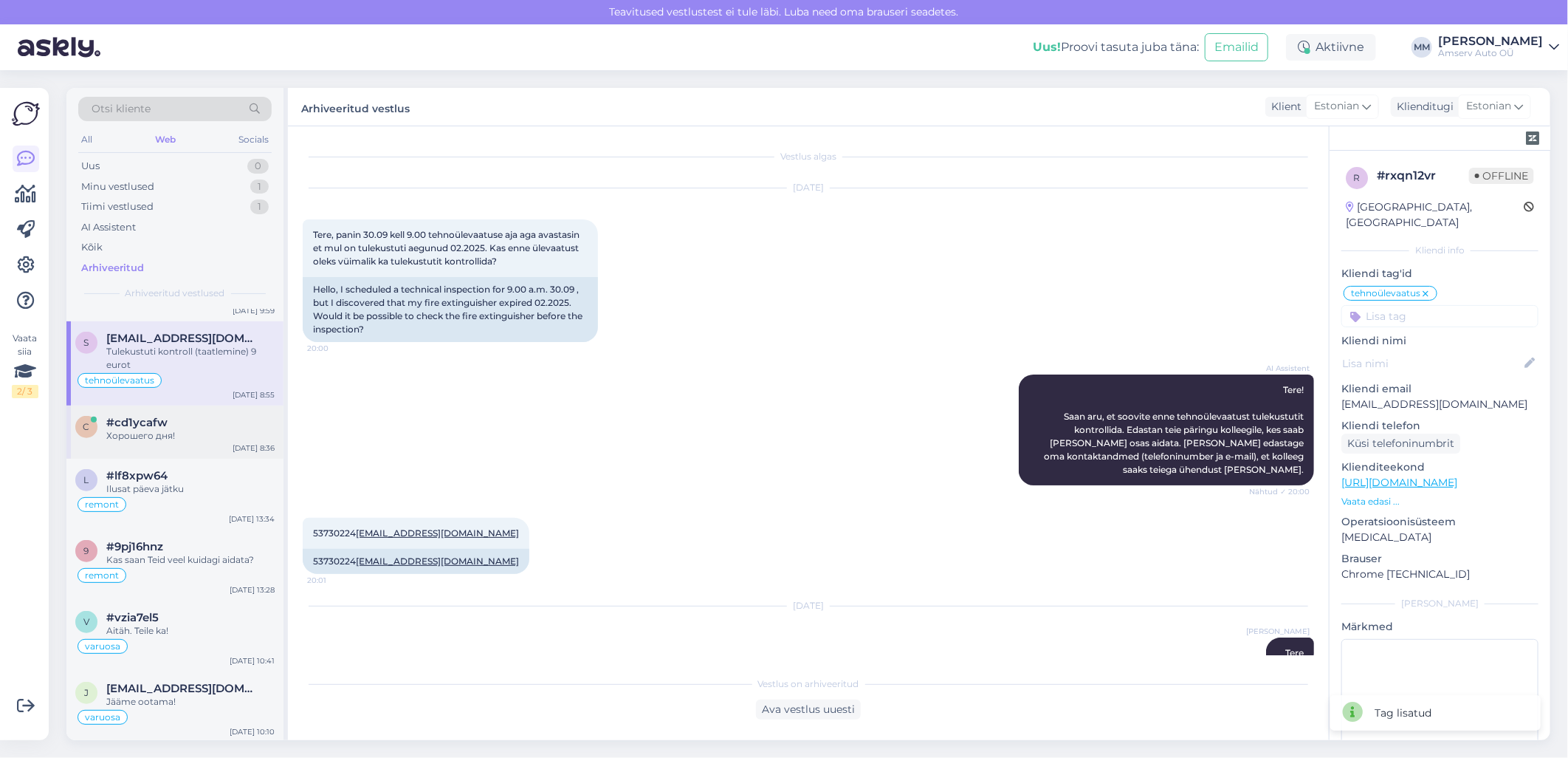
click at [119, 437] on div "Хорошего дня!" at bounding box center [190, 436] width 168 height 13
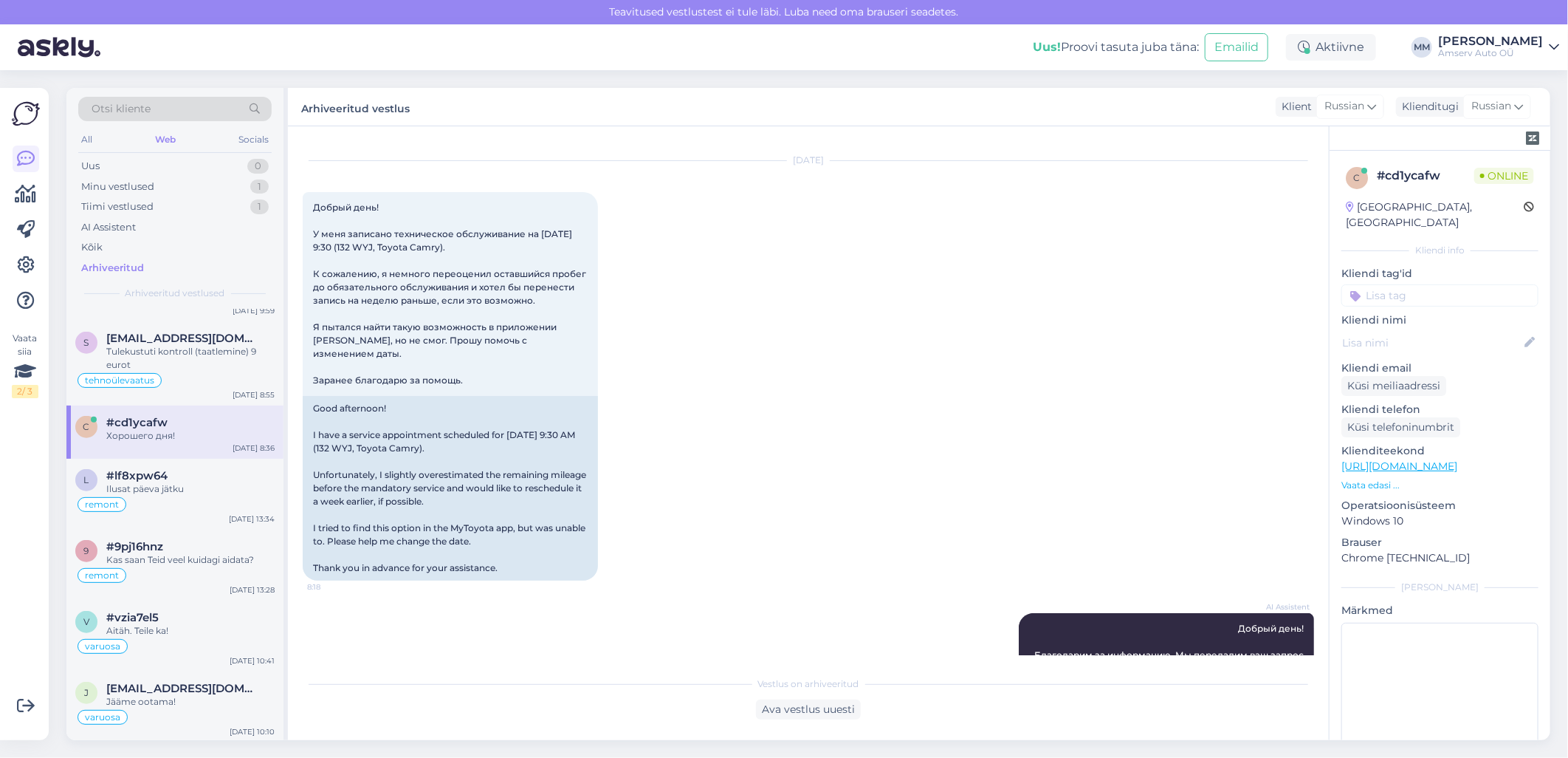
scroll to position [8, 0]
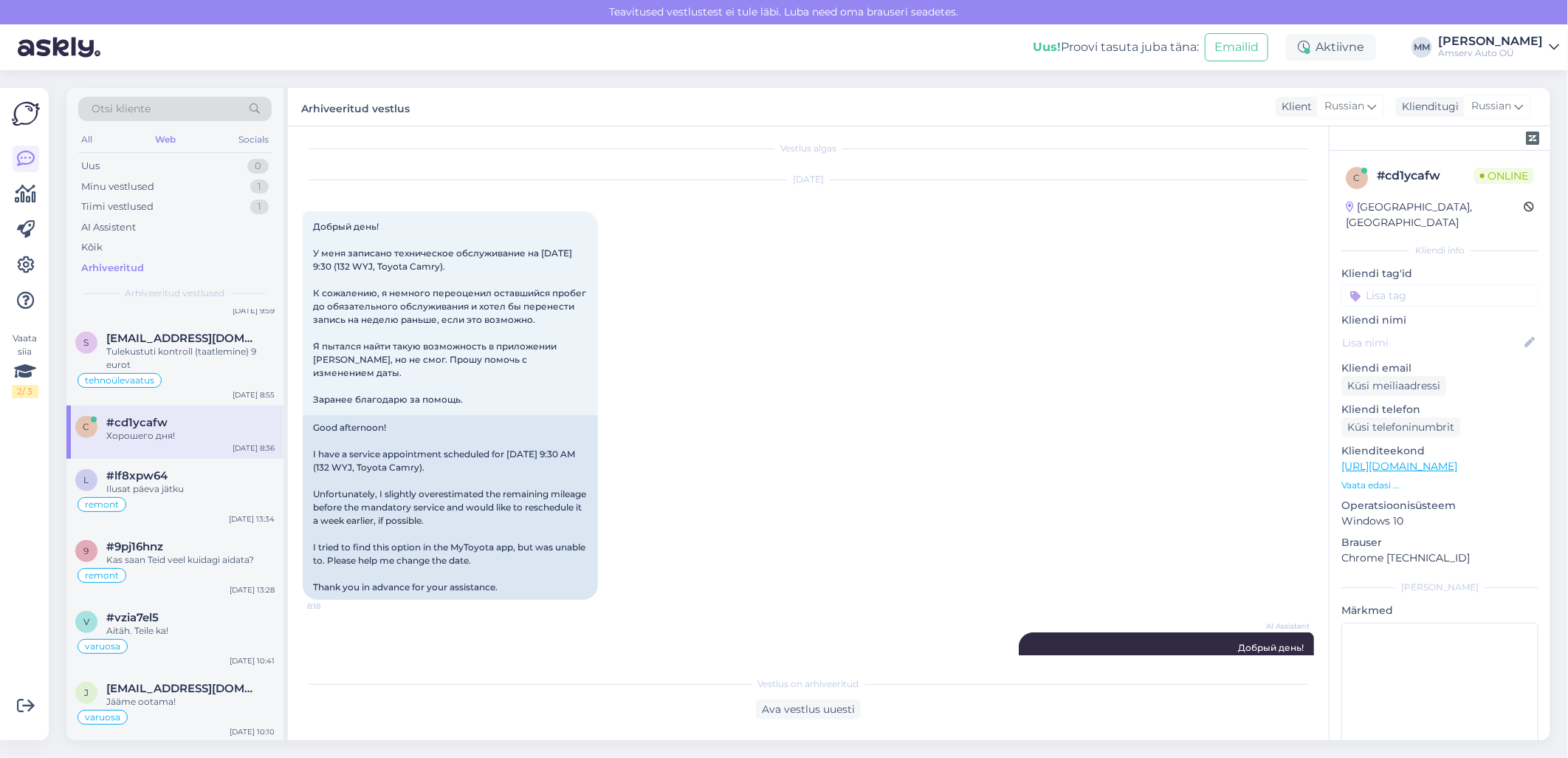
click at [1404, 284] on input at bounding box center [1441, 295] width 197 height 22
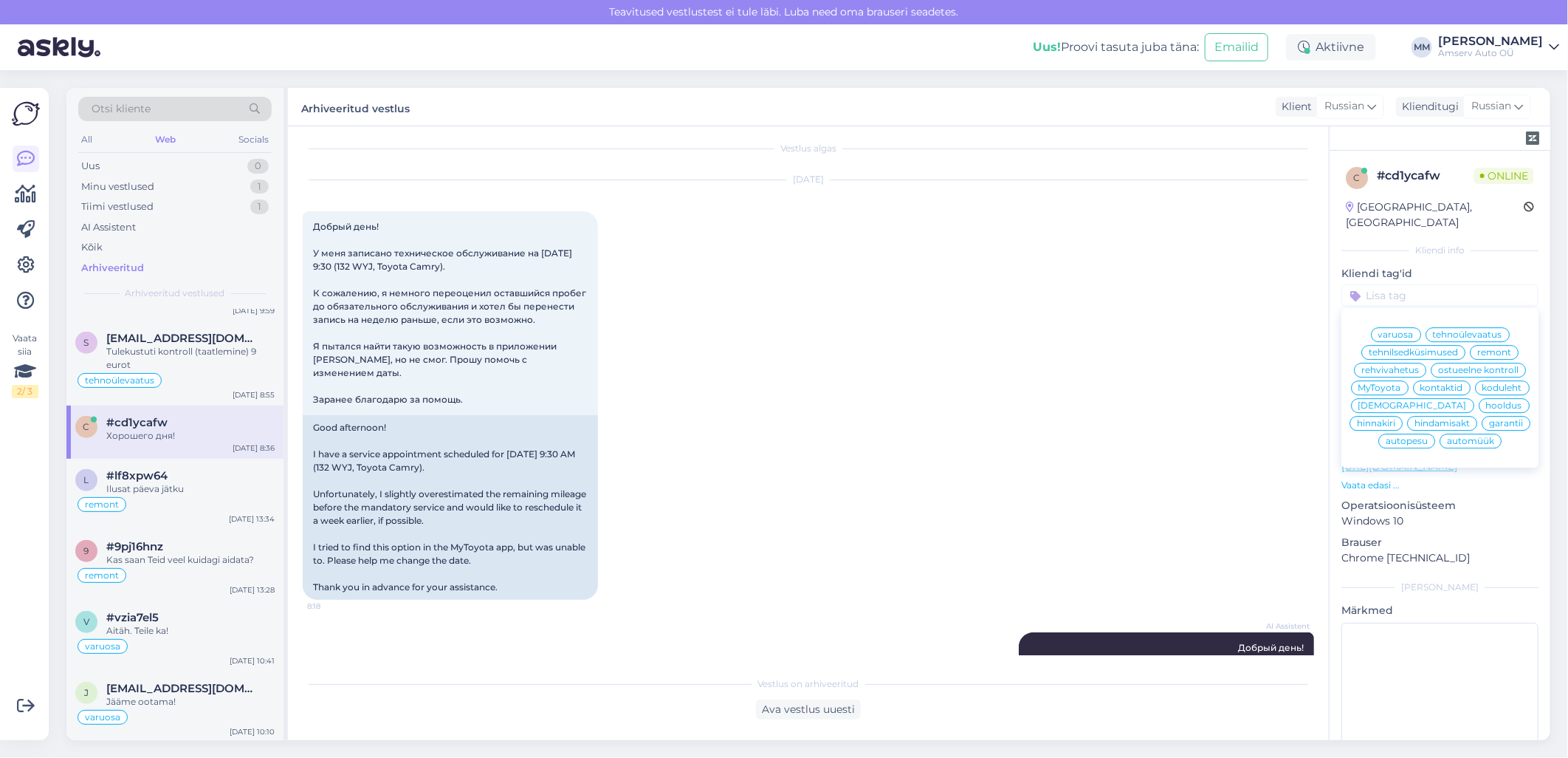
click at [1487, 410] on span "hooldus" at bounding box center [1505, 405] width 36 height 9
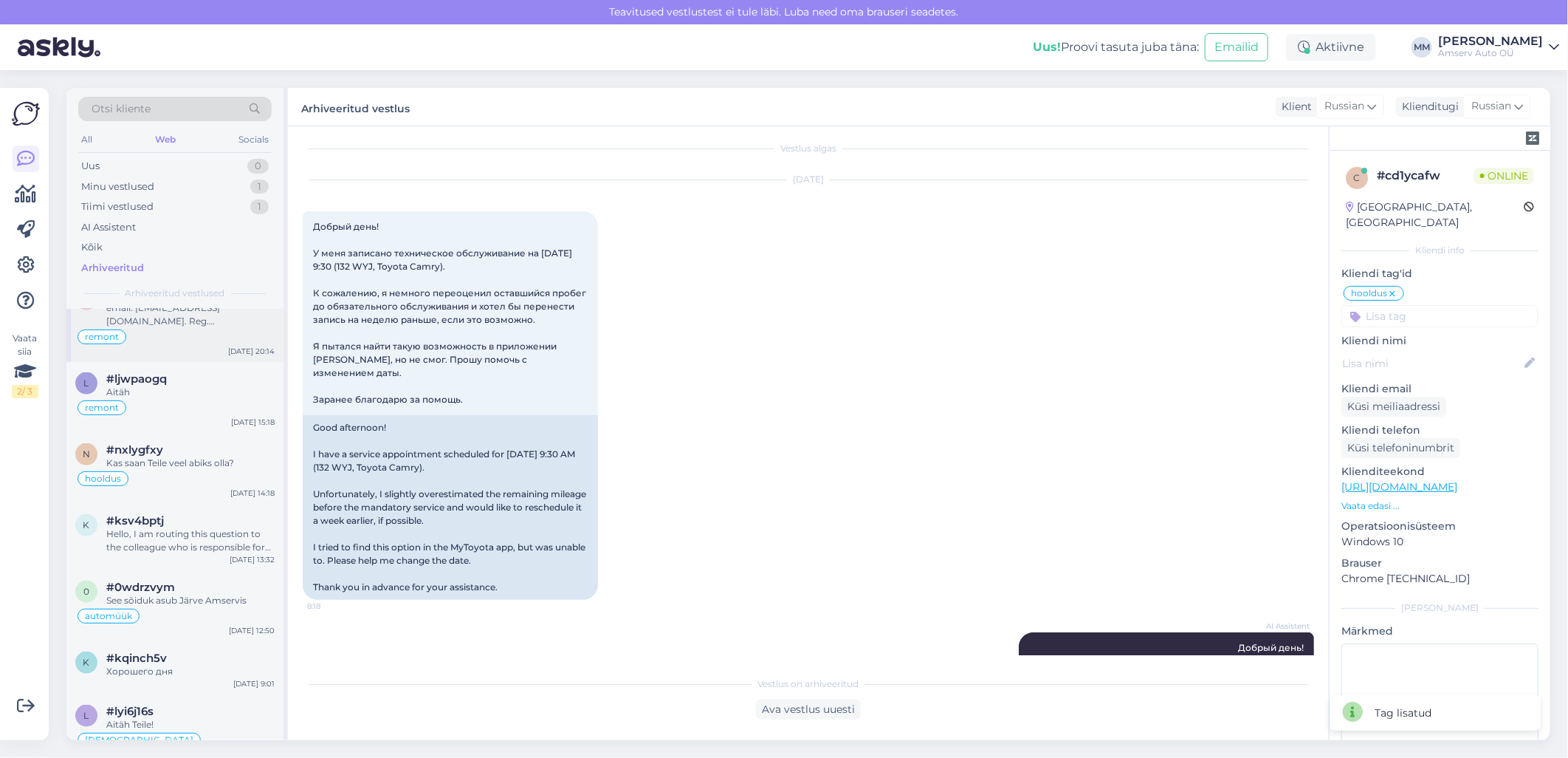
scroll to position [1313, 0]
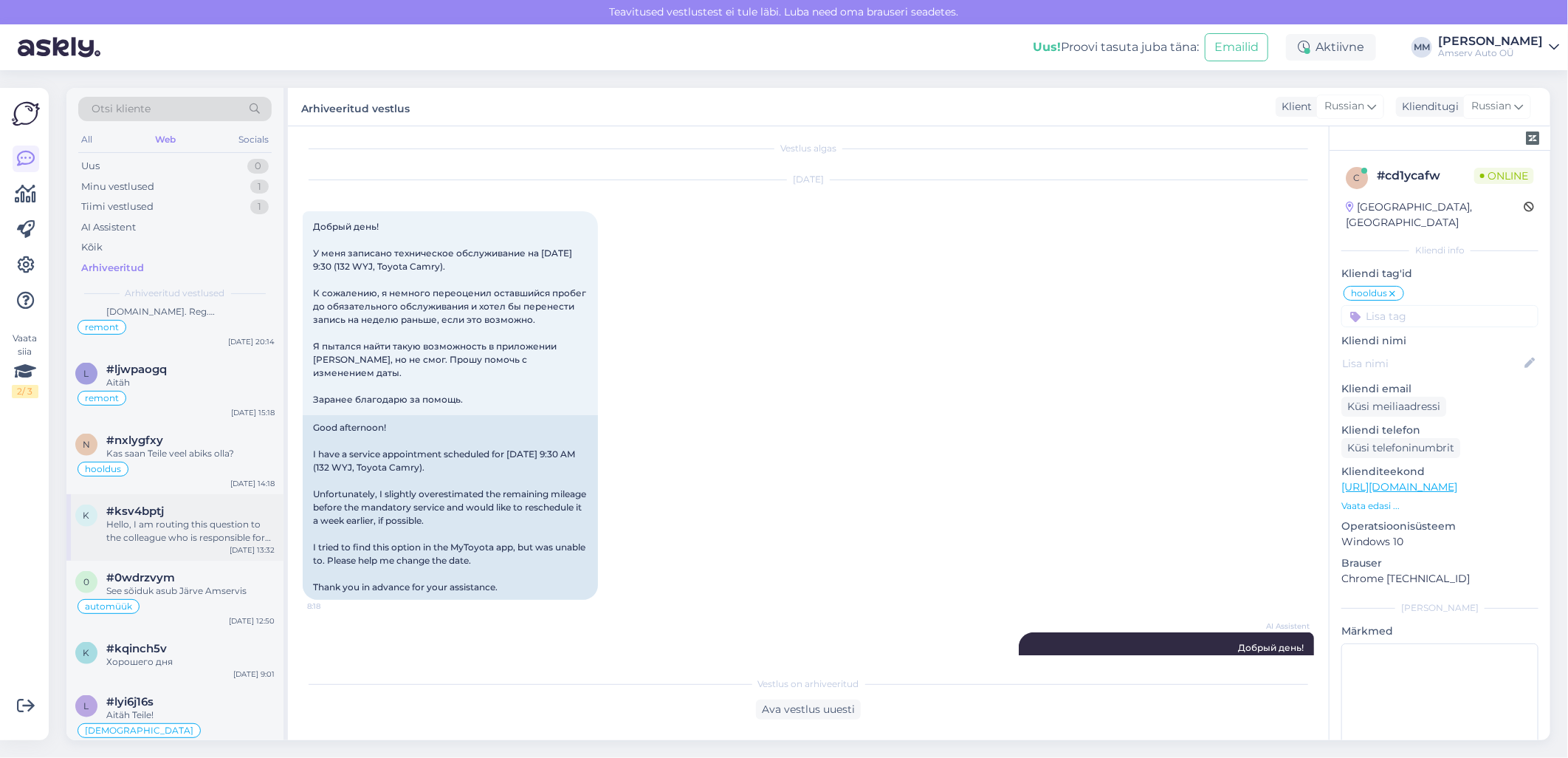
click at [160, 529] on div "Hello, I am routing this question to the colleague who is responsible for this …" at bounding box center [190, 531] width 168 height 26
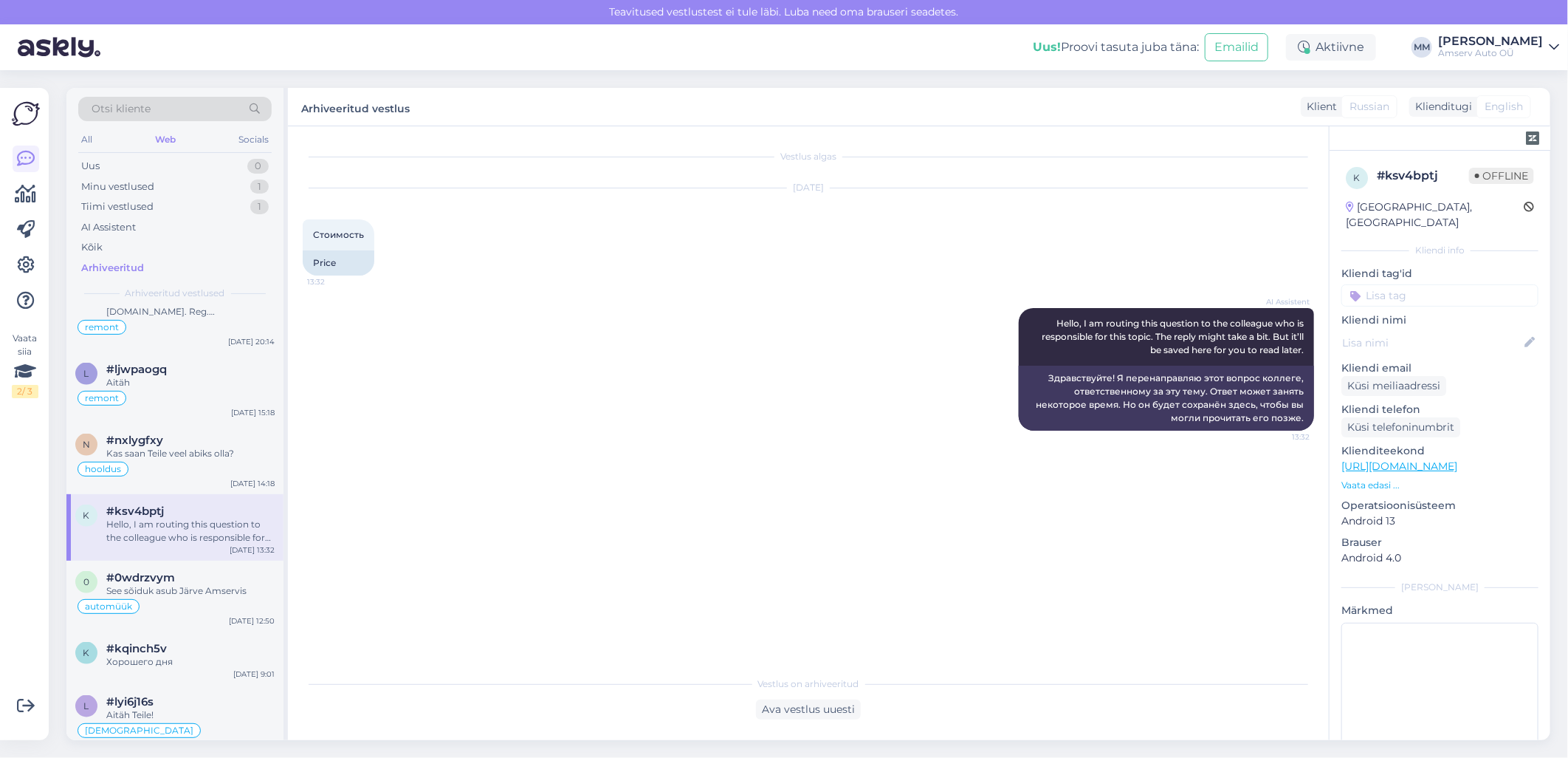
scroll to position [0, 0]
click at [1456, 284] on input at bounding box center [1441, 295] width 197 height 22
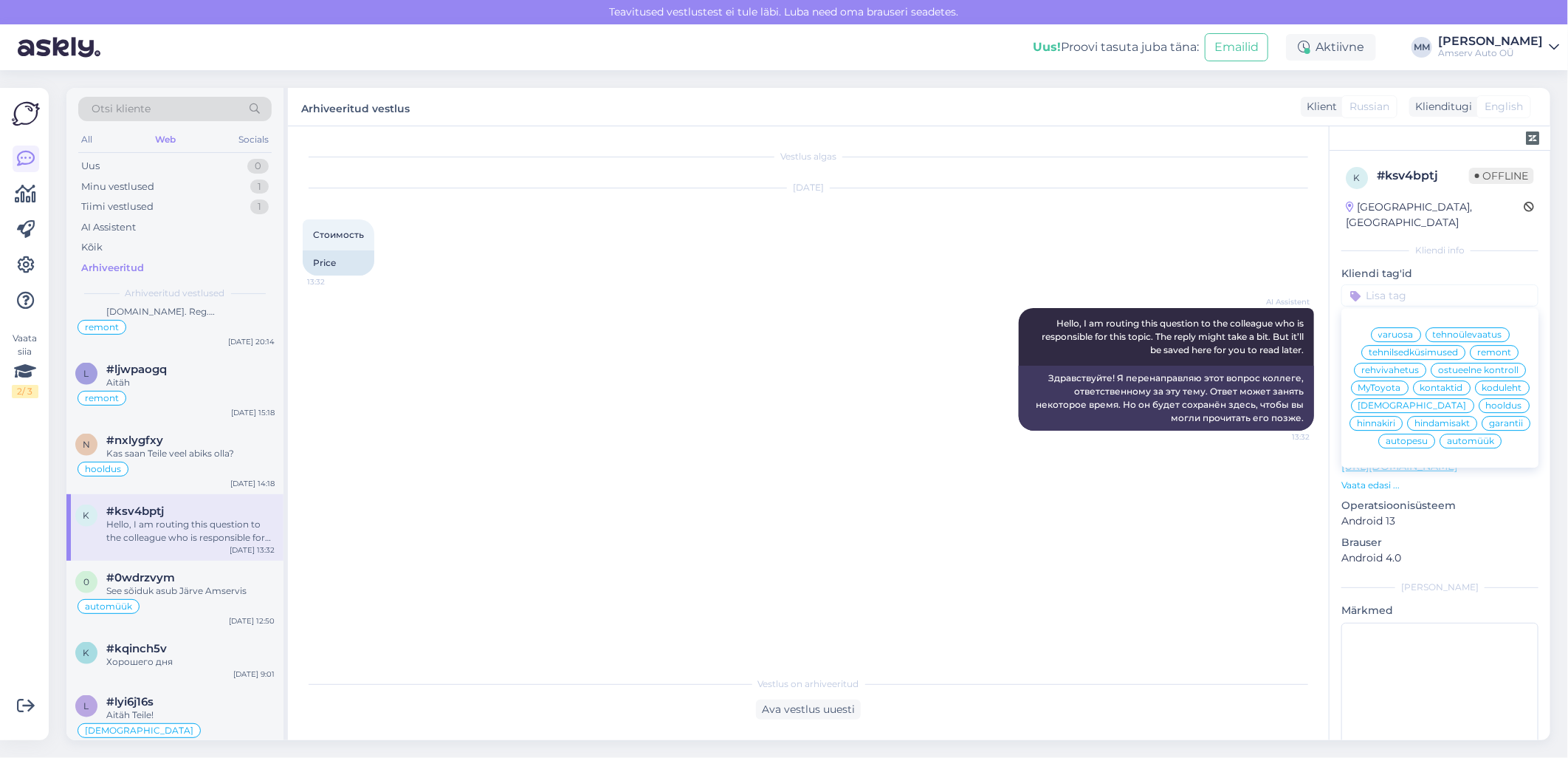
click at [1414, 345] on div "tehnilsedküsimused" at bounding box center [1414, 353] width 104 height 15
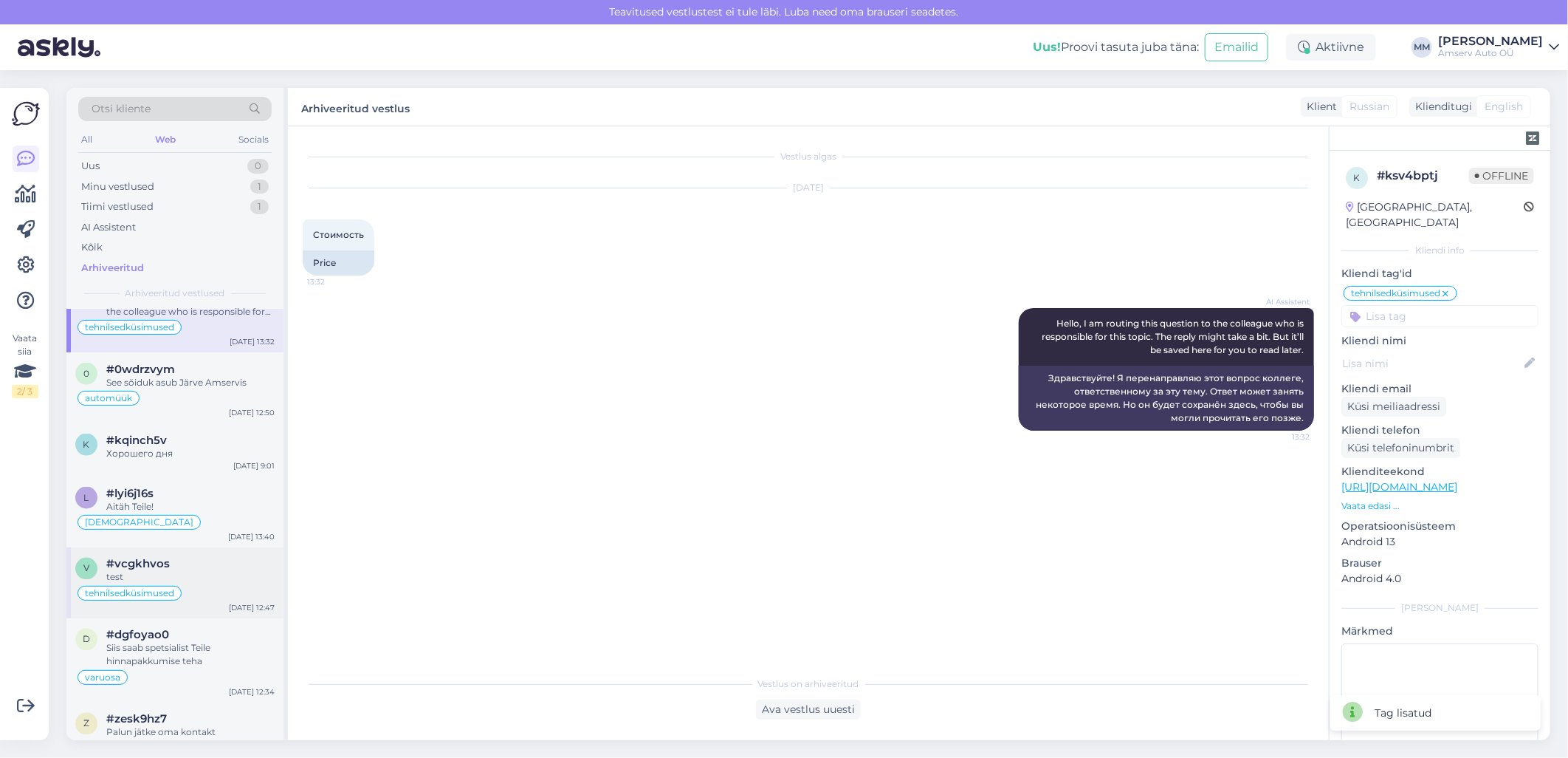
scroll to position [1560, 0]
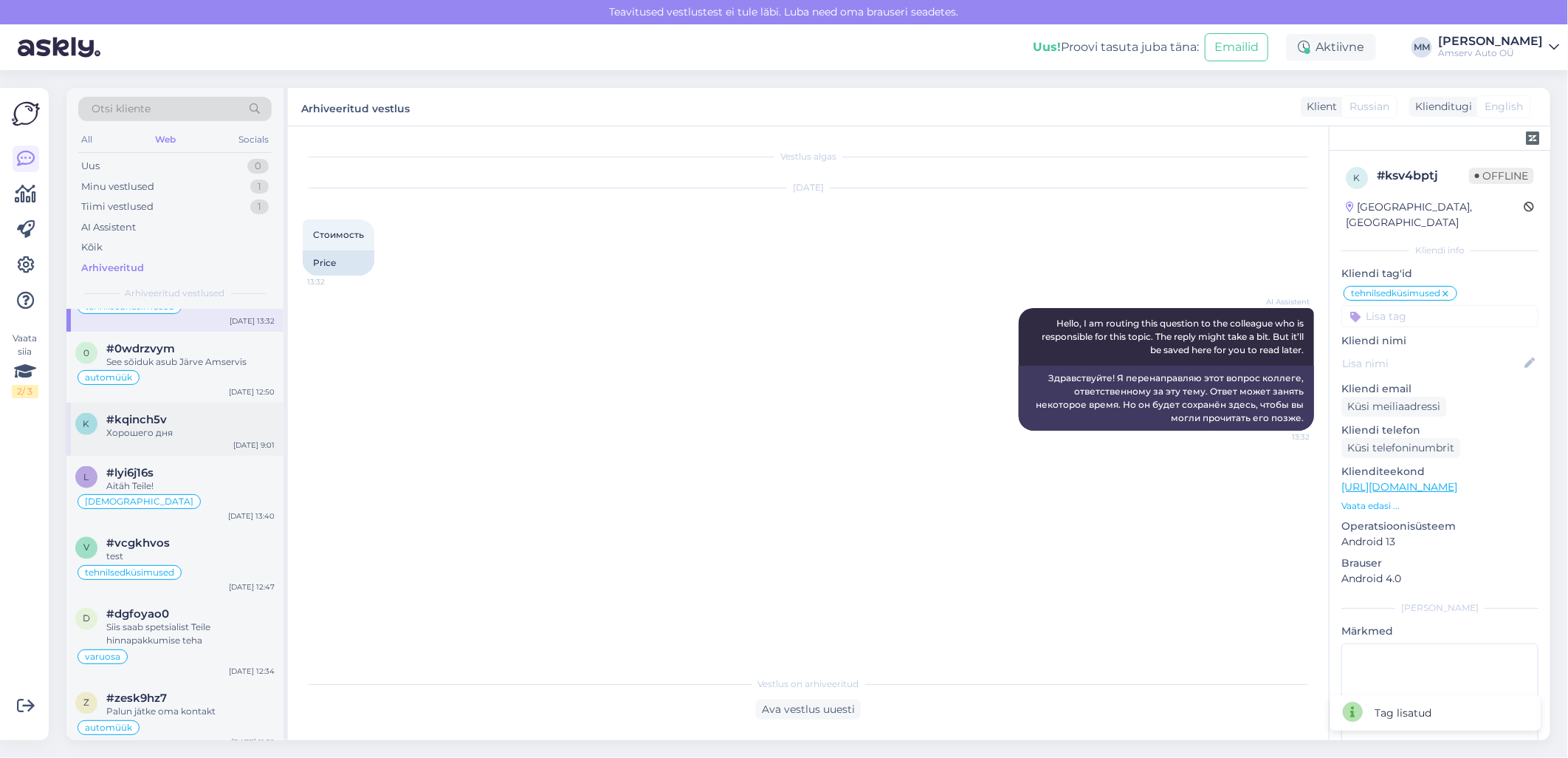
click at [142, 433] on div "Хорошего дня" at bounding box center [190, 432] width 168 height 13
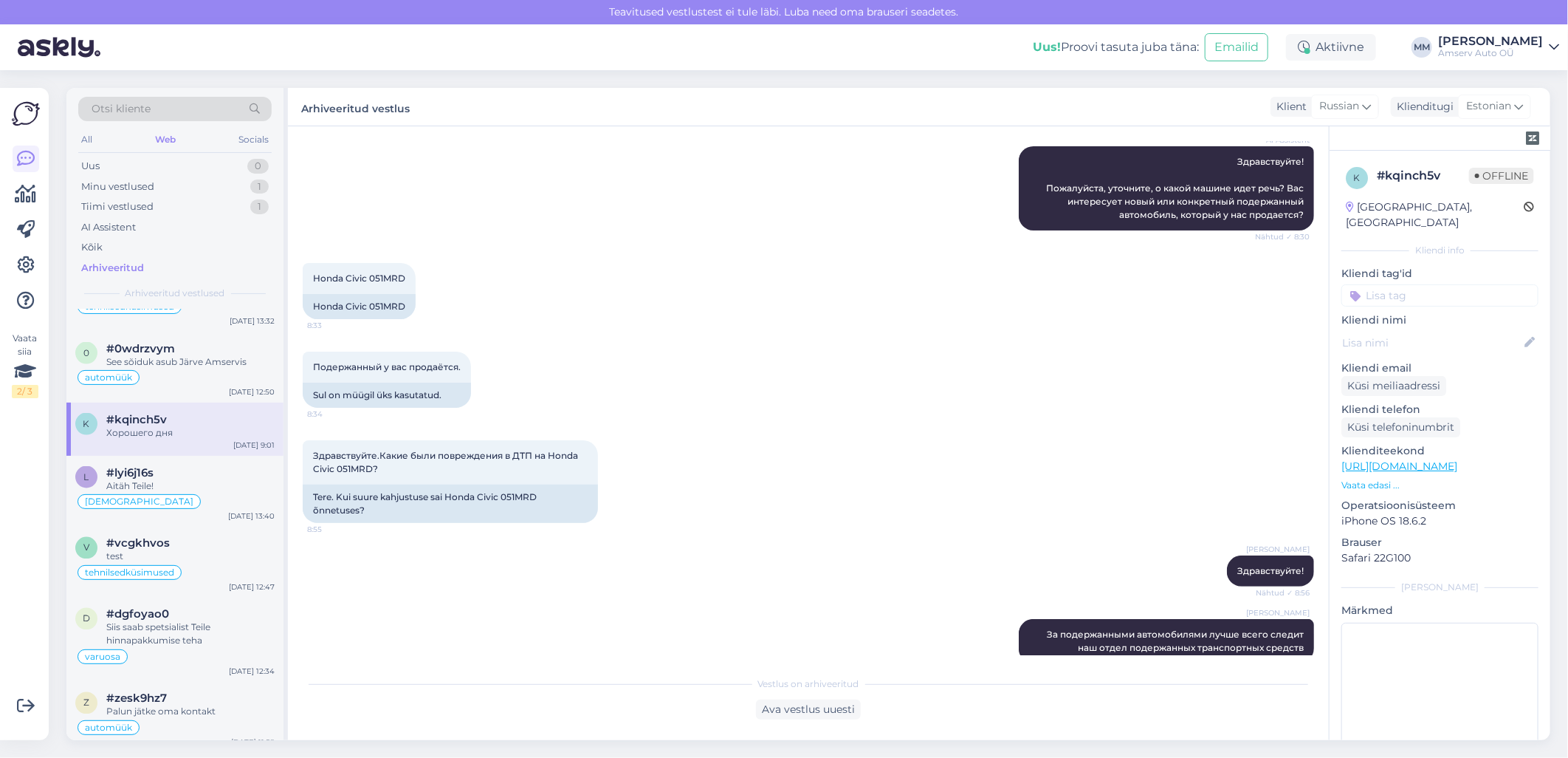
scroll to position [133, 0]
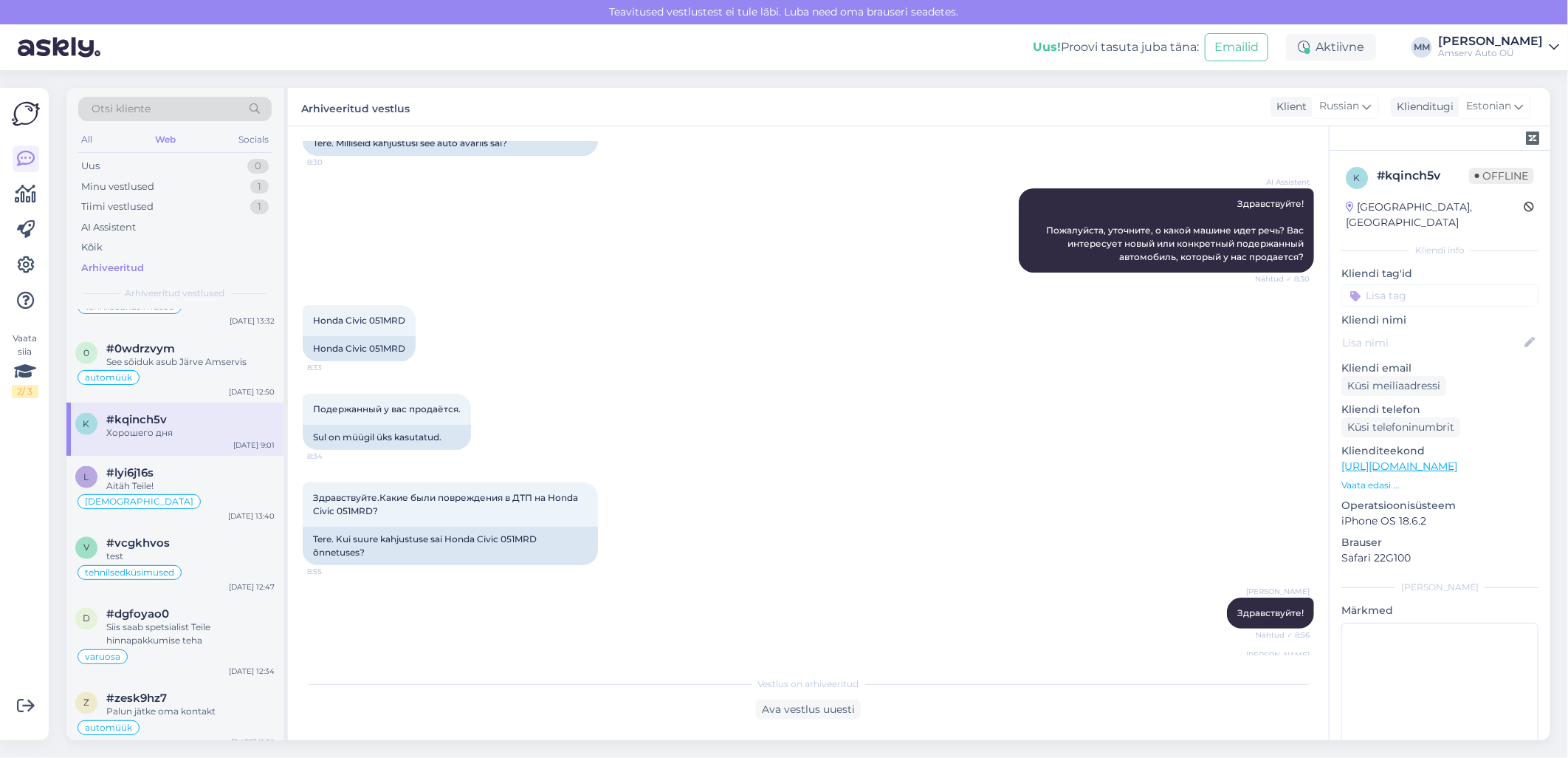
drag, startPoint x: 1419, startPoint y: 282, endPoint x: 1430, endPoint y: 289, distance: 13.0
click at [1418, 284] on input at bounding box center [1441, 295] width 197 height 22
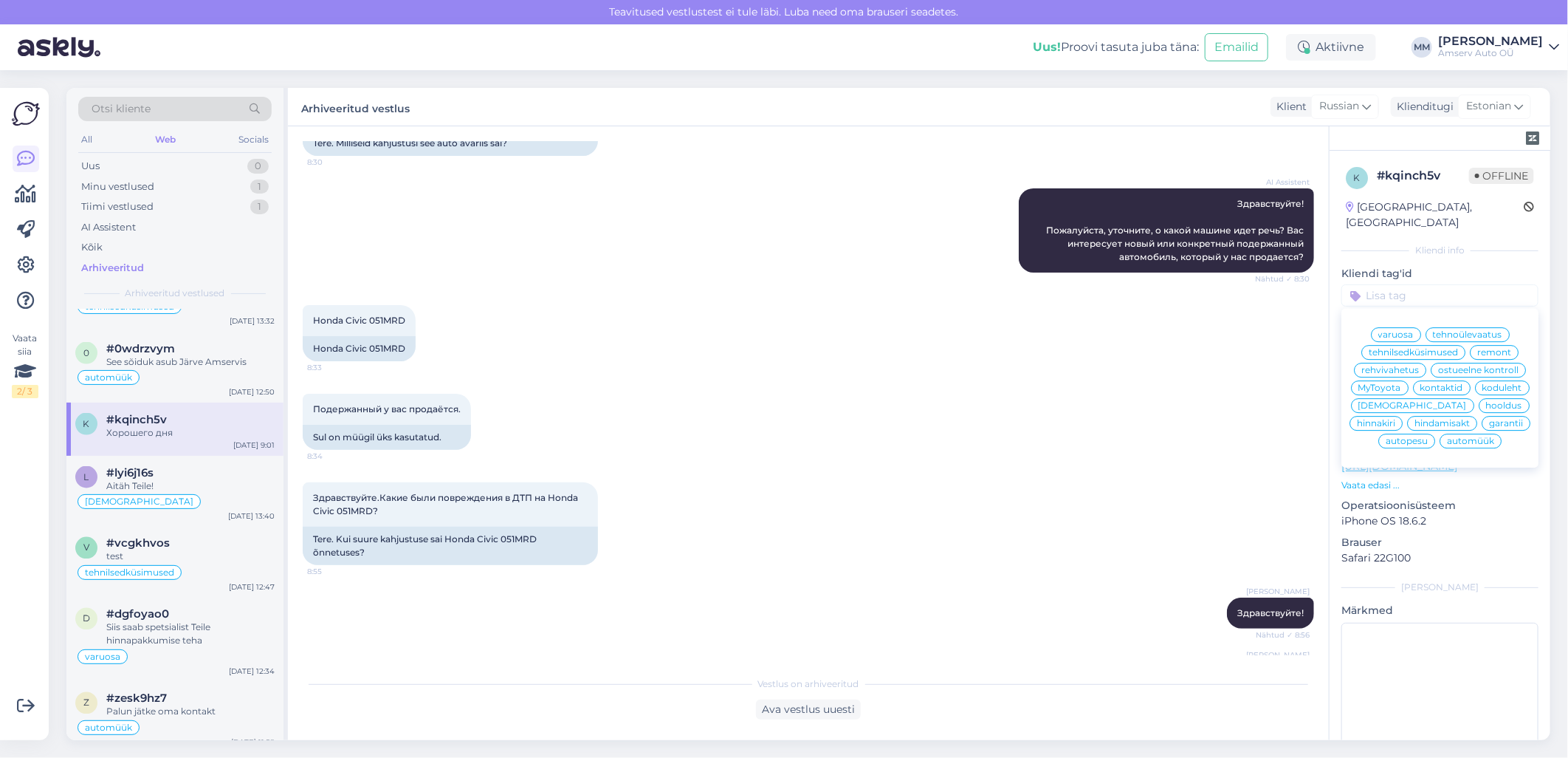
click at [1456, 445] on span "automüük" at bounding box center [1471, 441] width 48 height 9
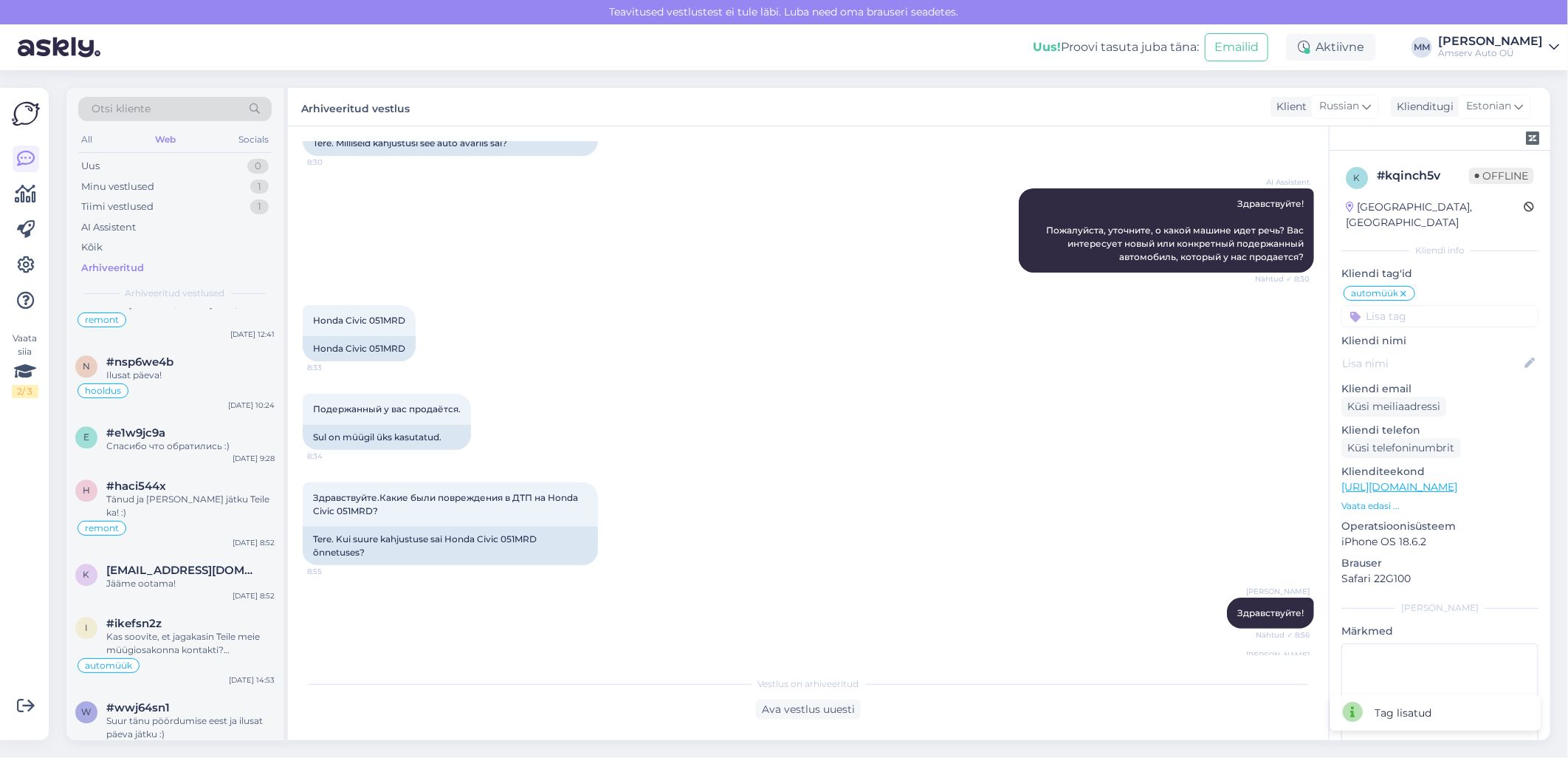
scroll to position [2380, 0]
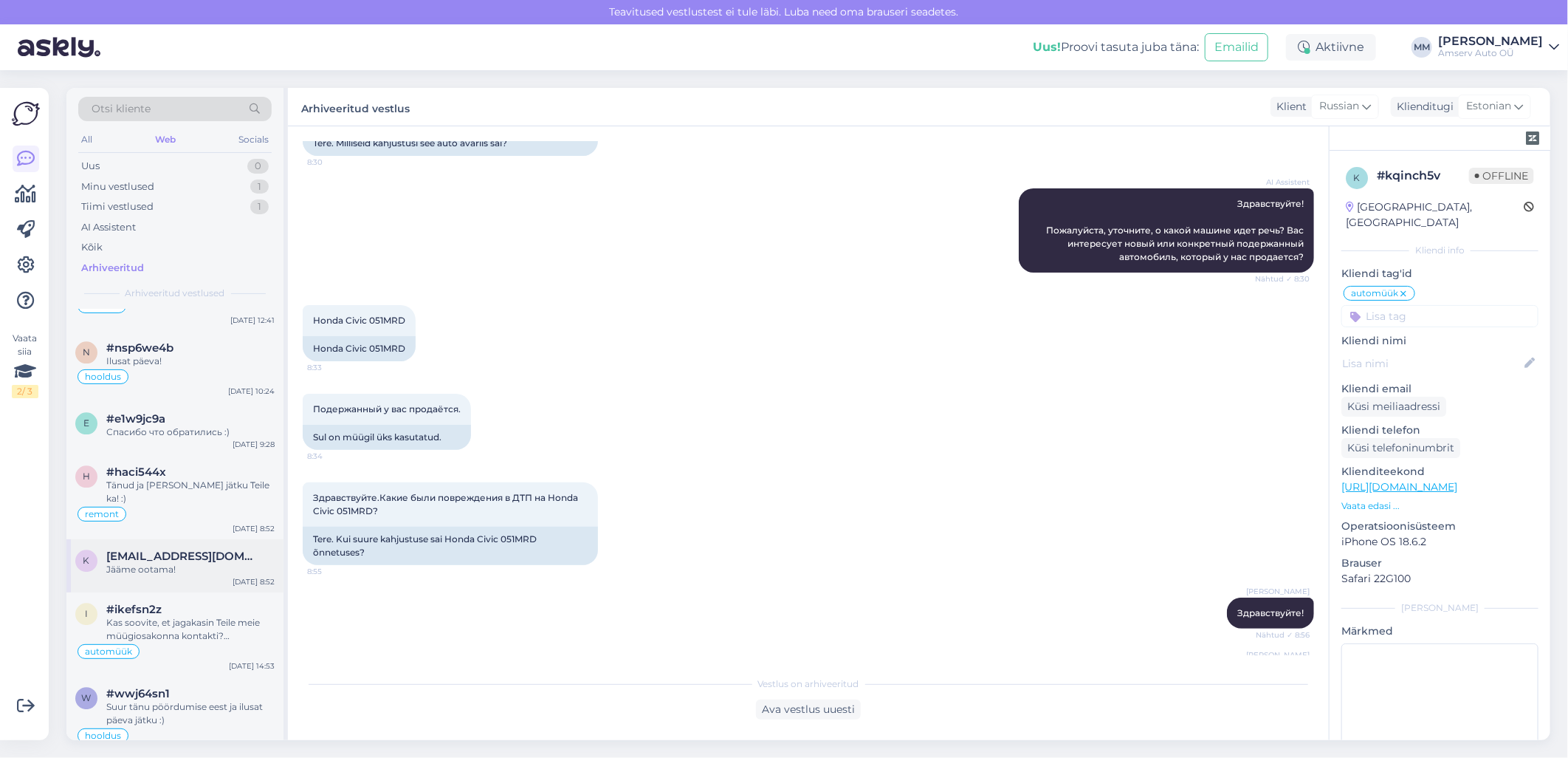
click at [149, 563] on div "Jääme ootama!" at bounding box center [190, 570] width 168 height 13
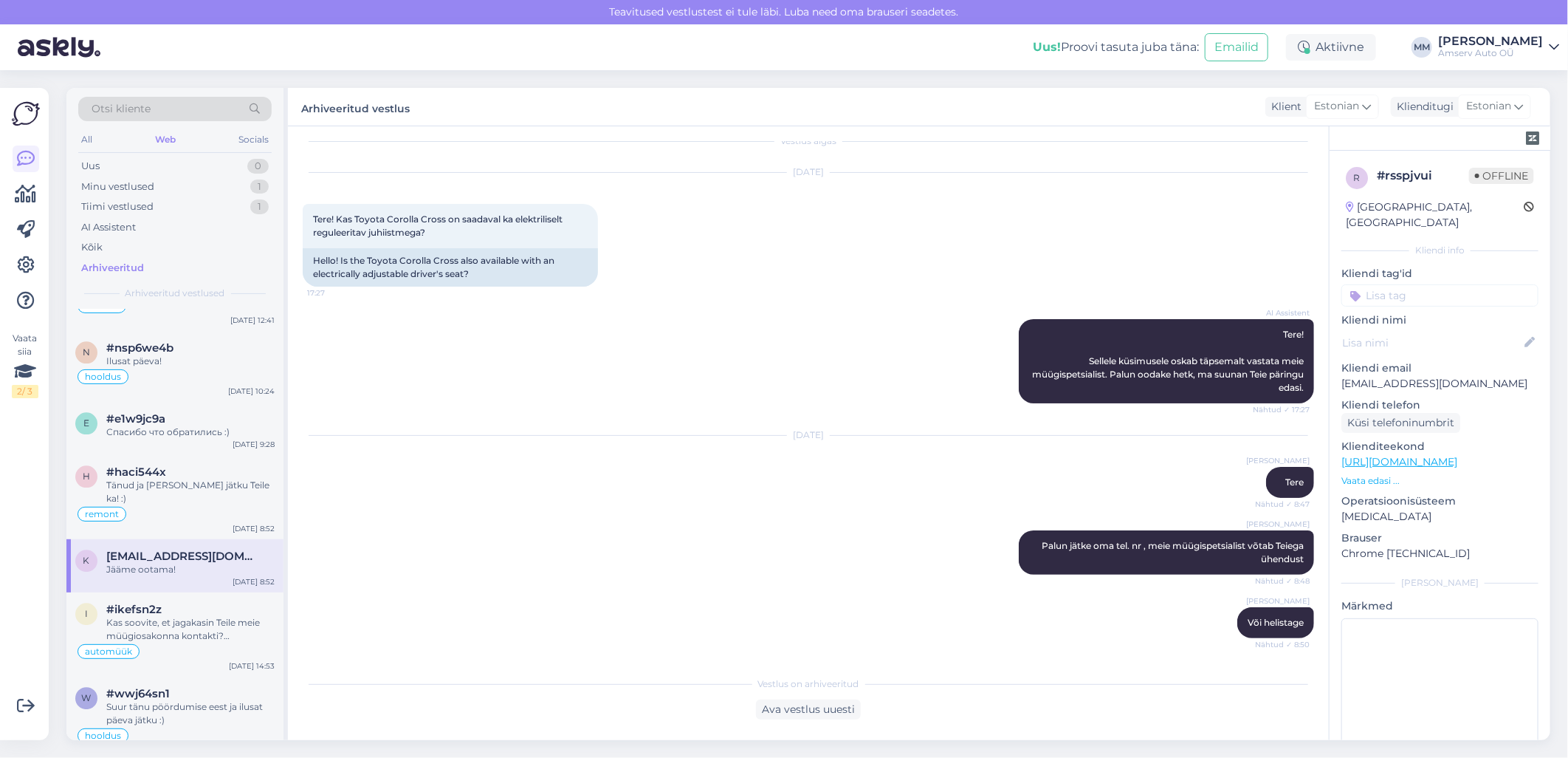
scroll to position [0, 0]
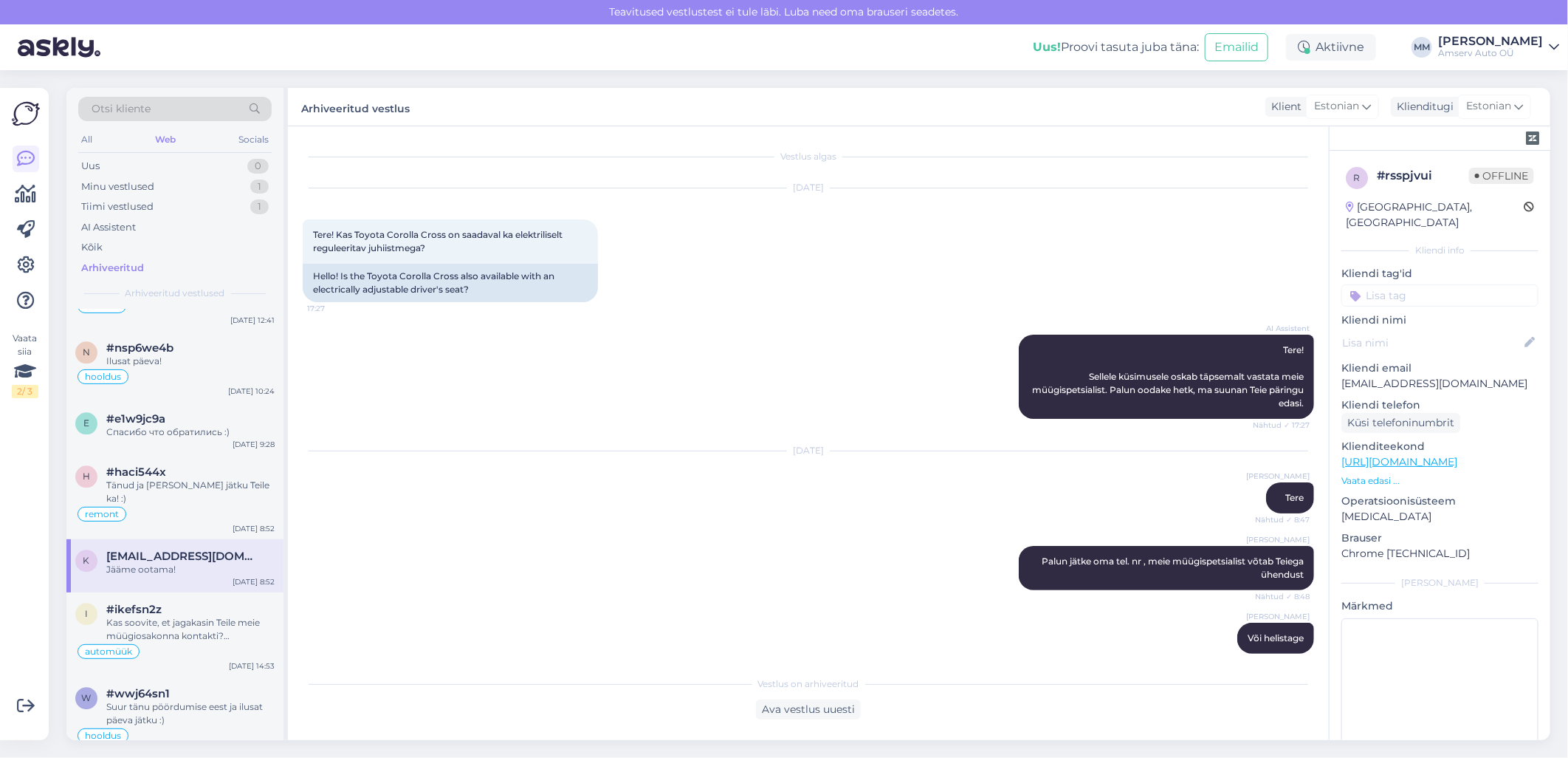
click at [1390, 284] on input at bounding box center [1441, 295] width 197 height 22
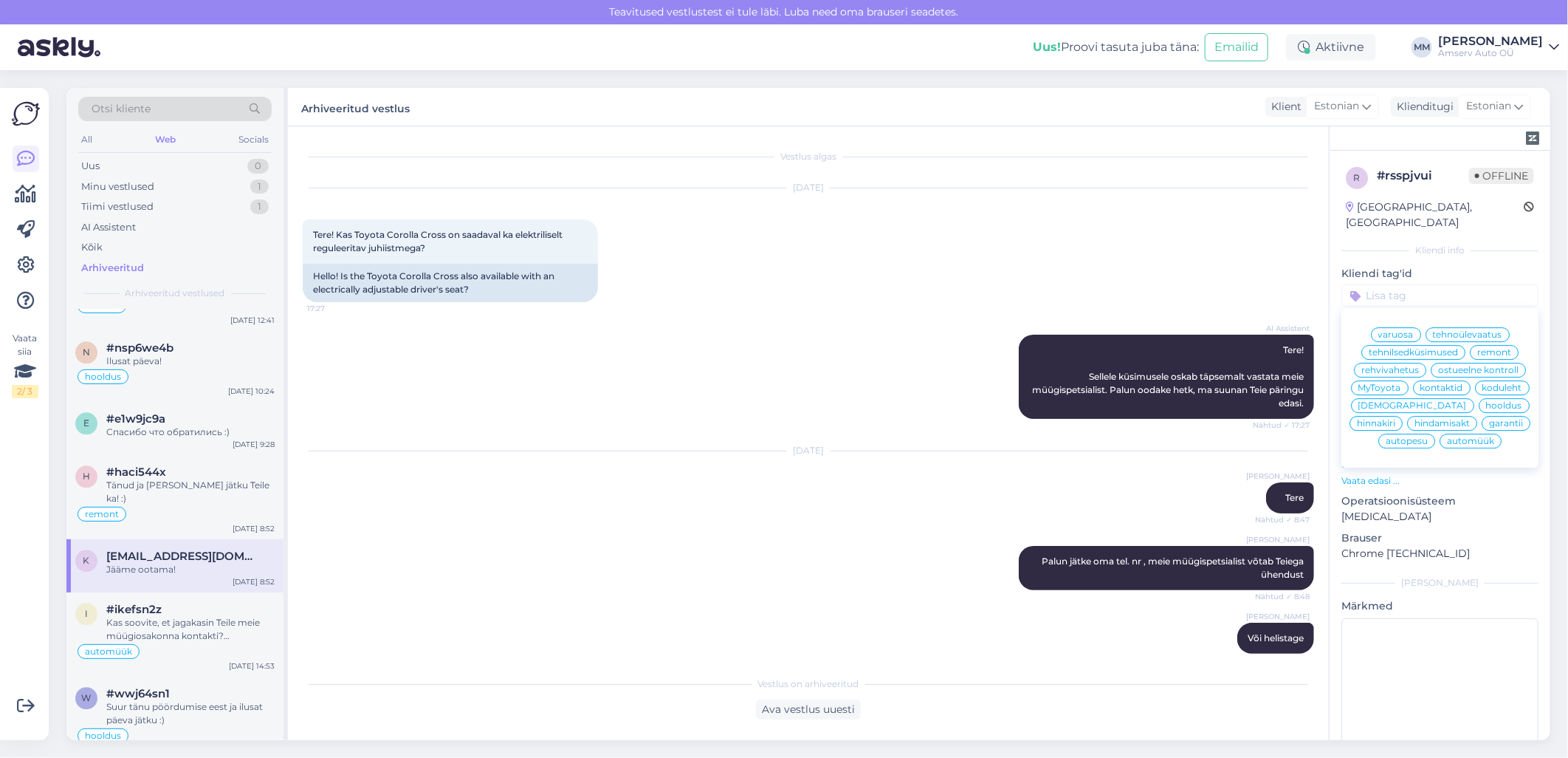
click at [1447, 445] on span "automüük" at bounding box center [1471, 441] width 48 height 9
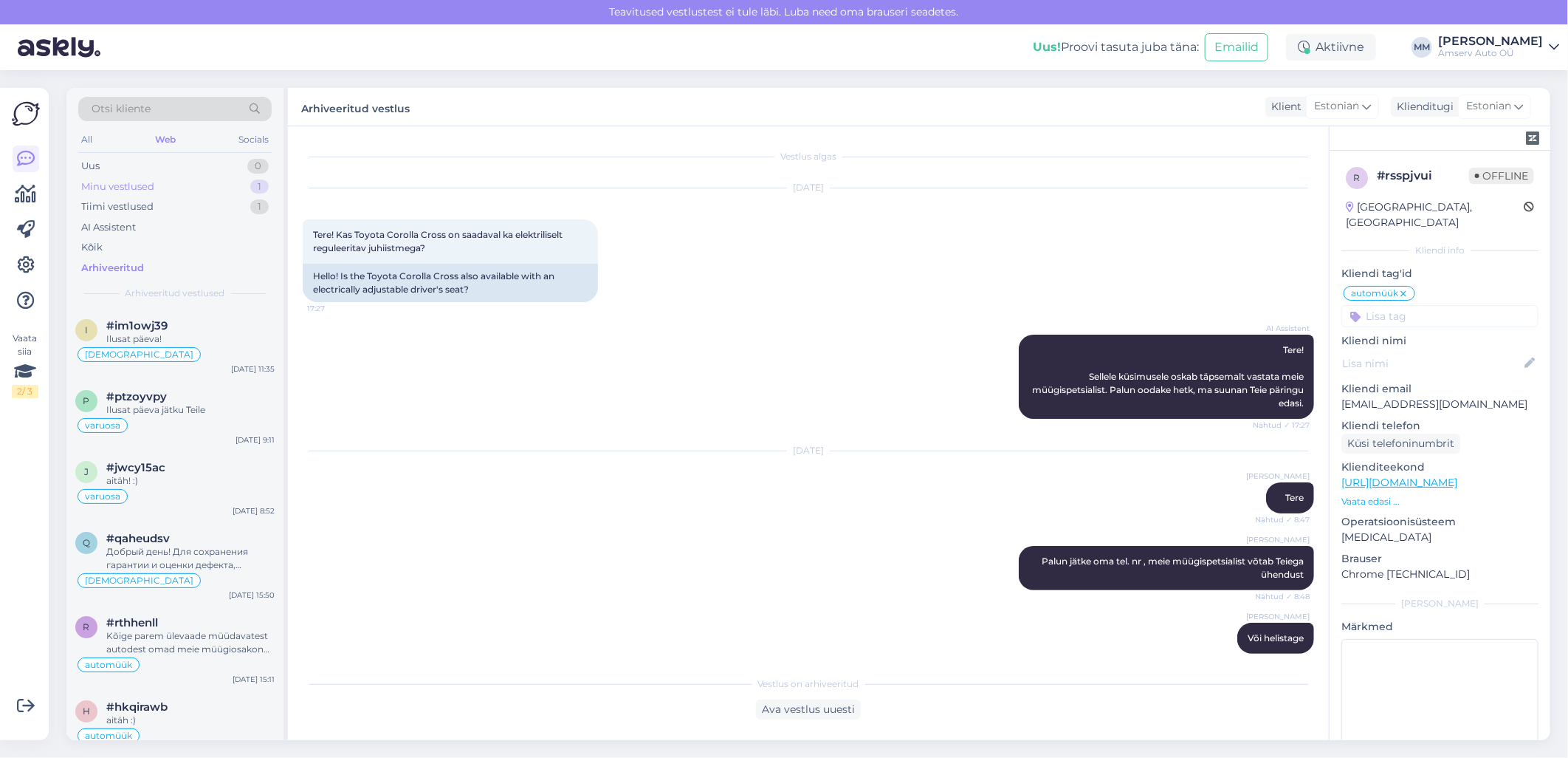
click at [179, 189] on div "Minu vestlused 1" at bounding box center [174, 187] width 193 height 21
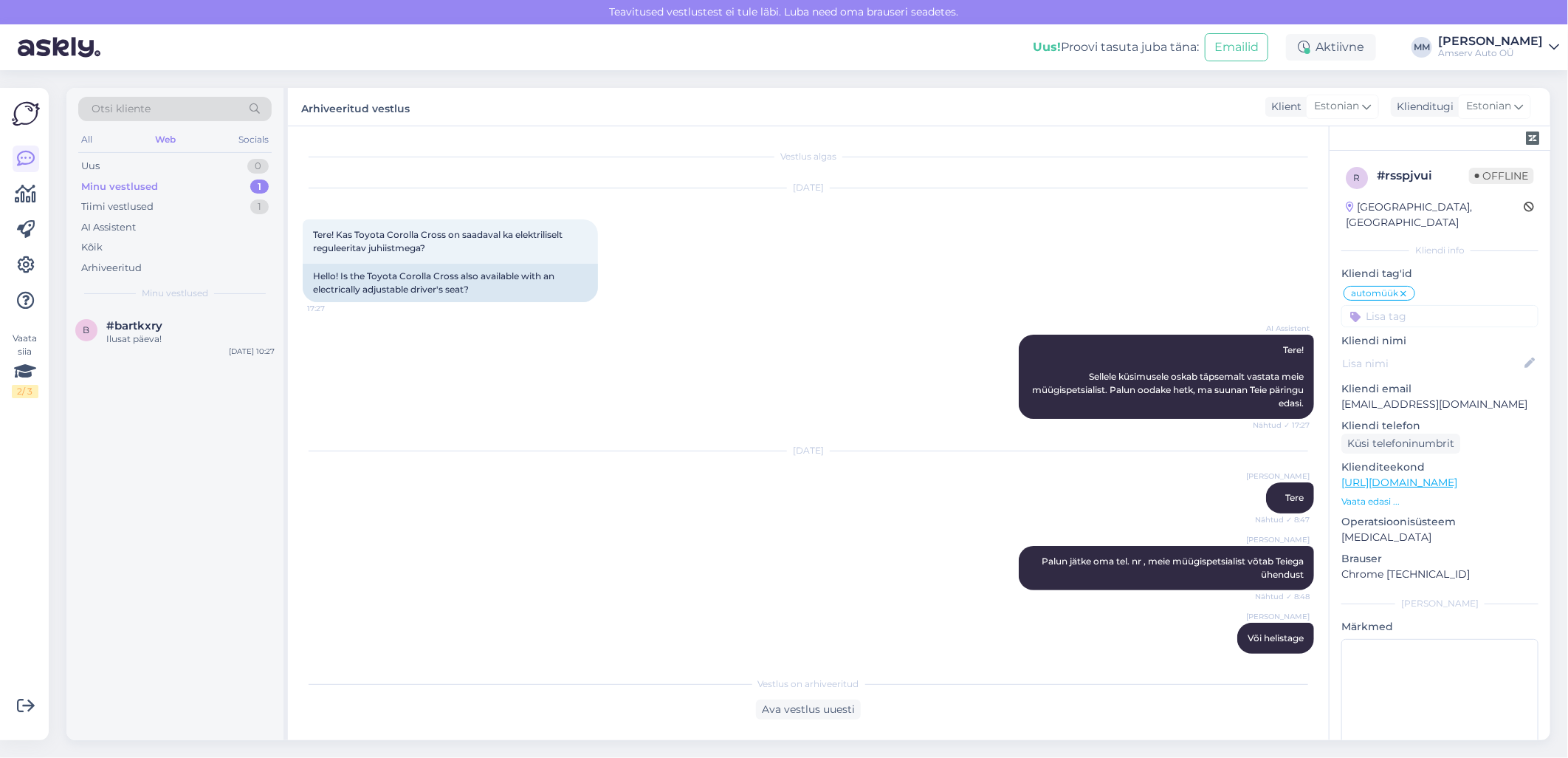
click at [190, 191] on div "Minu vestlused 1" at bounding box center [174, 187] width 193 height 21
click at [171, 327] on div "#bartkxry" at bounding box center [190, 326] width 168 height 13
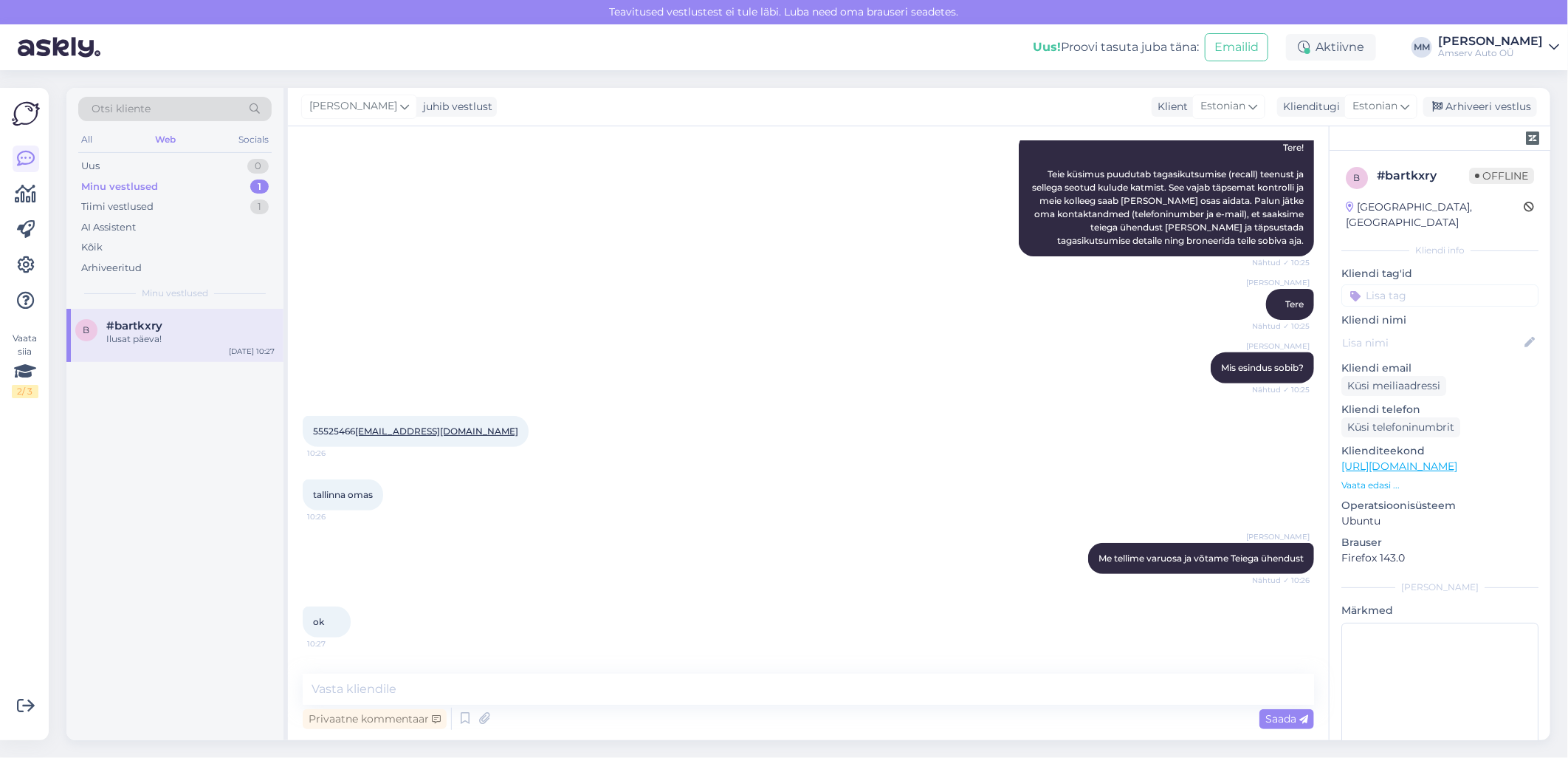
scroll to position [246, 0]
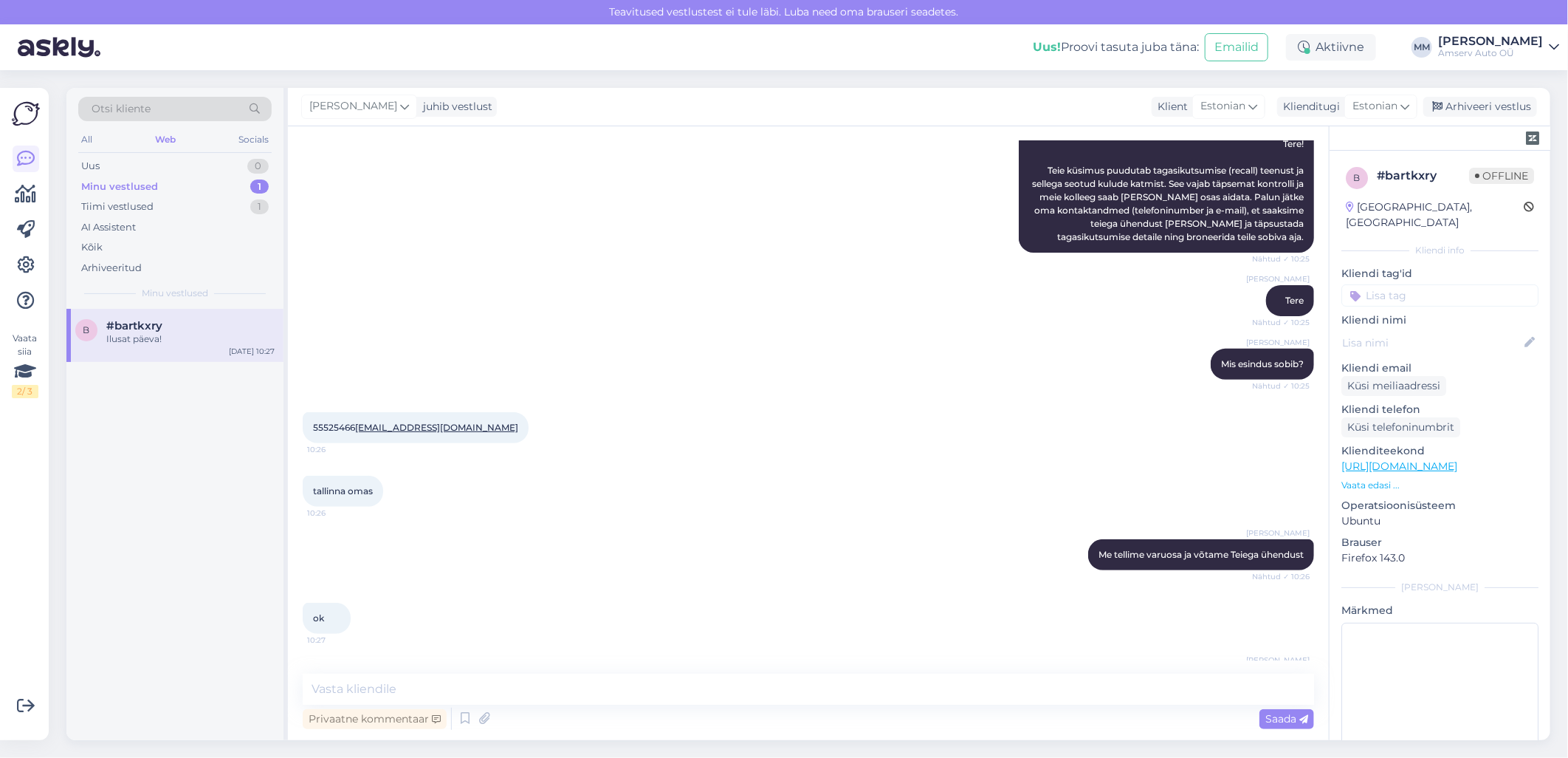
click at [330, 422] on span "55525466 [EMAIL_ADDRESS][DOMAIN_NAME]" at bounding box center [416, 427] width 205 height 11
copy span "55525466"
click at [534, 646] on div "ok 10:27" at bounding box center [808, 617] width 1012 height 63
click at [514, 691] on textarea at bounding box center [808, 689] width 1012 height 31
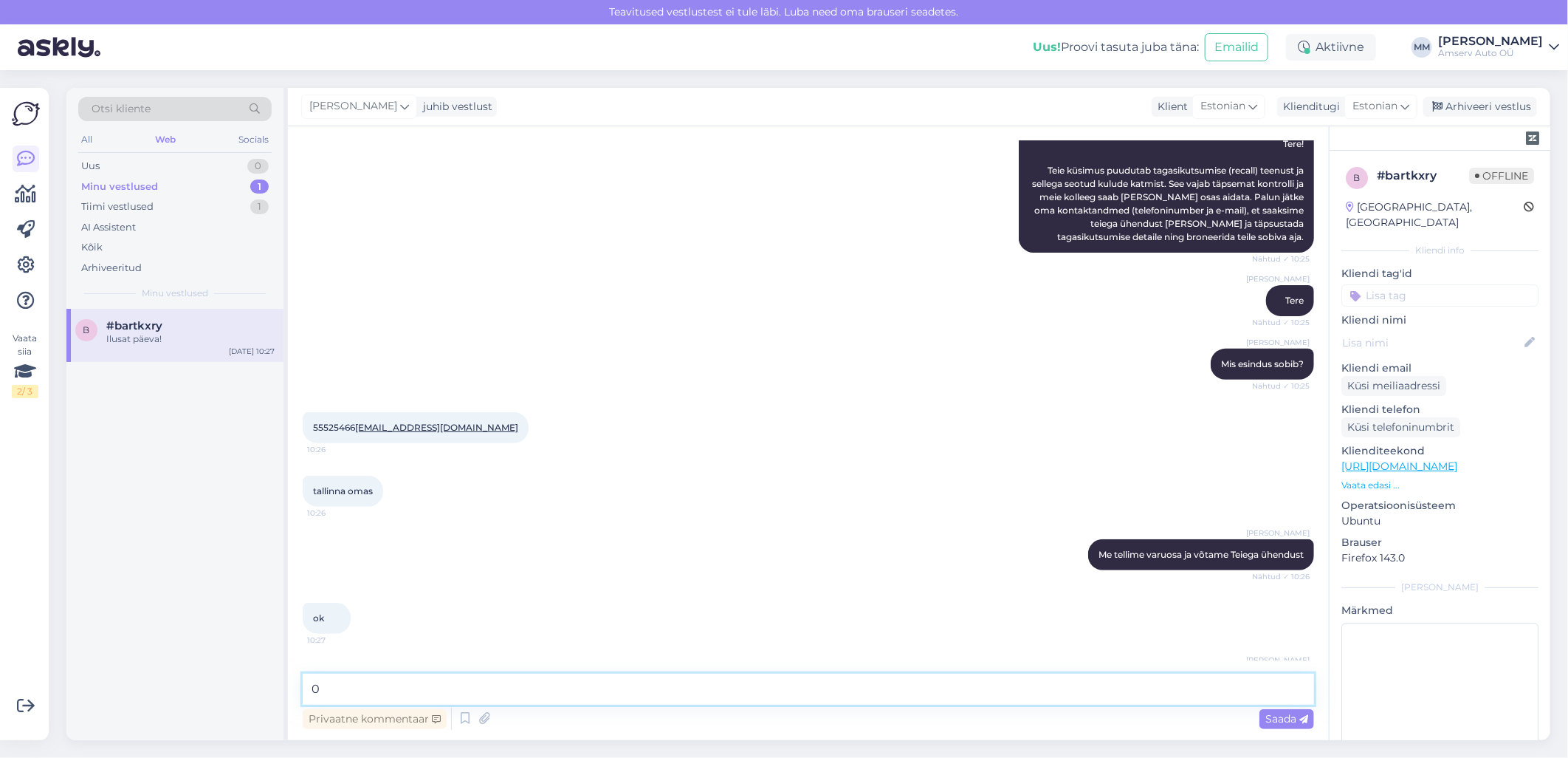
paste textarea "55525466"
type textarea "0"
click at [478, 600] on div "ok 10:27" at bounding box center [808, 617] width 1012 height 63
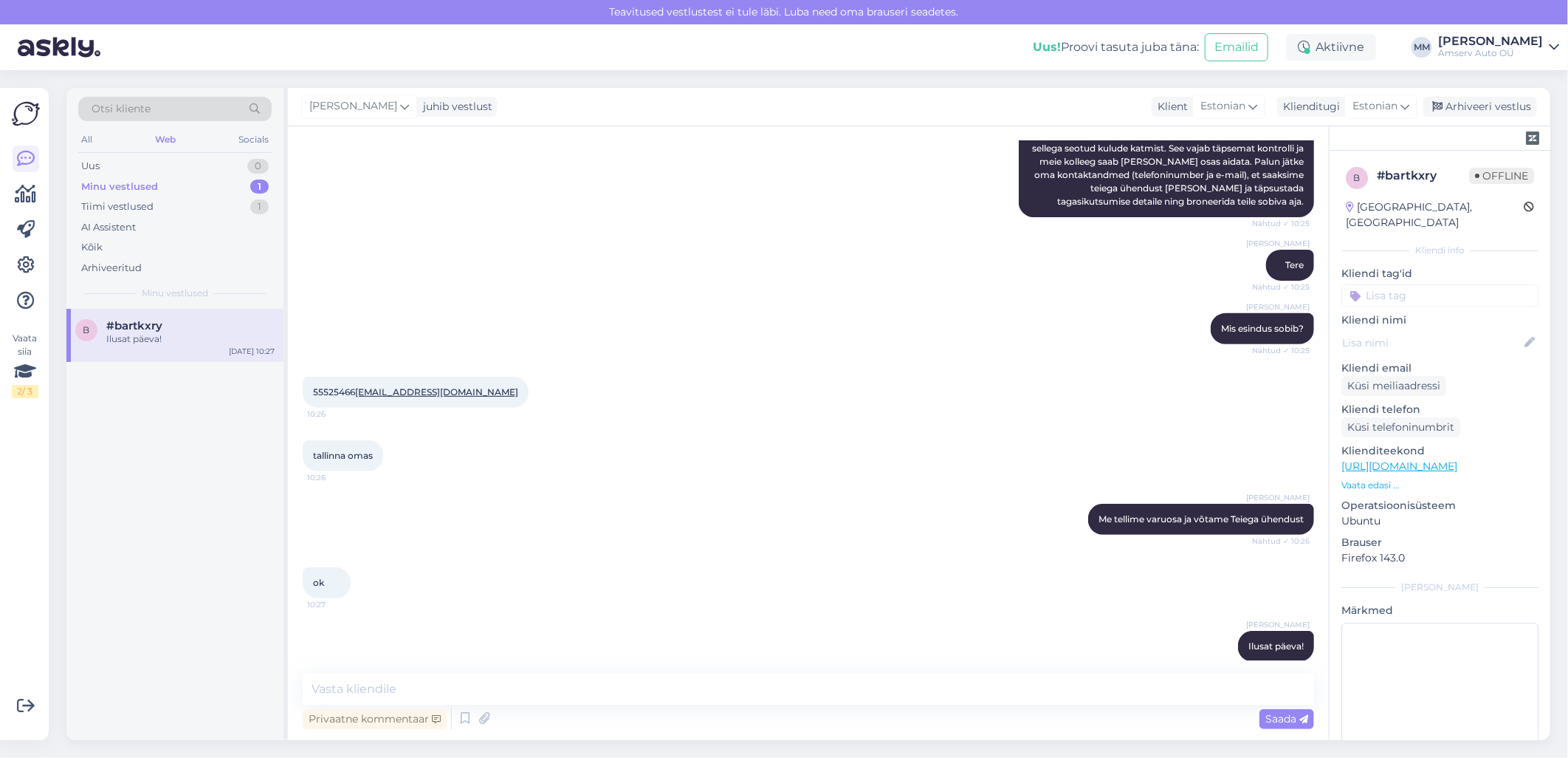
scroll to position [298, 0]
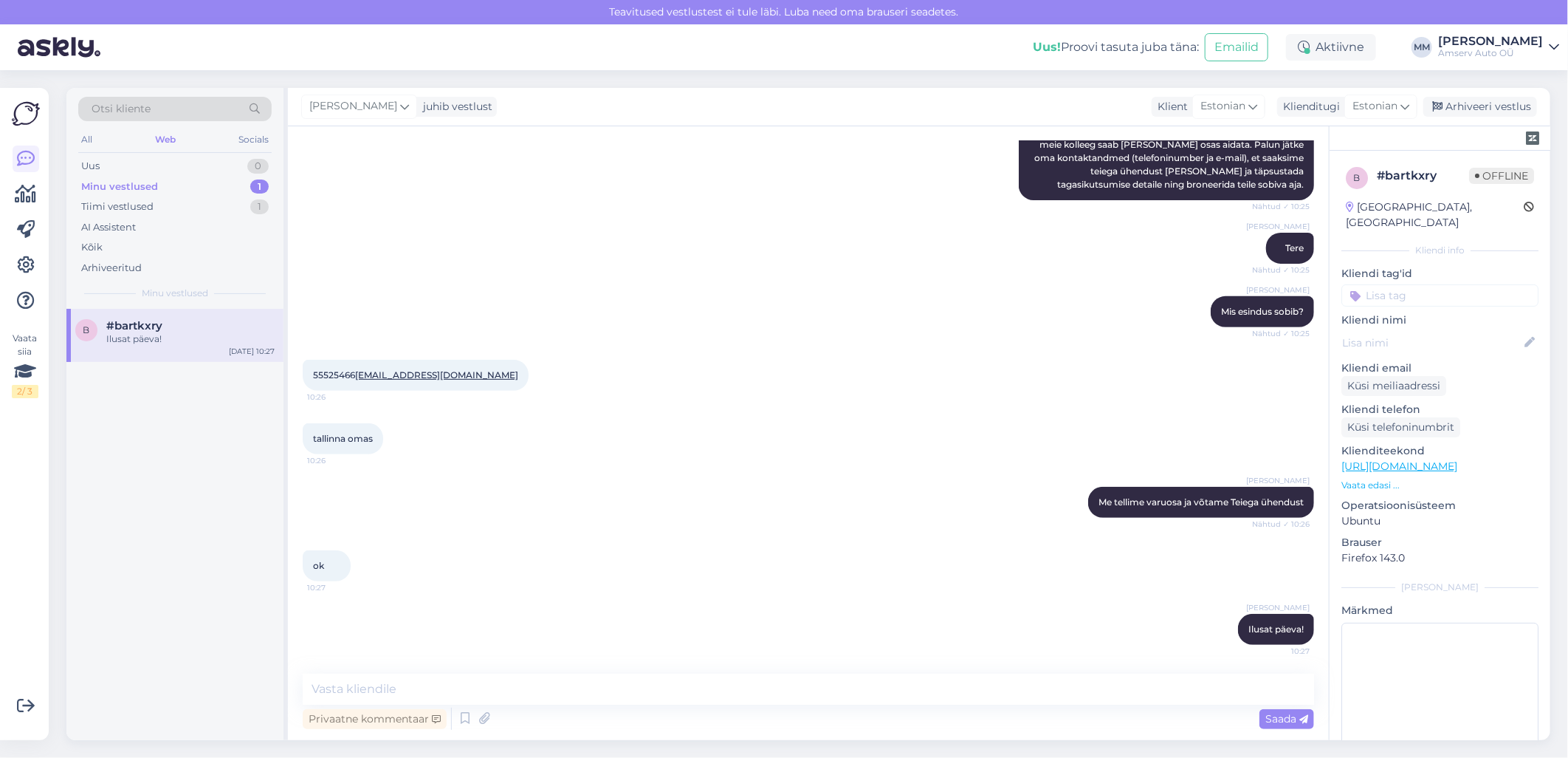
click at [159, 345] on div "b #bartkxry Ilusat päeva! [DATE] 10:27" at bounding box center [175, 335] width 217 height 53
